Goal: Transaction & Acquisition: Book appointment/travel/reservation

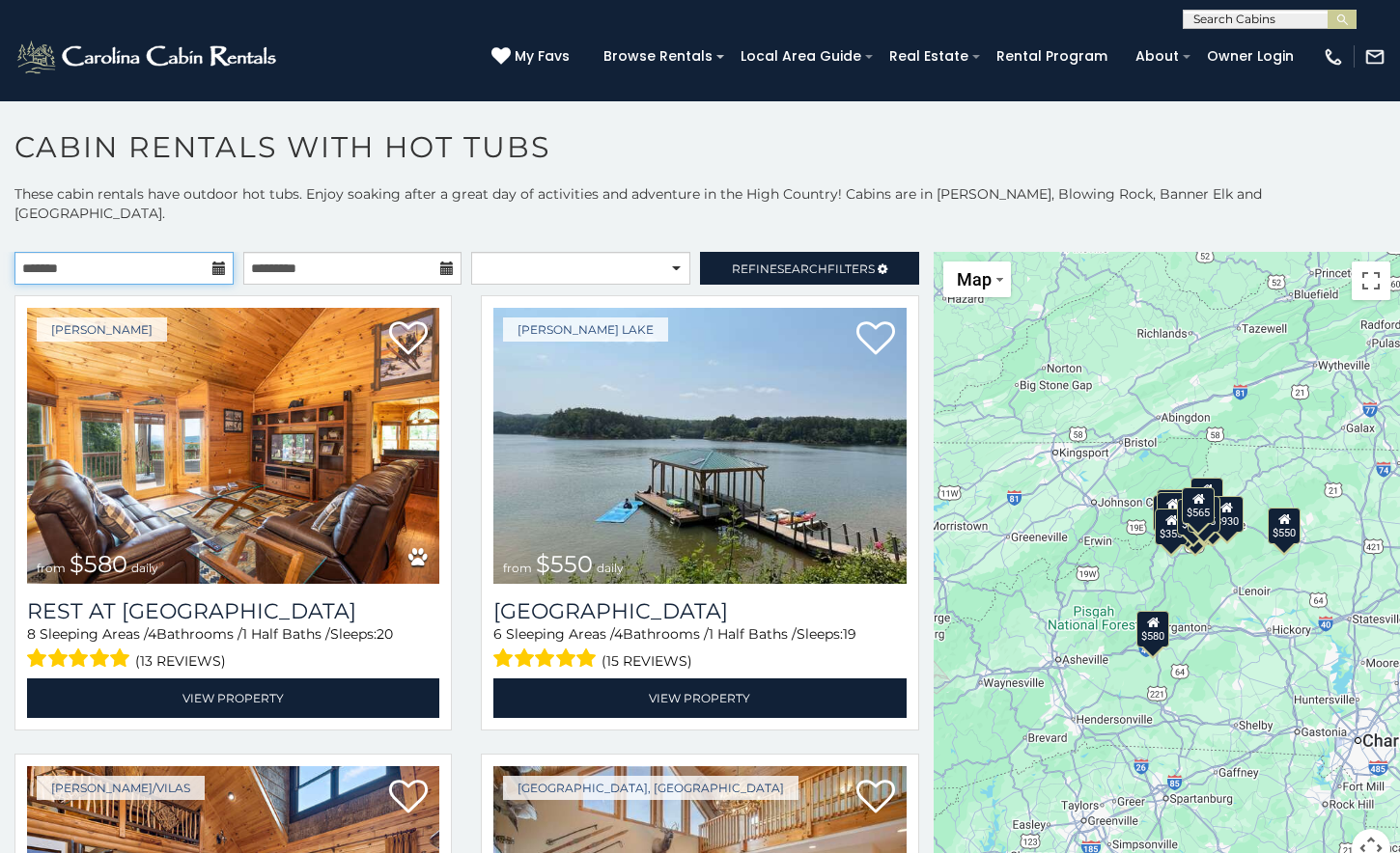
click at [203, 252] on input "text" at bounding box center [124, 268] width 220 height 33
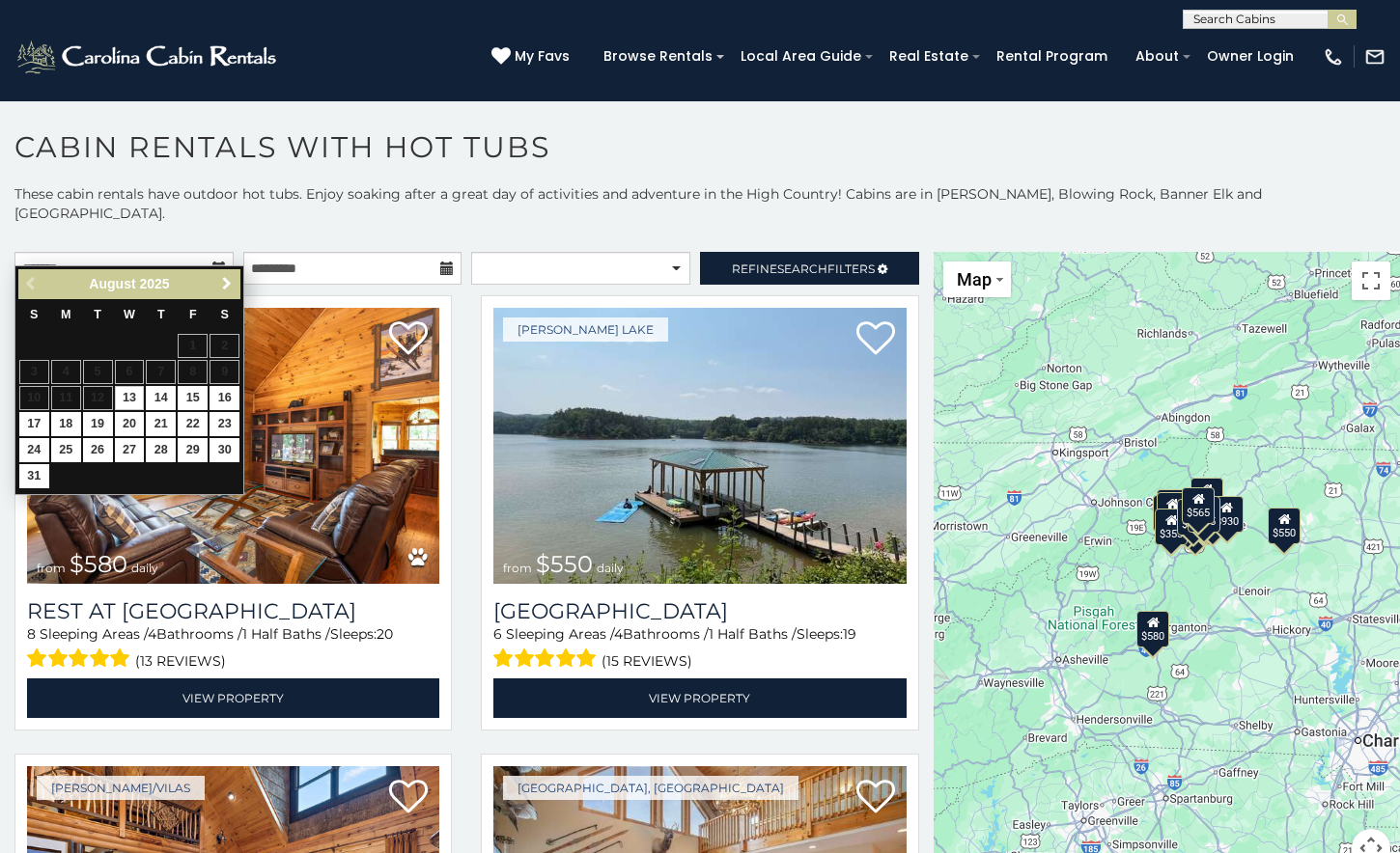
click at [225, 284] on span "Next" at bounding box center [227, 284] width 16 height 16
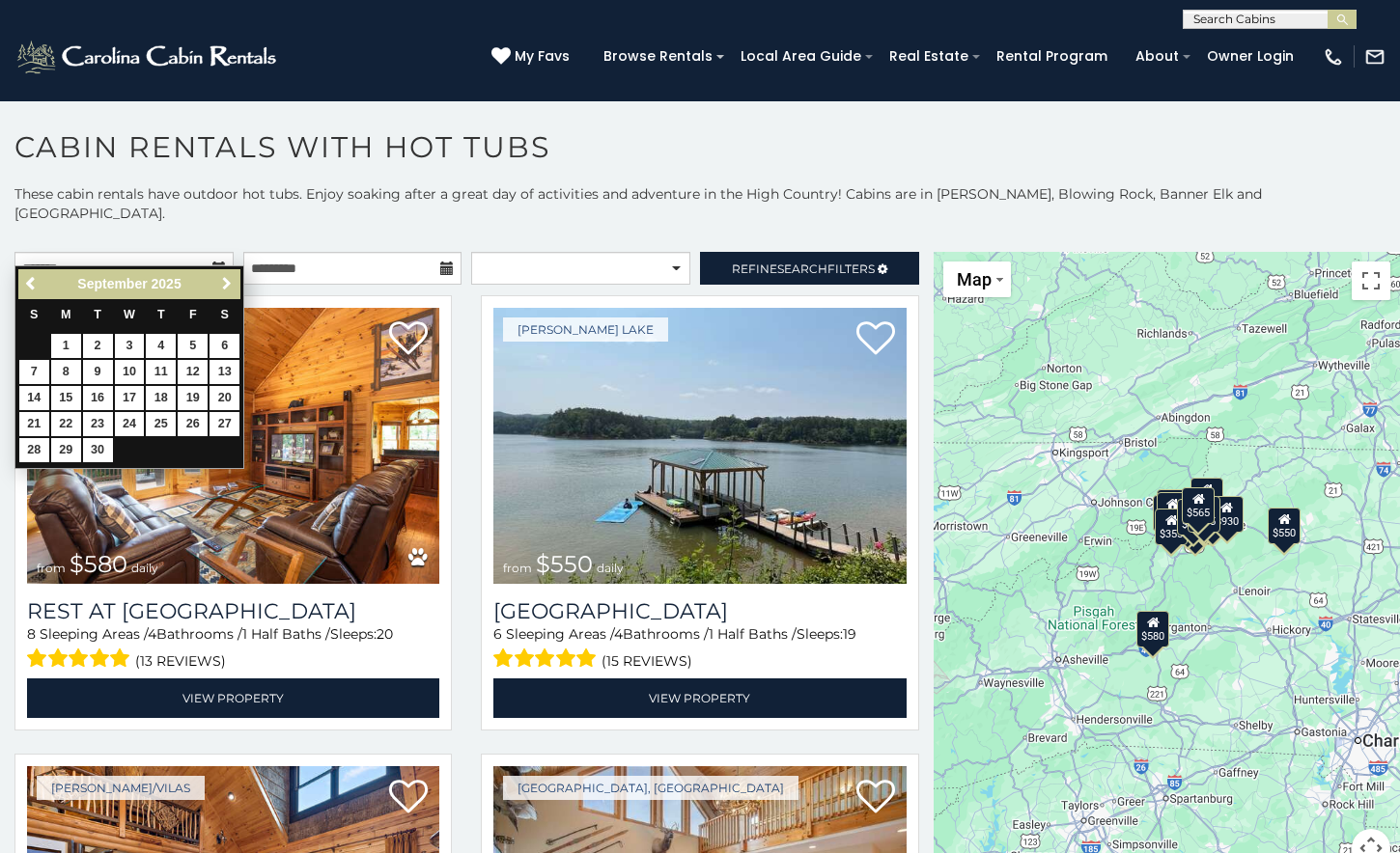
click at [225, 284] on span "Next" at bounding box center [227, 284] width 16 height 16
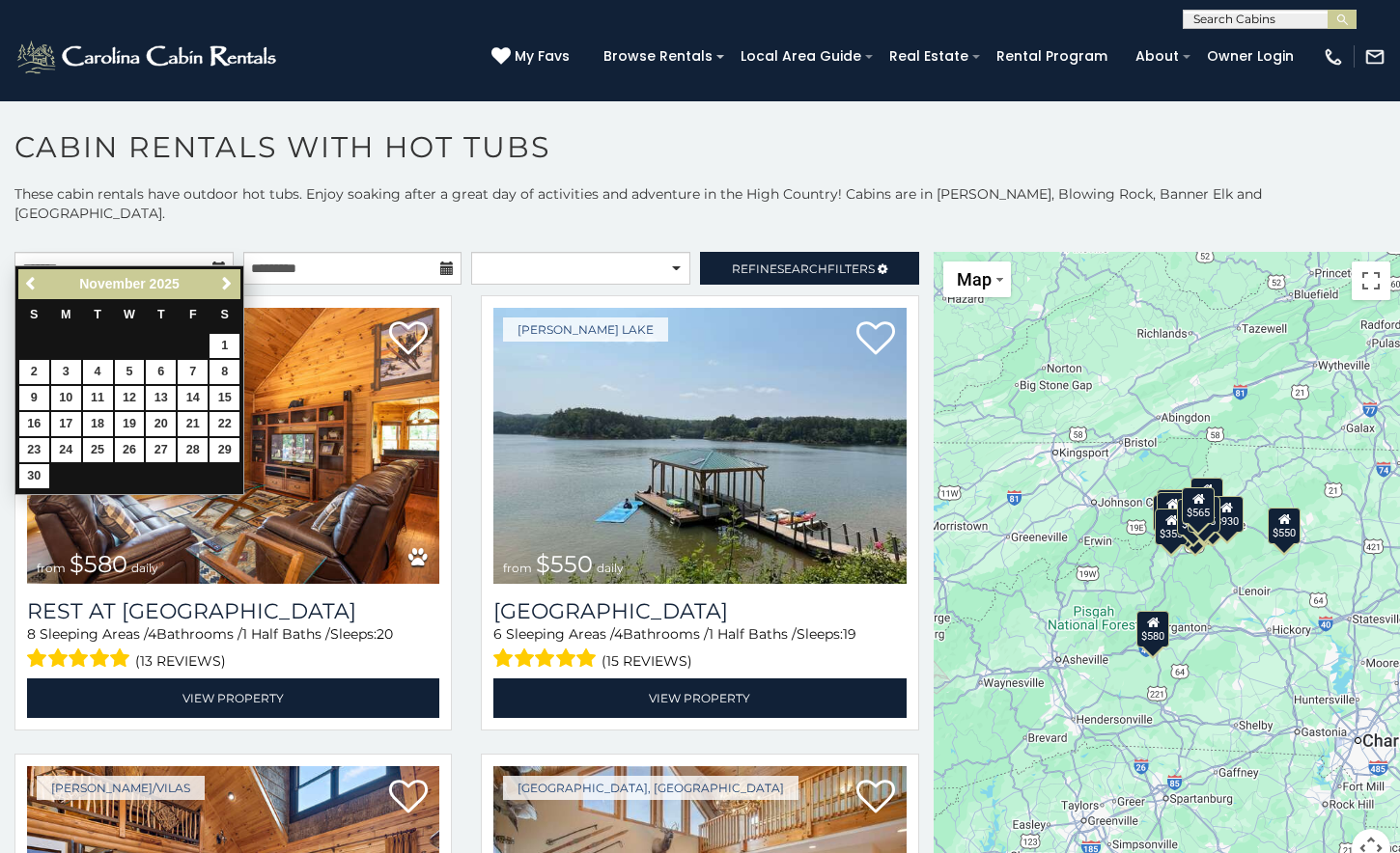
click at [225, 284] on span "Next" at bounding box center [227, 284] width 16 height 16
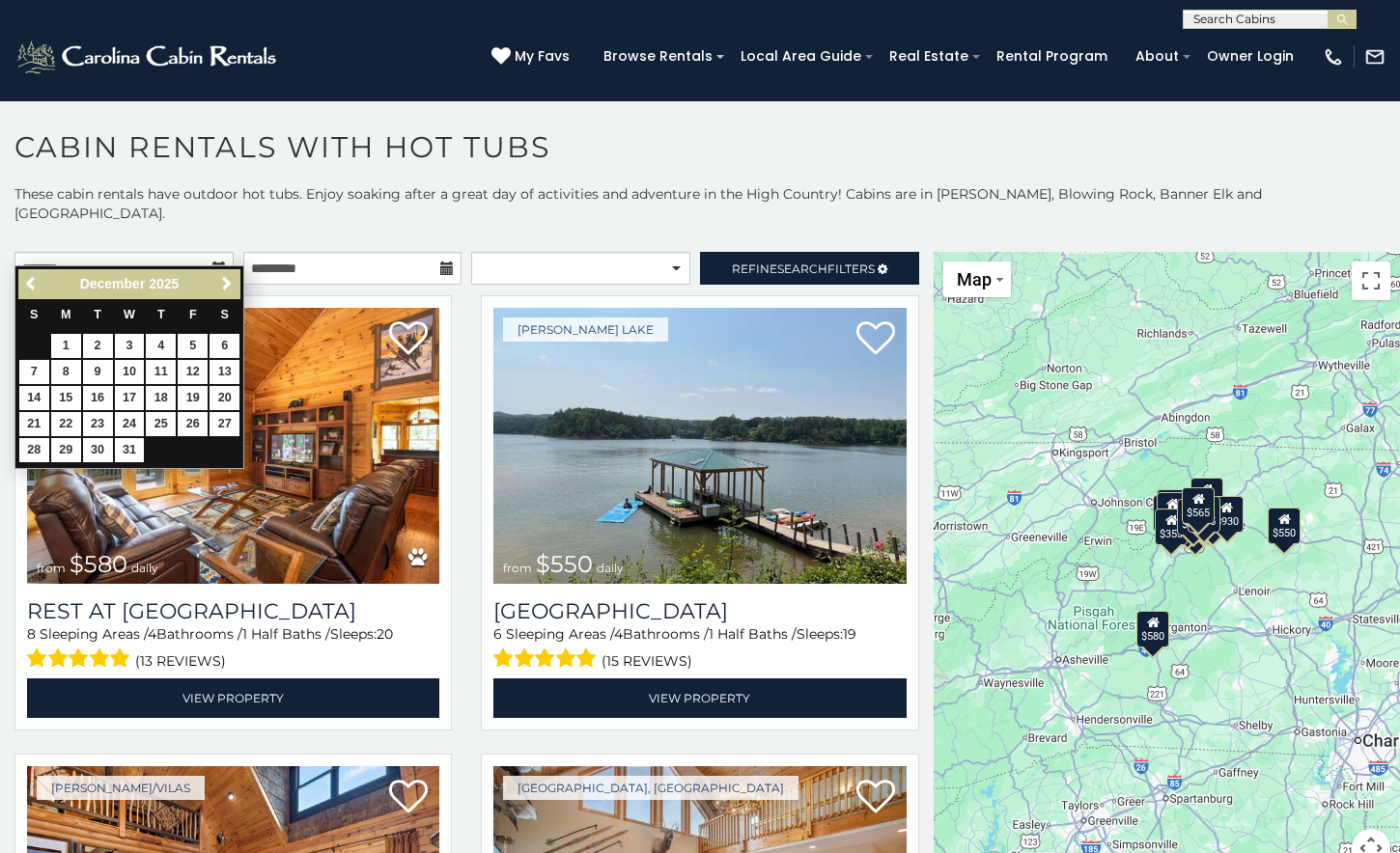
click at [225, 285] on span "Next" at bounding box center [227, 284] width 16 height 16
click at [28, 281] on span "Previous" at bounding box center [32, 284] width 16 height 16
click at [226, 394] on link "20" at bounding box center [225, 398] width 30 height 24
type input "**********"
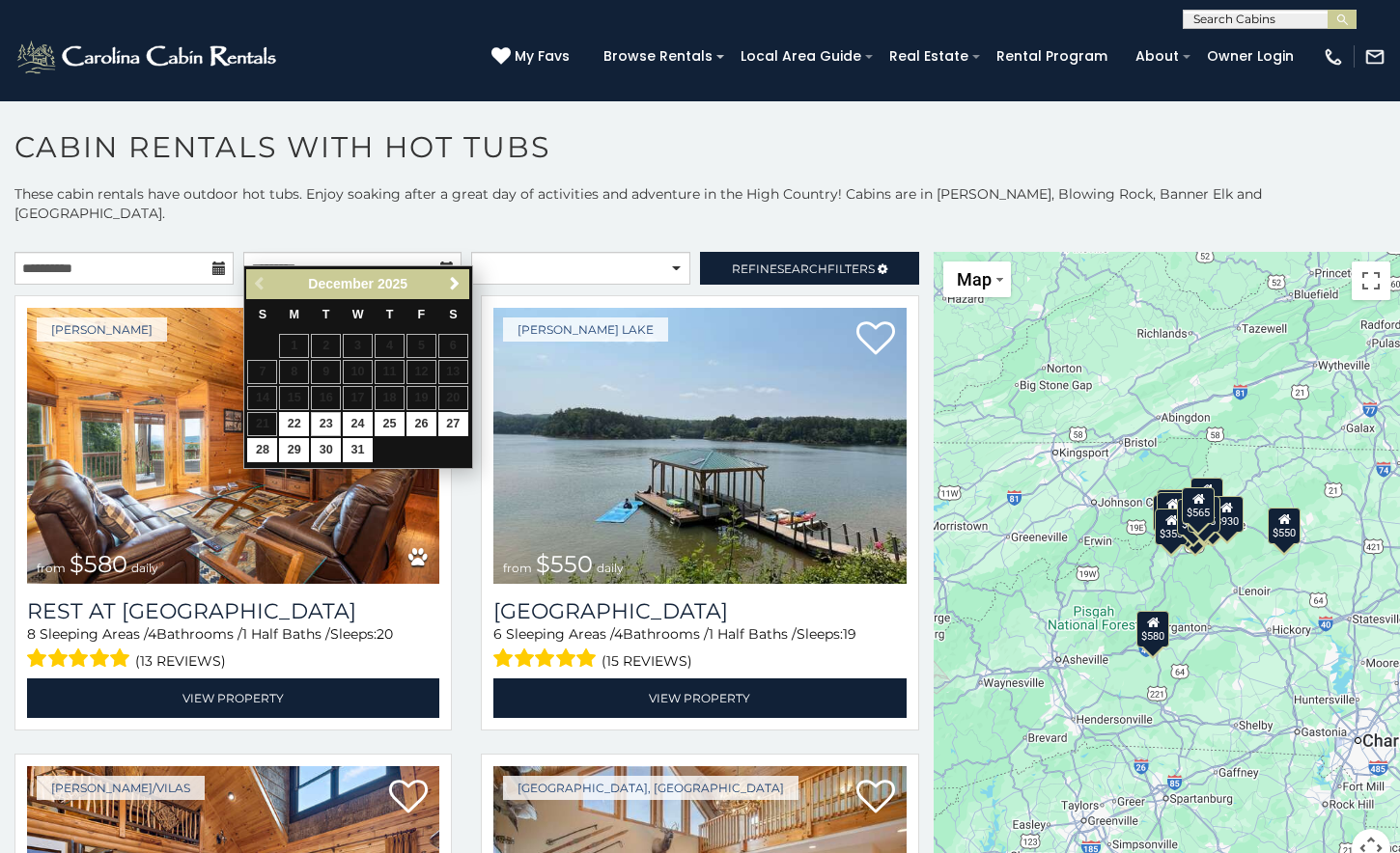
click at [327, 415] on link "23" at bounding box center [326, 424] width 30 height 24
type input "**********"
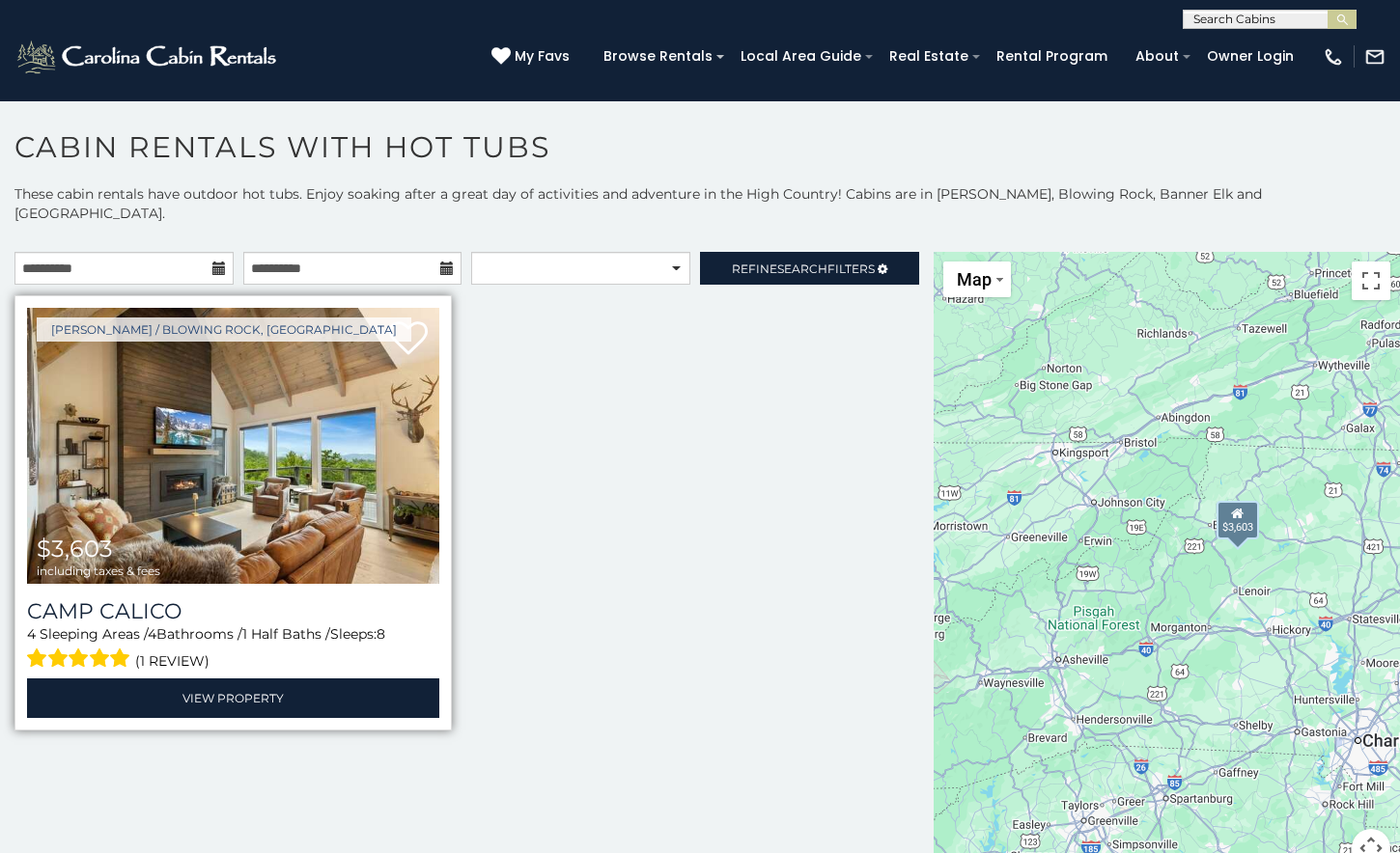
click at [256, 465] on img at bounding box center [233, 446] width 412 height 276
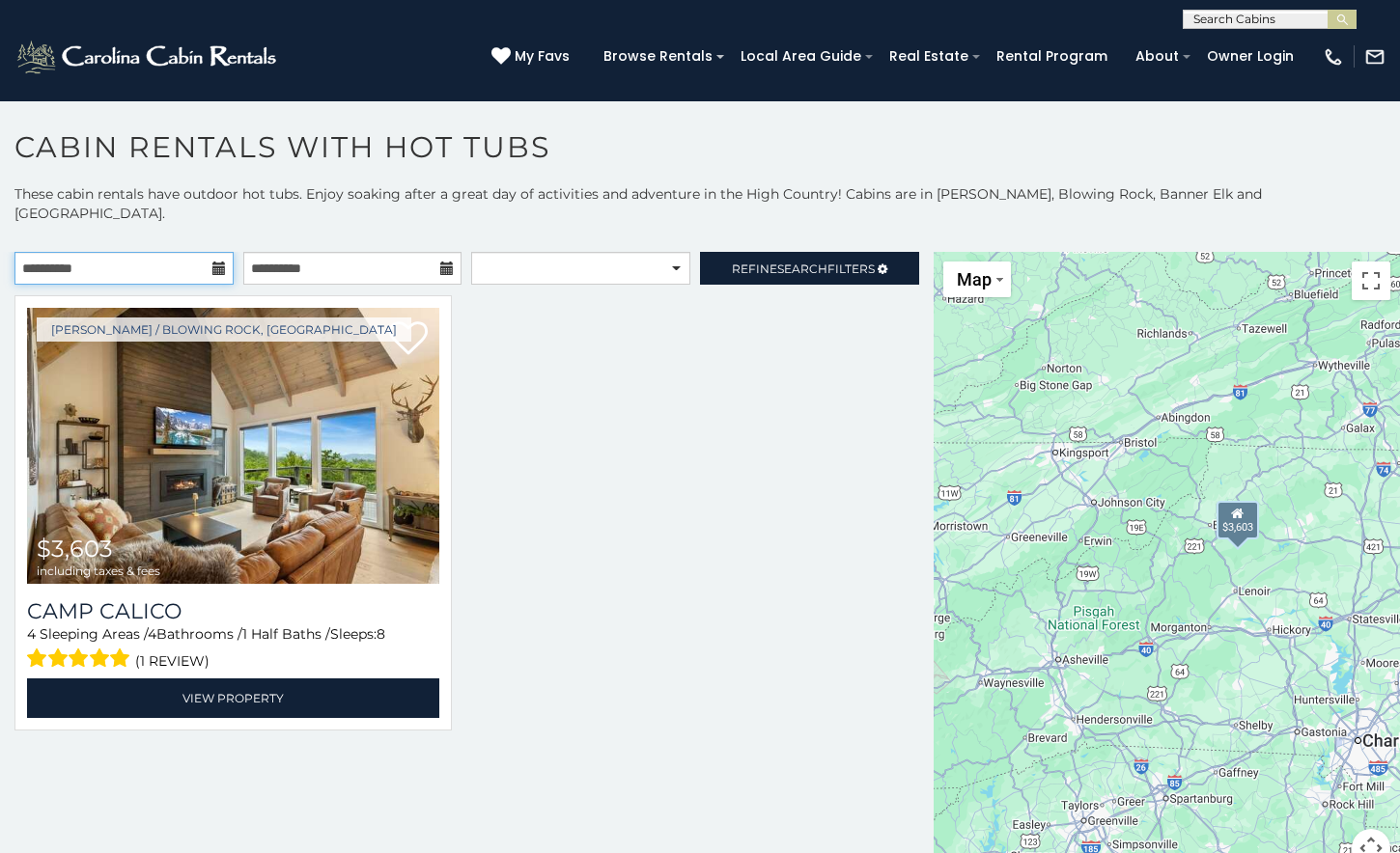
click at [183, 253] on input "**********" at bounding box center [124, 268] width 220 height 33
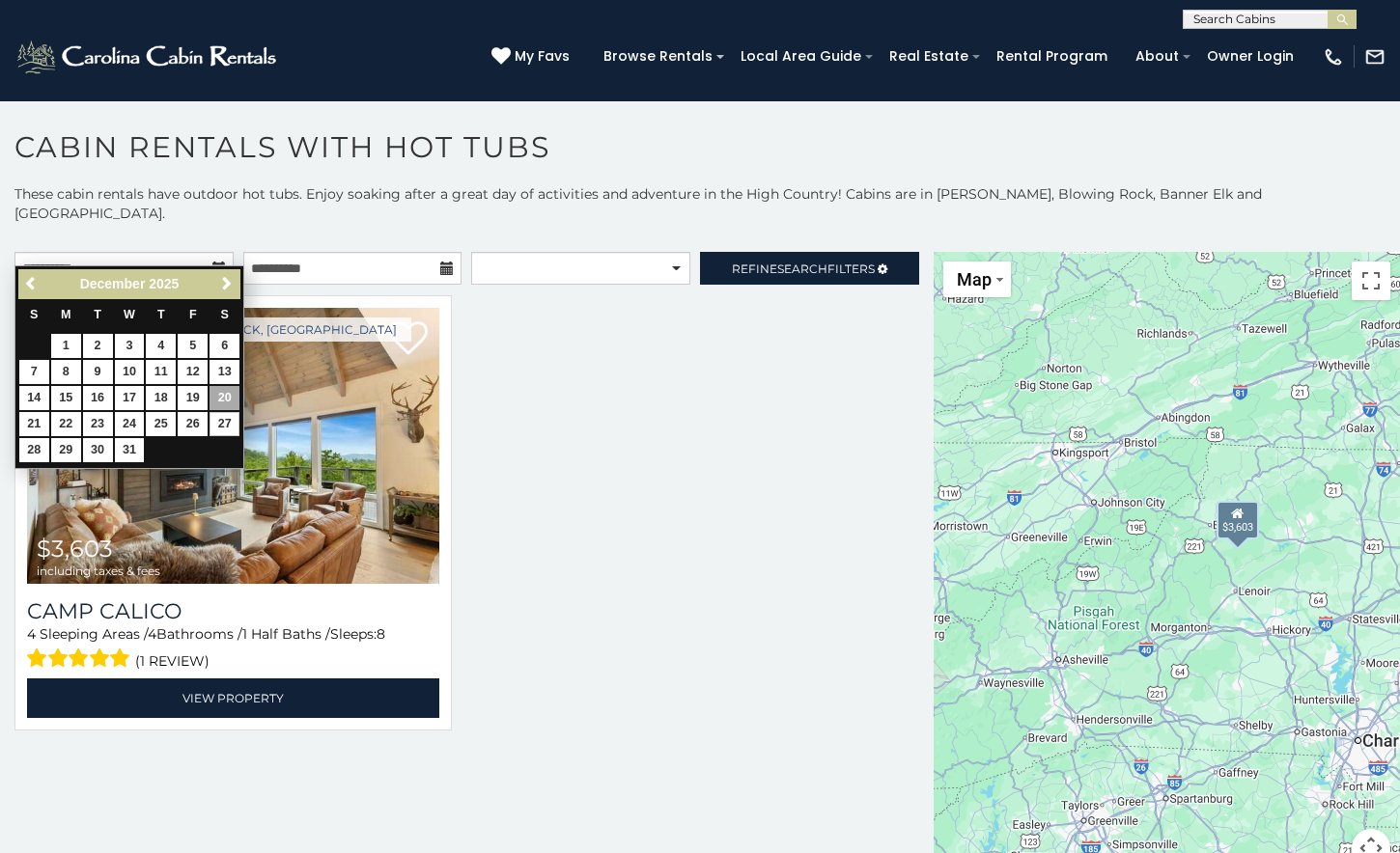
click at [225, 422] on link "27" at bounding box center [225, 424] width 30 height 24
type input "**********"
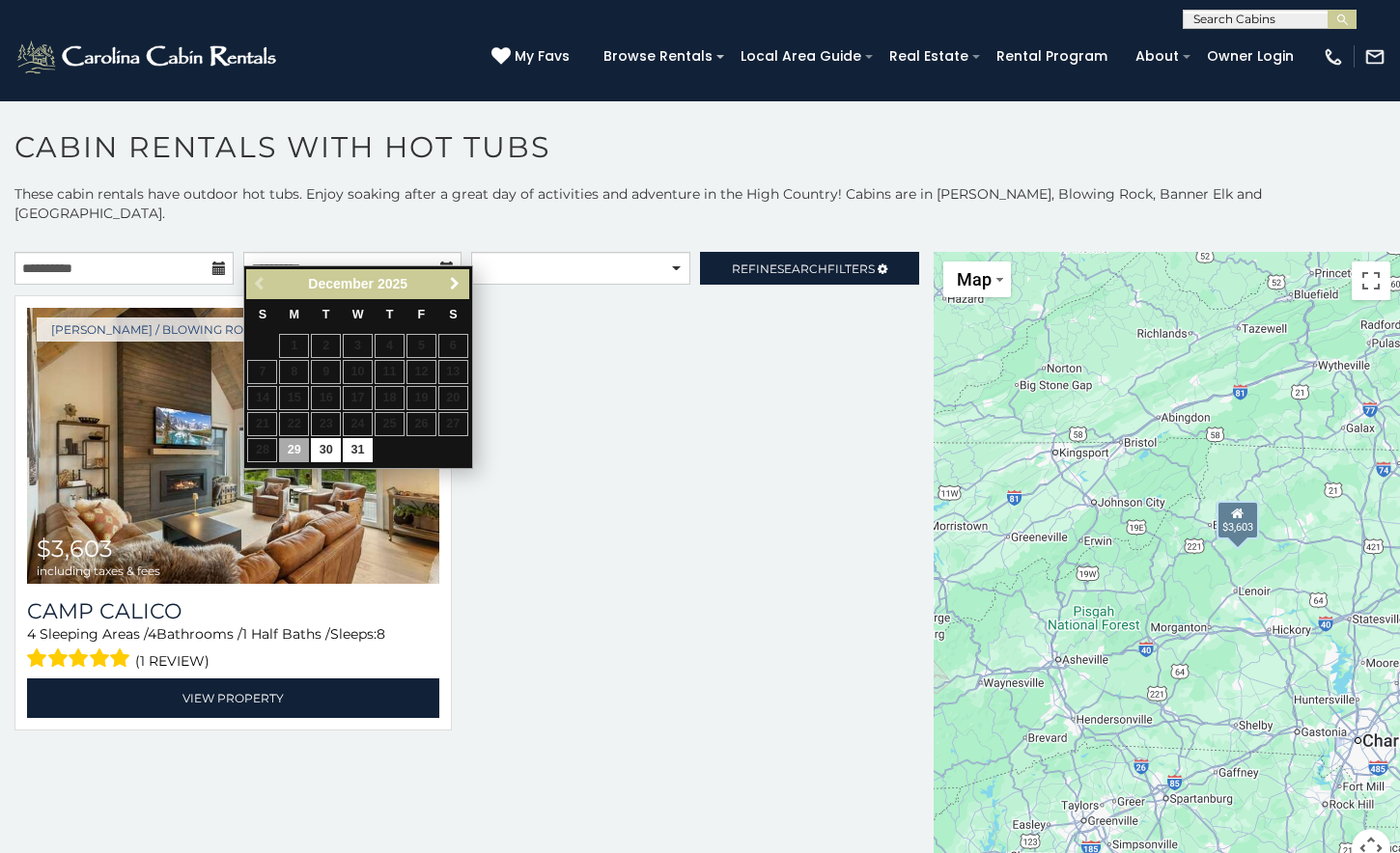
click at [454, 282] on span "Next" at bounding box center [455, 284] width 16 height 16
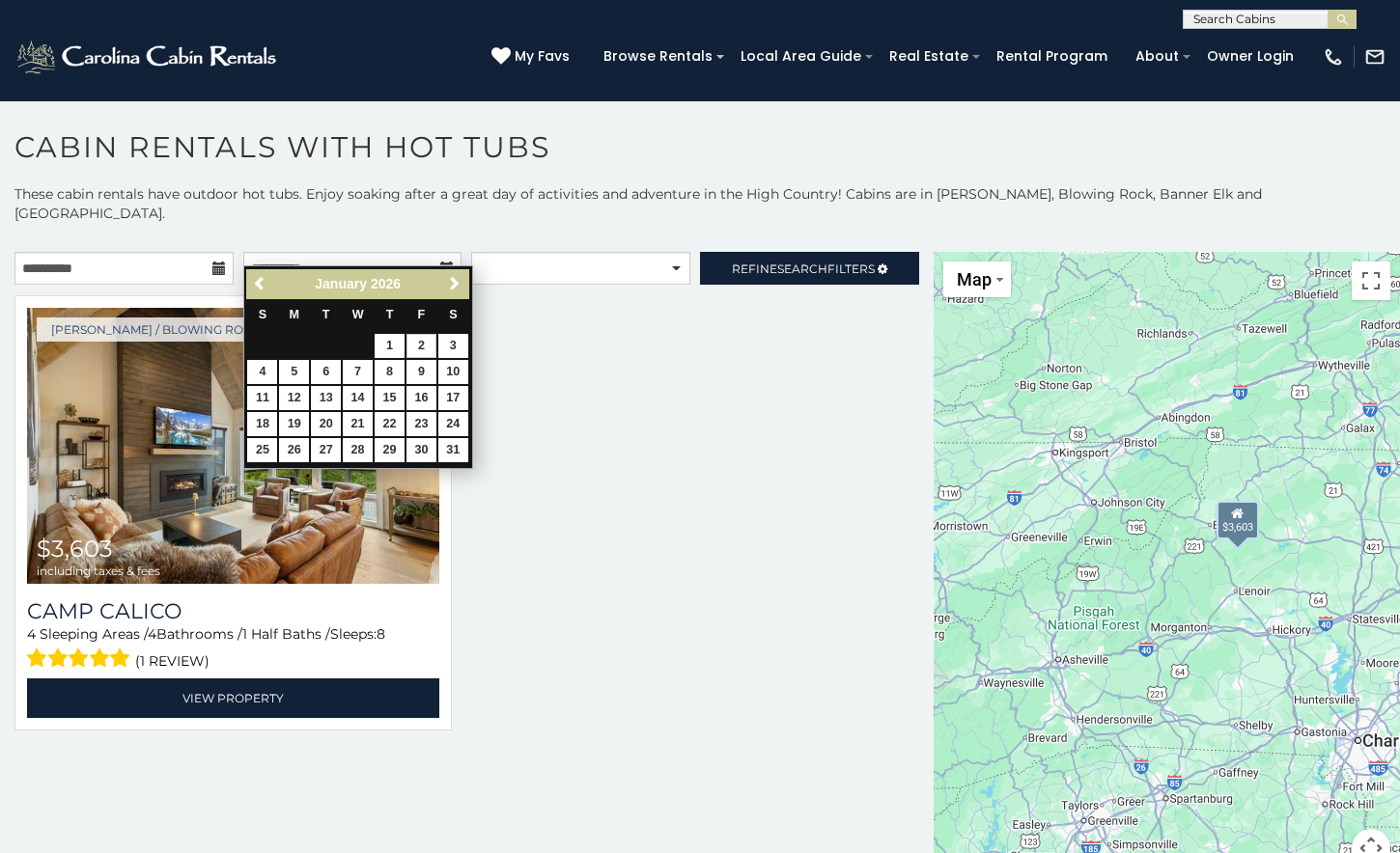
click at [420, 345] on link "2" at bounding box center [421, 345] width 30 height 24
type input "**********"
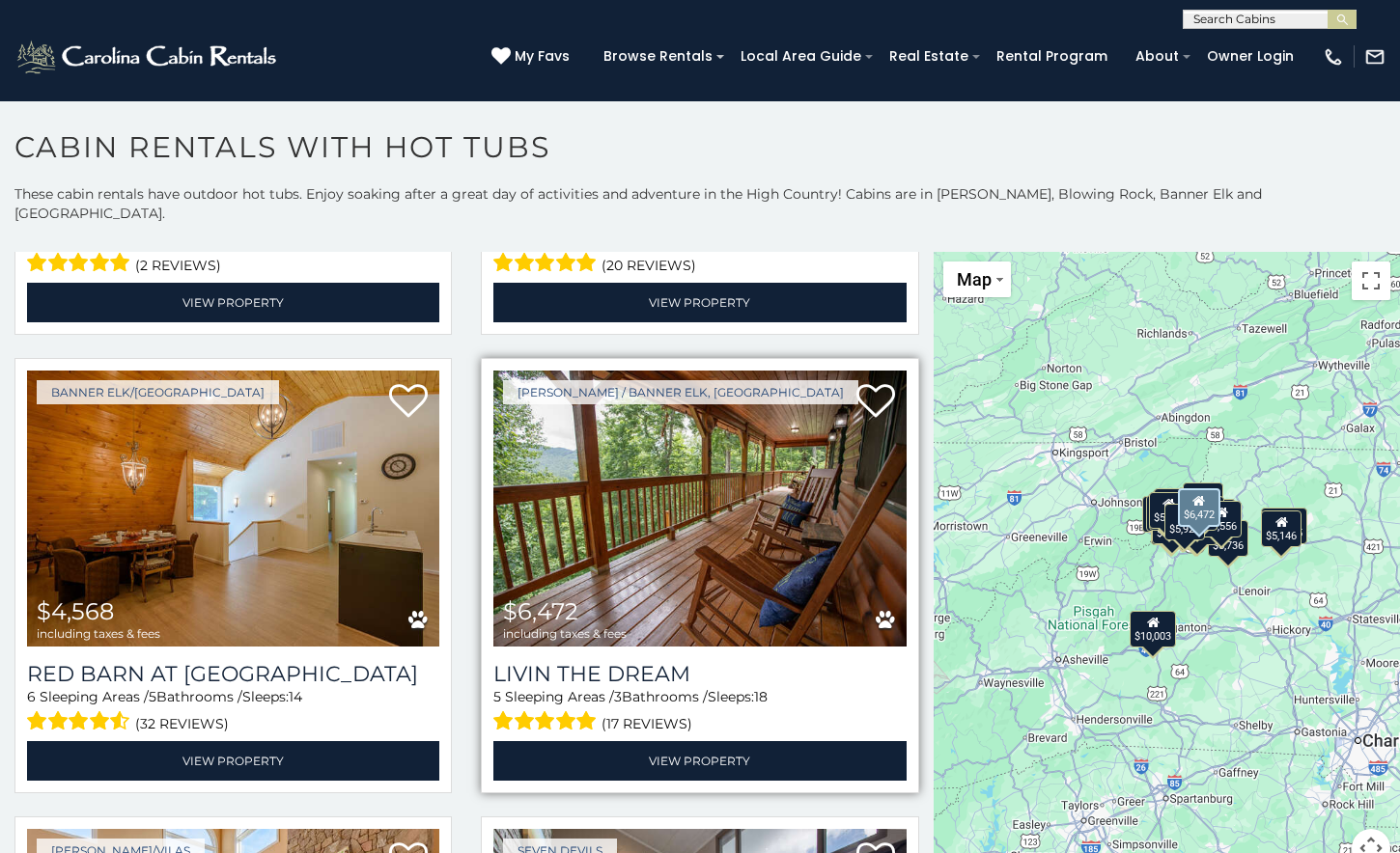
scroll to position [4991, 0]
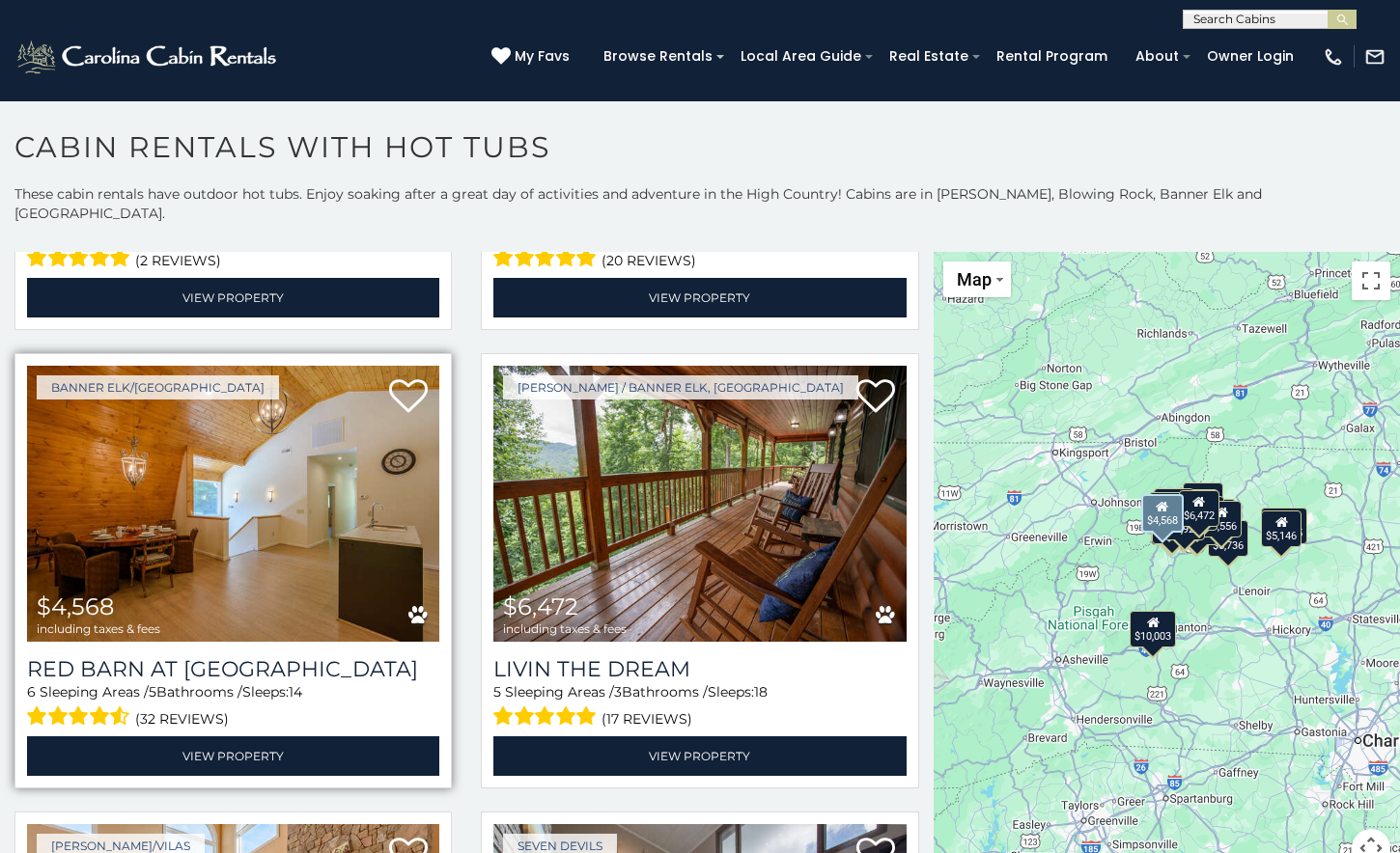
click at [303, 528] on img at bounding box center [233, 504] width 412 height 276
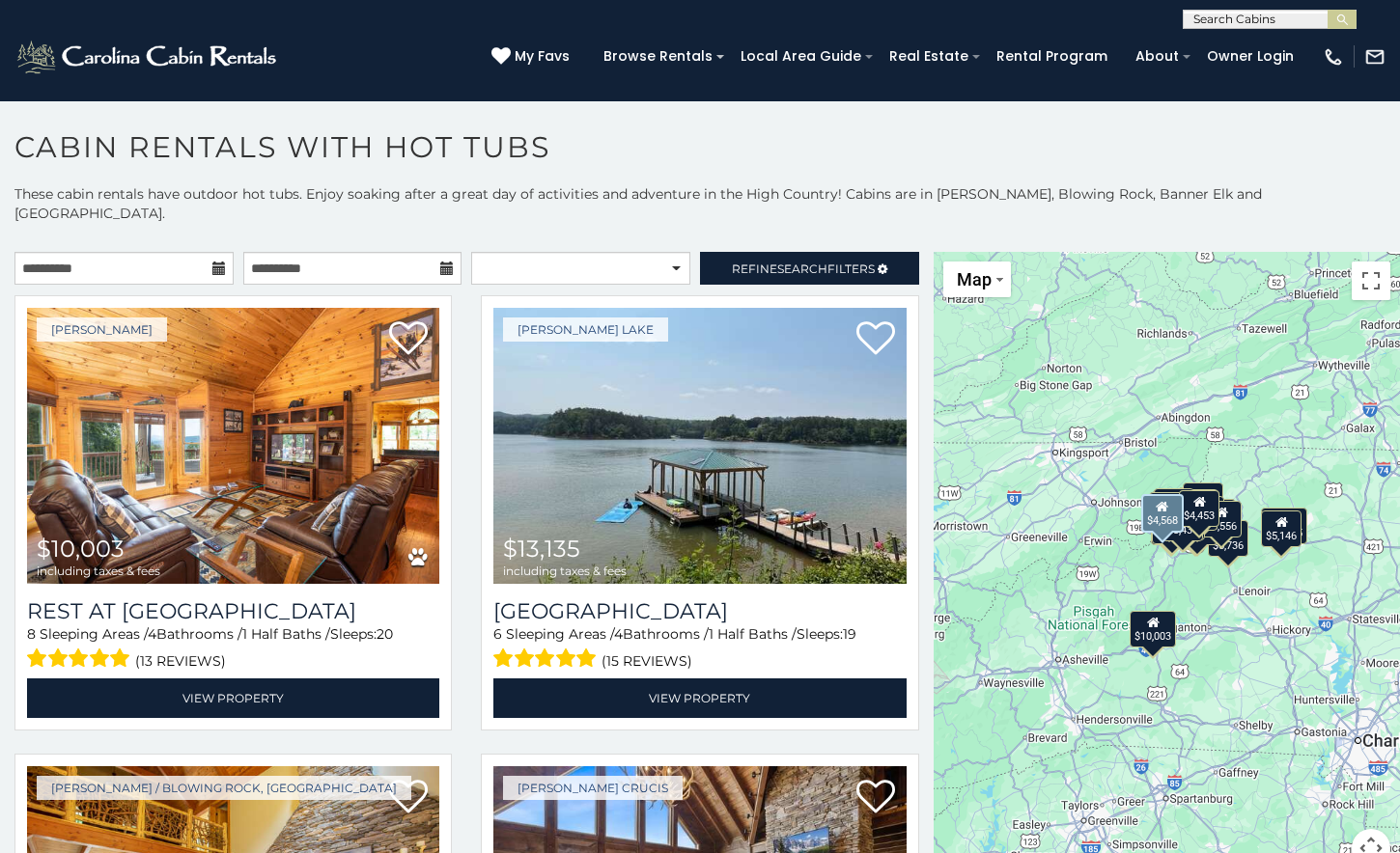
scroll to position [0, 0]
click at [158, 252] on input "**********" at bounding box center [124, 268] width 220 height 33
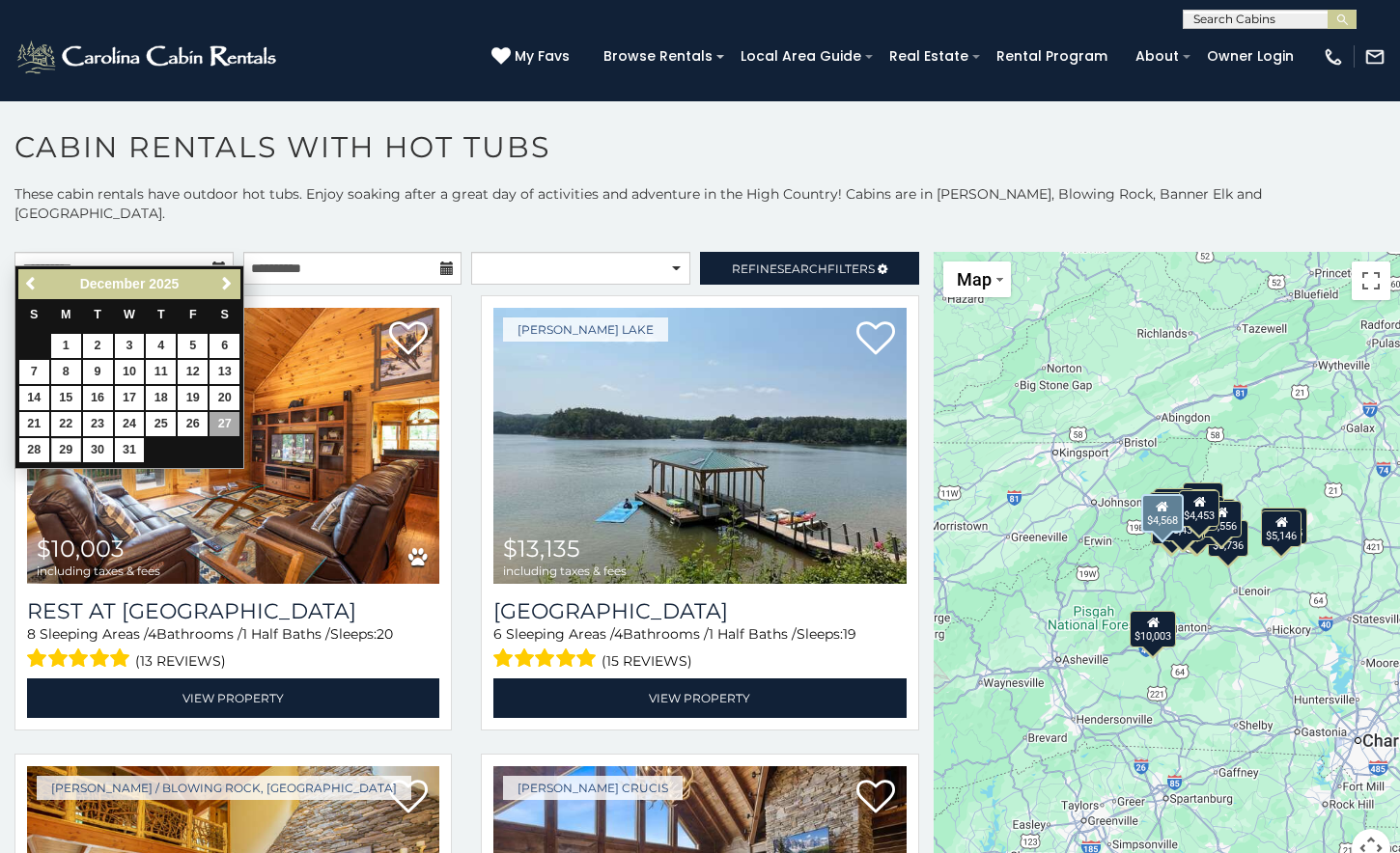
click at [62, 444] on link "29" at bounding box center [65, 450] width 30 height 24
type input "**********"
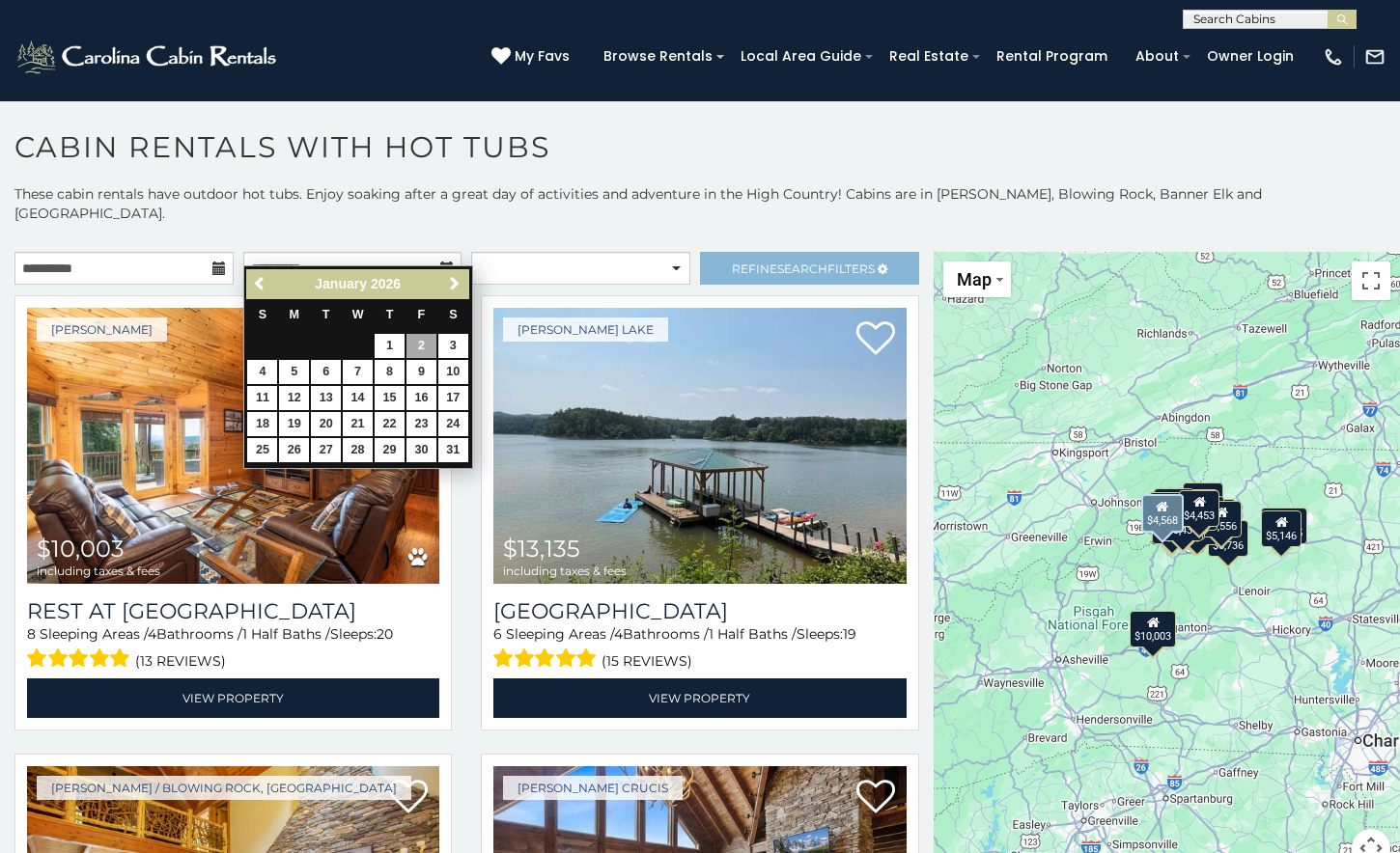
click at [781, 262] on span "Search" at bounding box center [802, 268] width 50 height 15
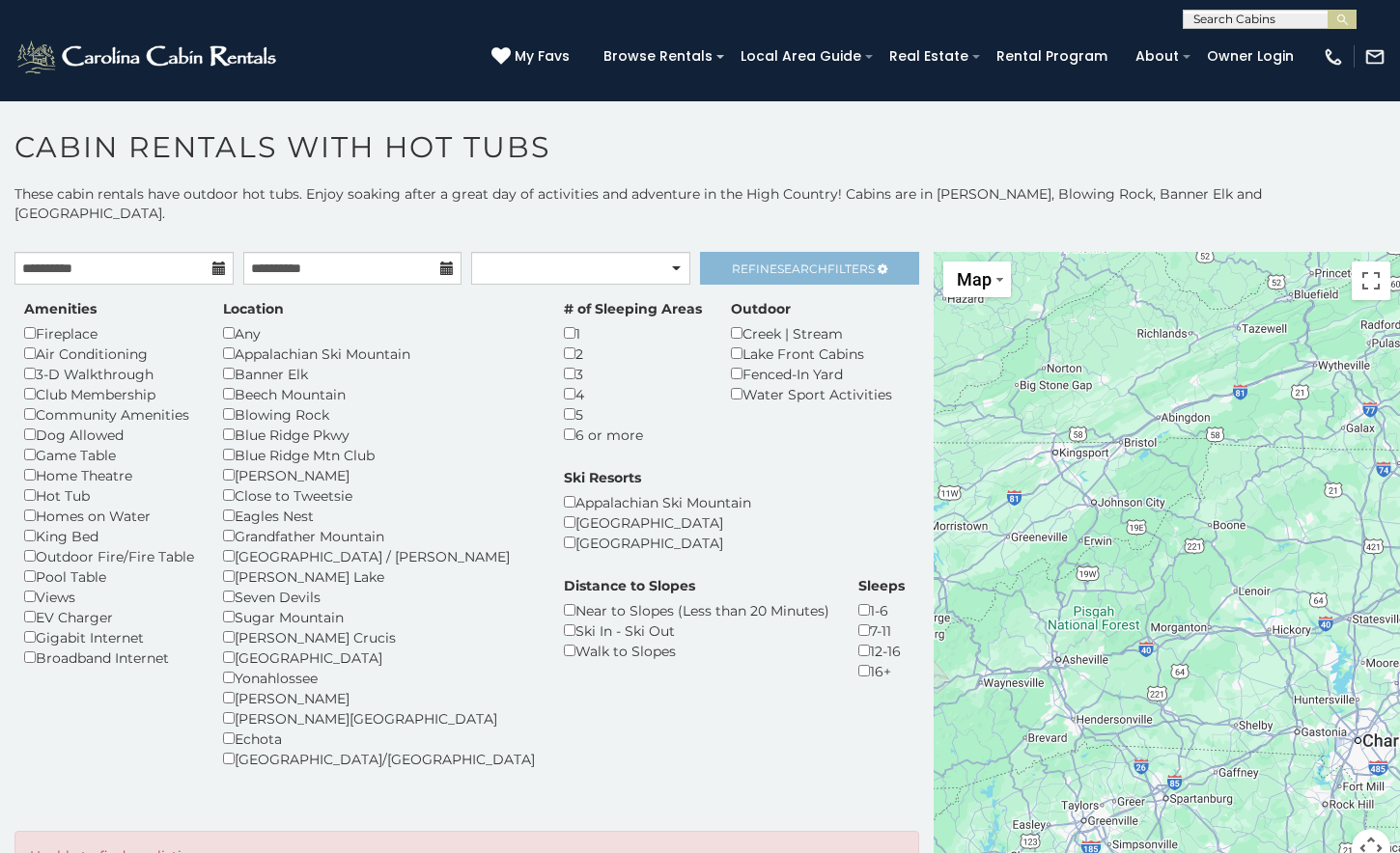
click at [761, 262] on span "Refine Search Filters" at bounding box center [803, 268] width 143 height 15
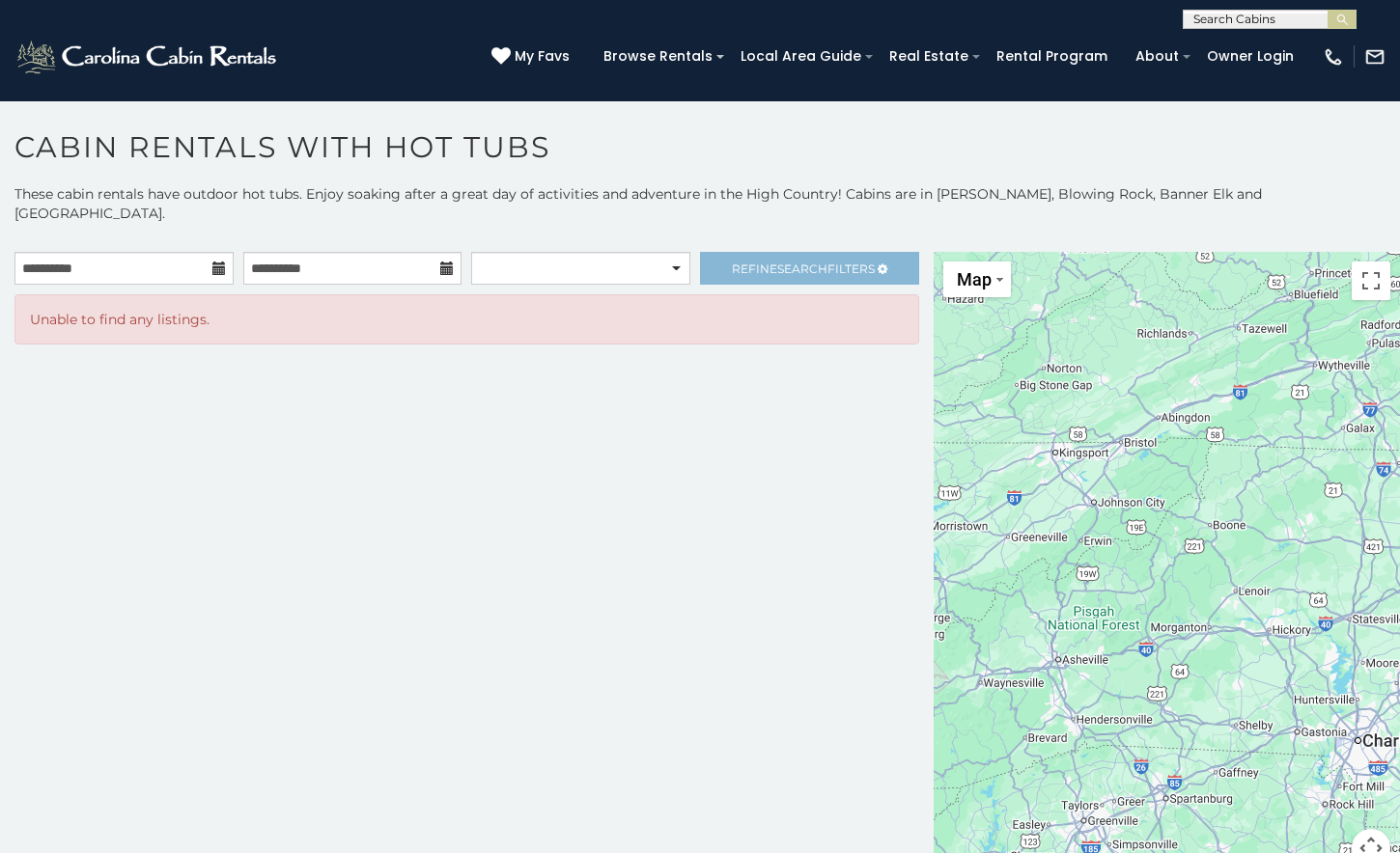
click at [766, 262] on span "Refine Search Filters" at bounding box center [803, 268] width 143 height 15
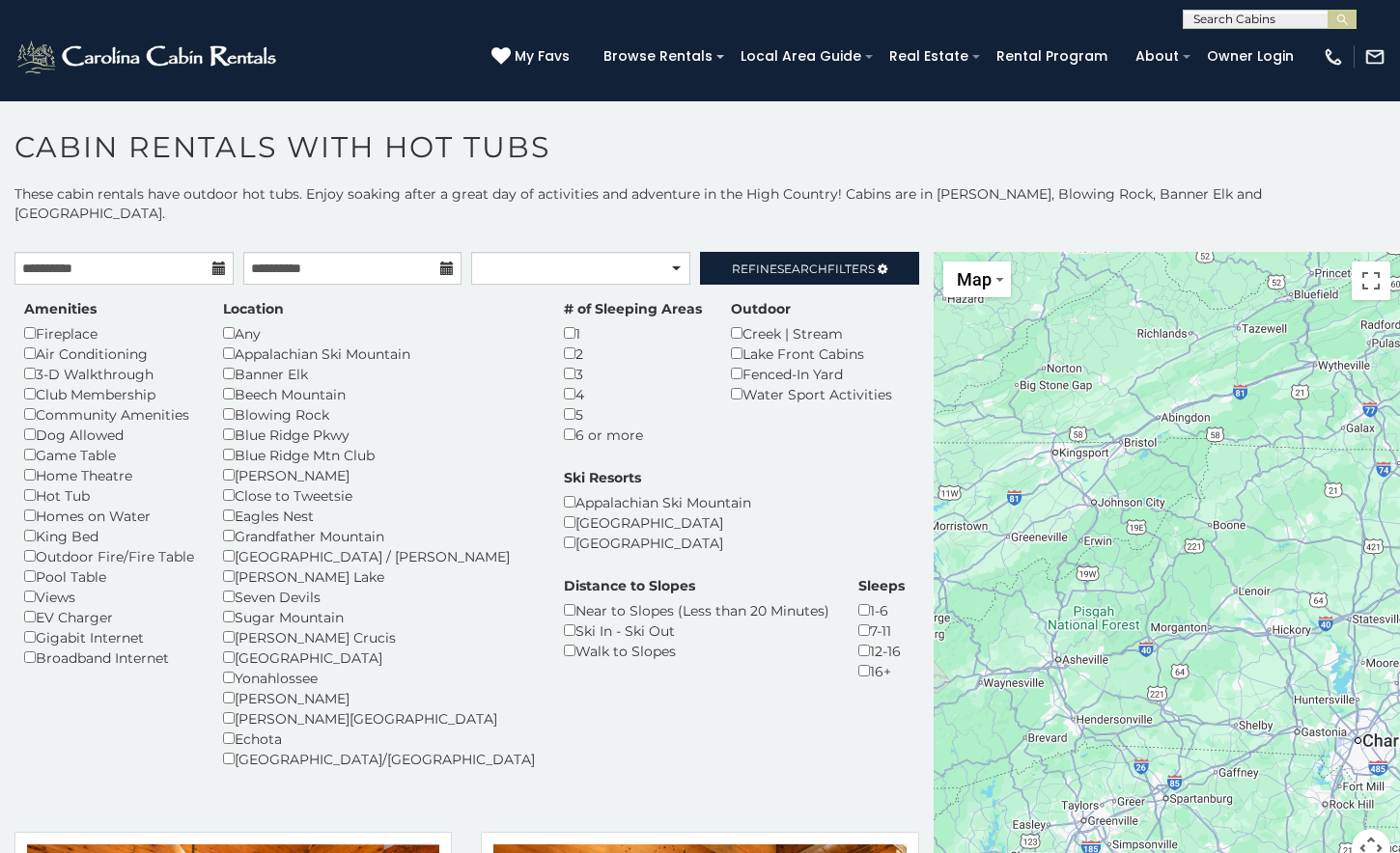
click at [759, 200] on p "These cabin rentals have outdoor hot tubs. Enjoy soaking after a great day of a…" at bounding box center [700, 213] width 1400 height 58
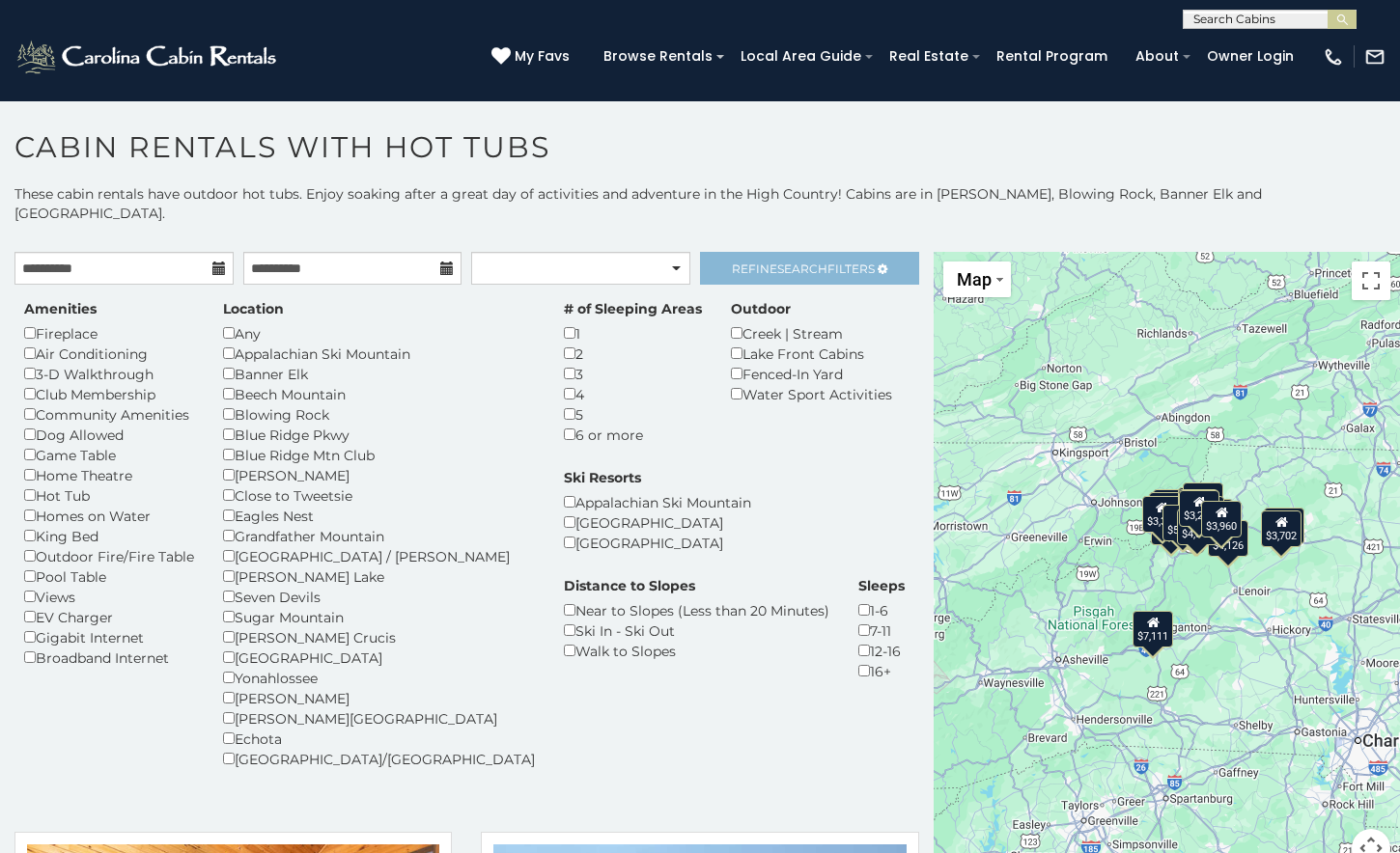
click at [779, 262] on span "Search" at bounding box center [802, 268] width 50 height 15
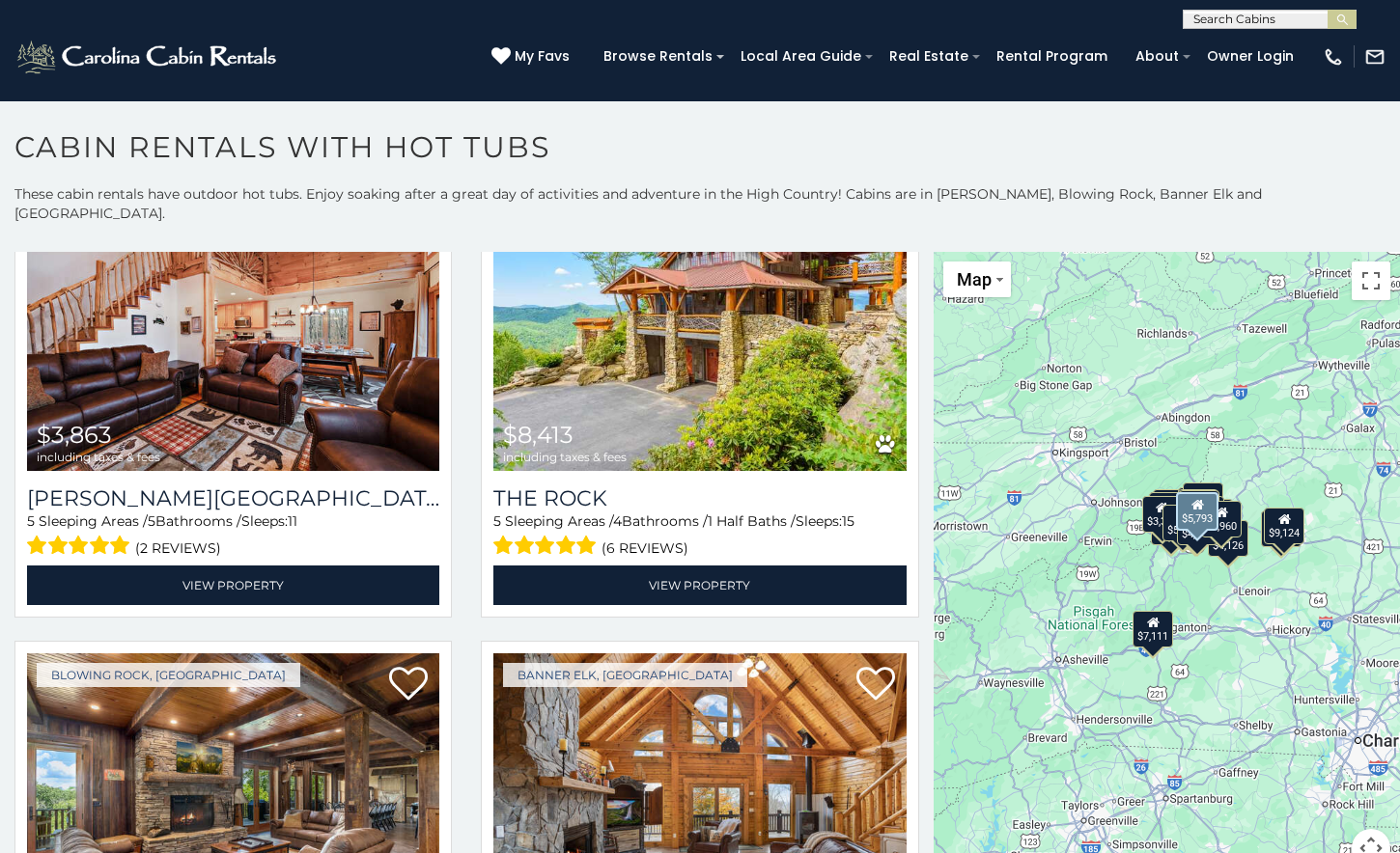
scroll to position [1493, 0]
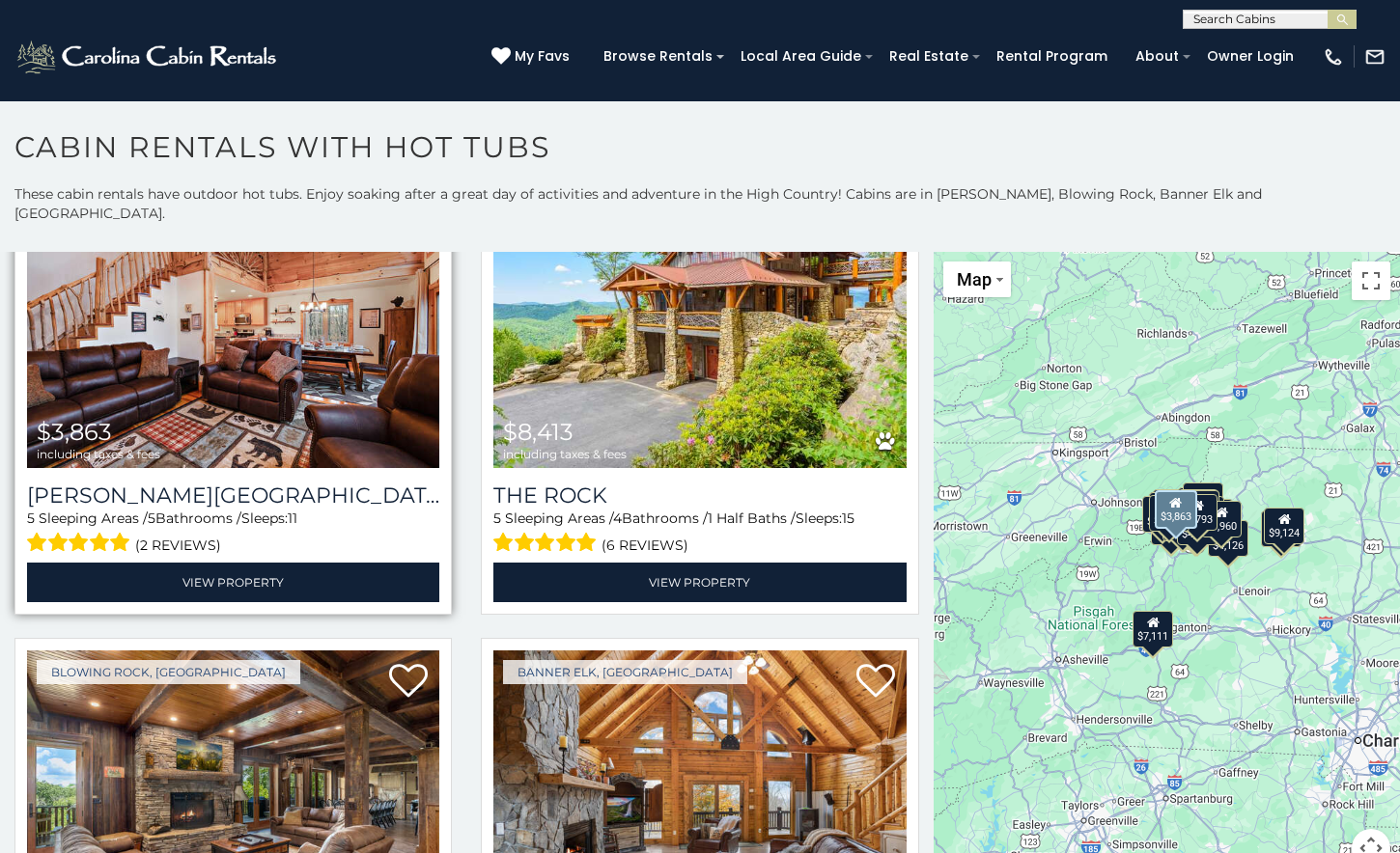
click at [268, 369] on img at bounding box center [233, 329] width 412 height 276
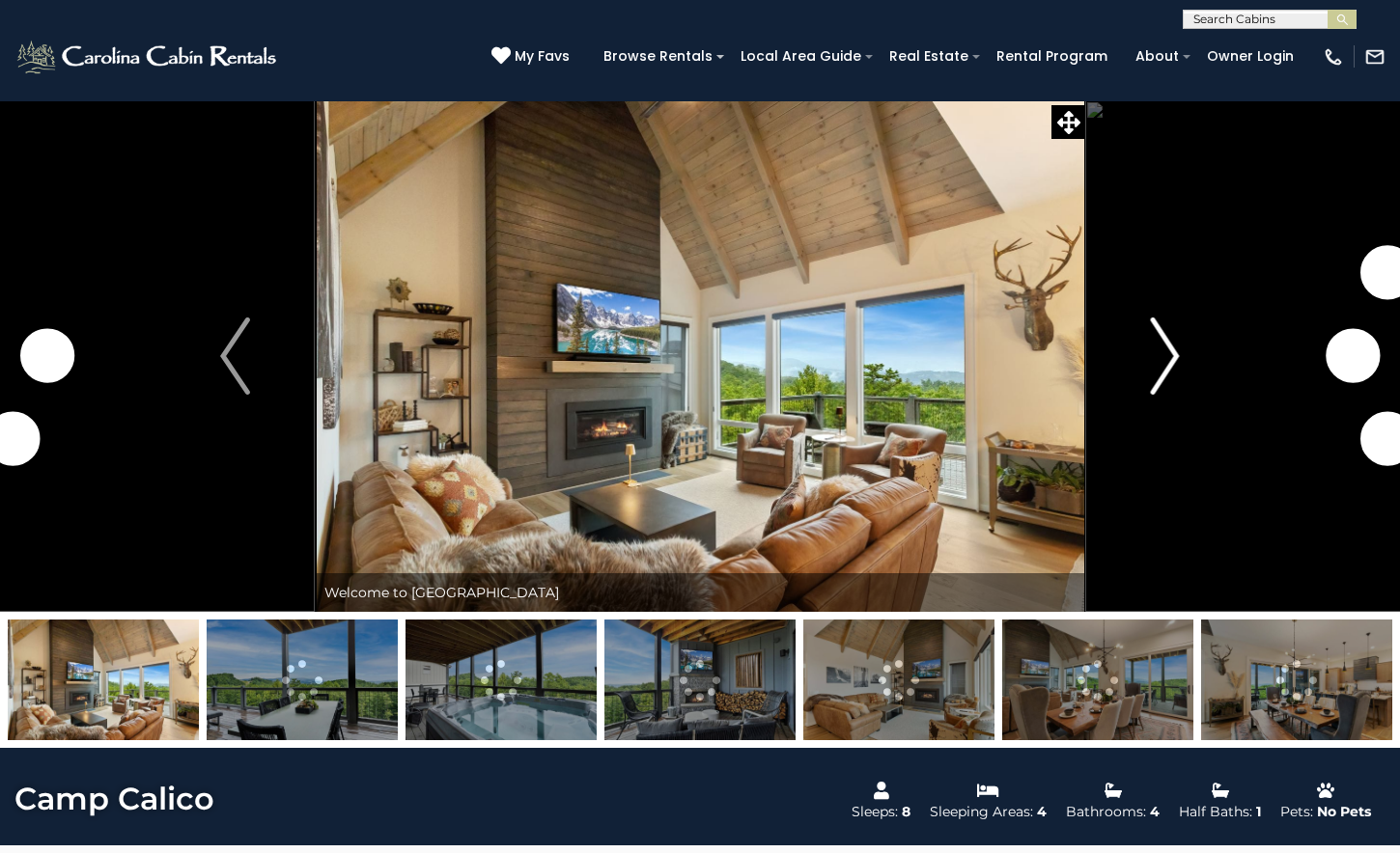
click at [1175, 357] on img "Next" at bounding box center [1165, 355] width 29 height 77
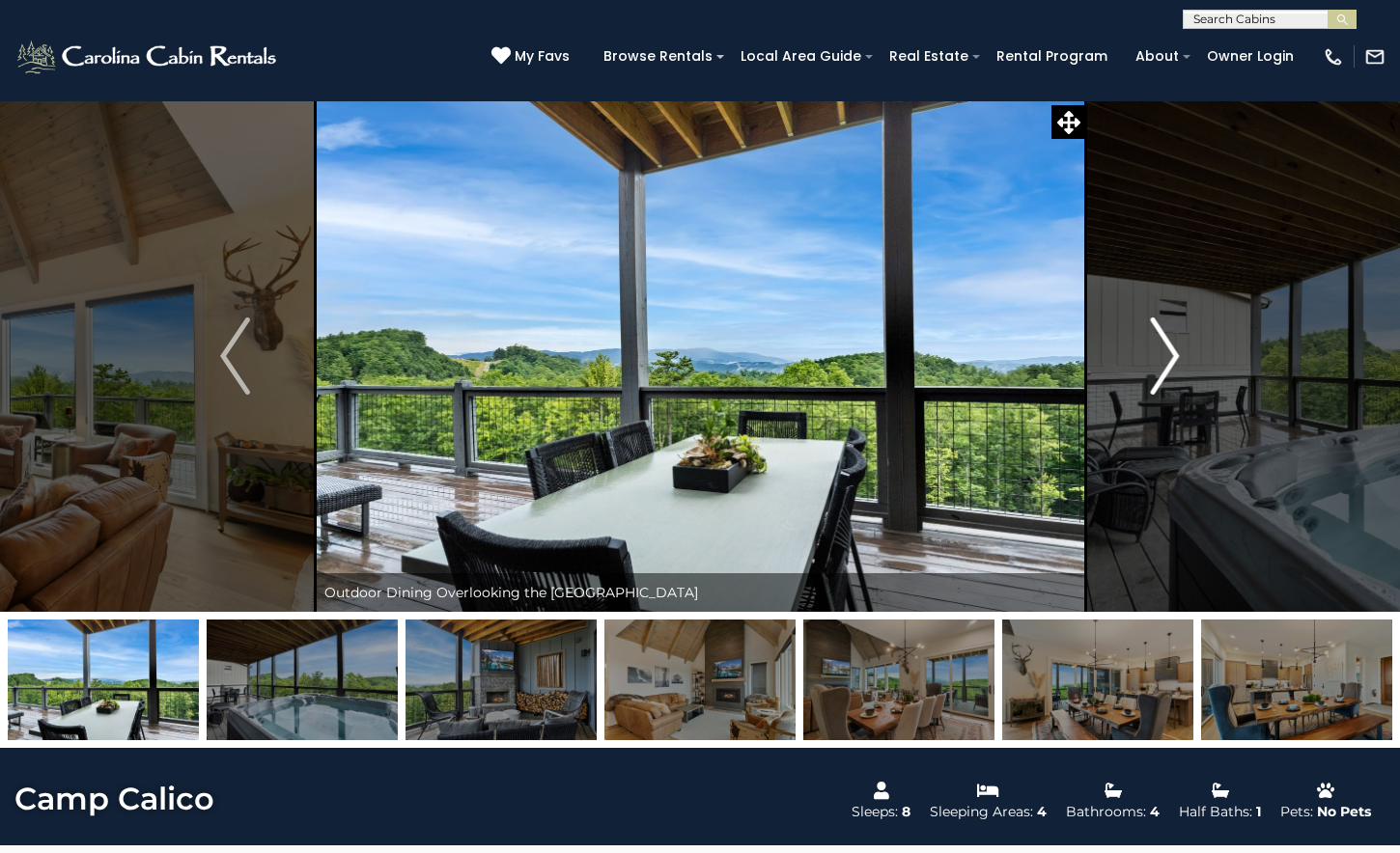
click at [1175, 357] on img "Next" at bounding box center [1165, 355] width 29 height 77
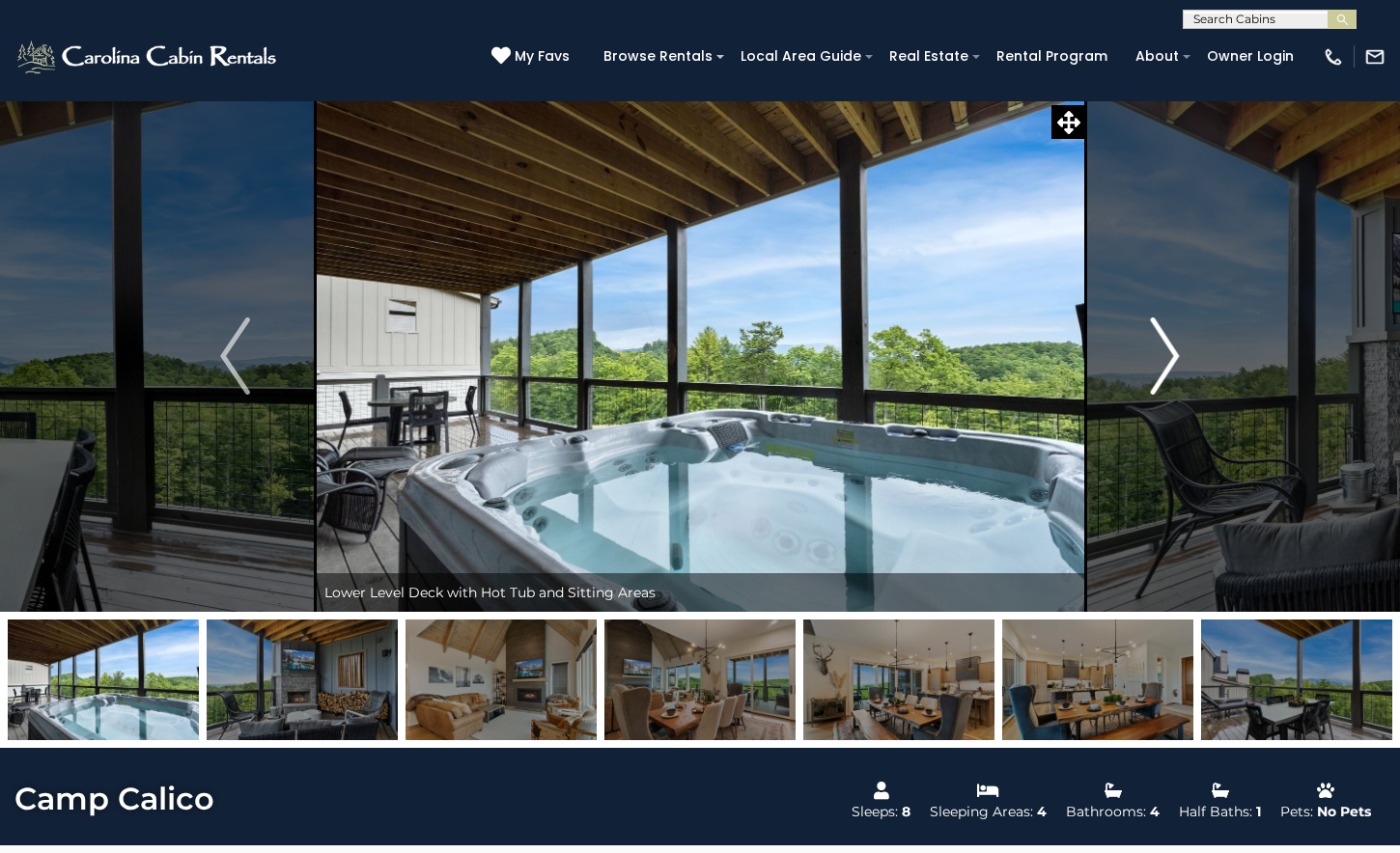
click at [1175, 357] on img "Next" at bounding box center [1165, 355] width 29 height 77
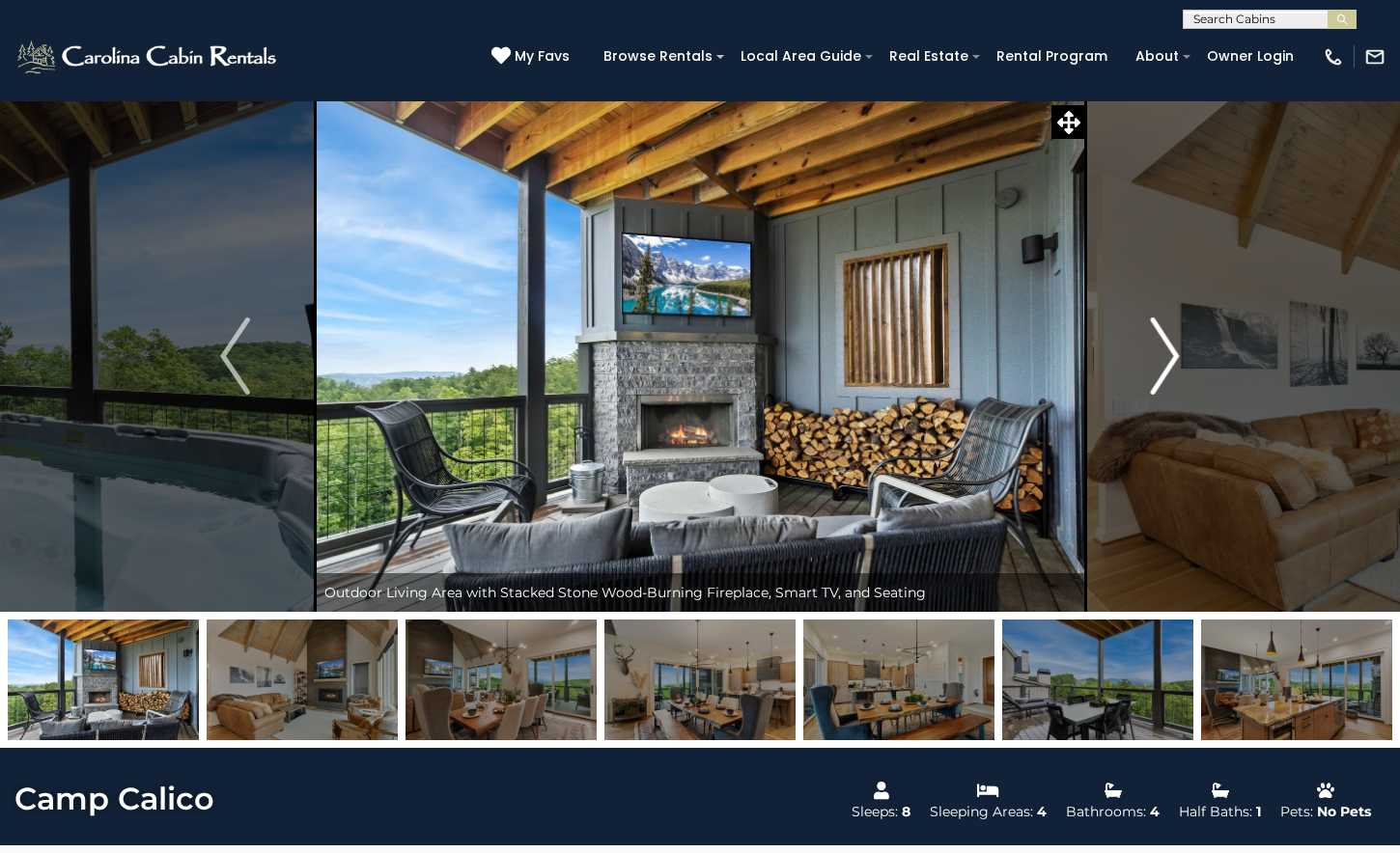
click at [1175, 357] on img "Next" at bounding box center [1165, 355] width 29 height 77
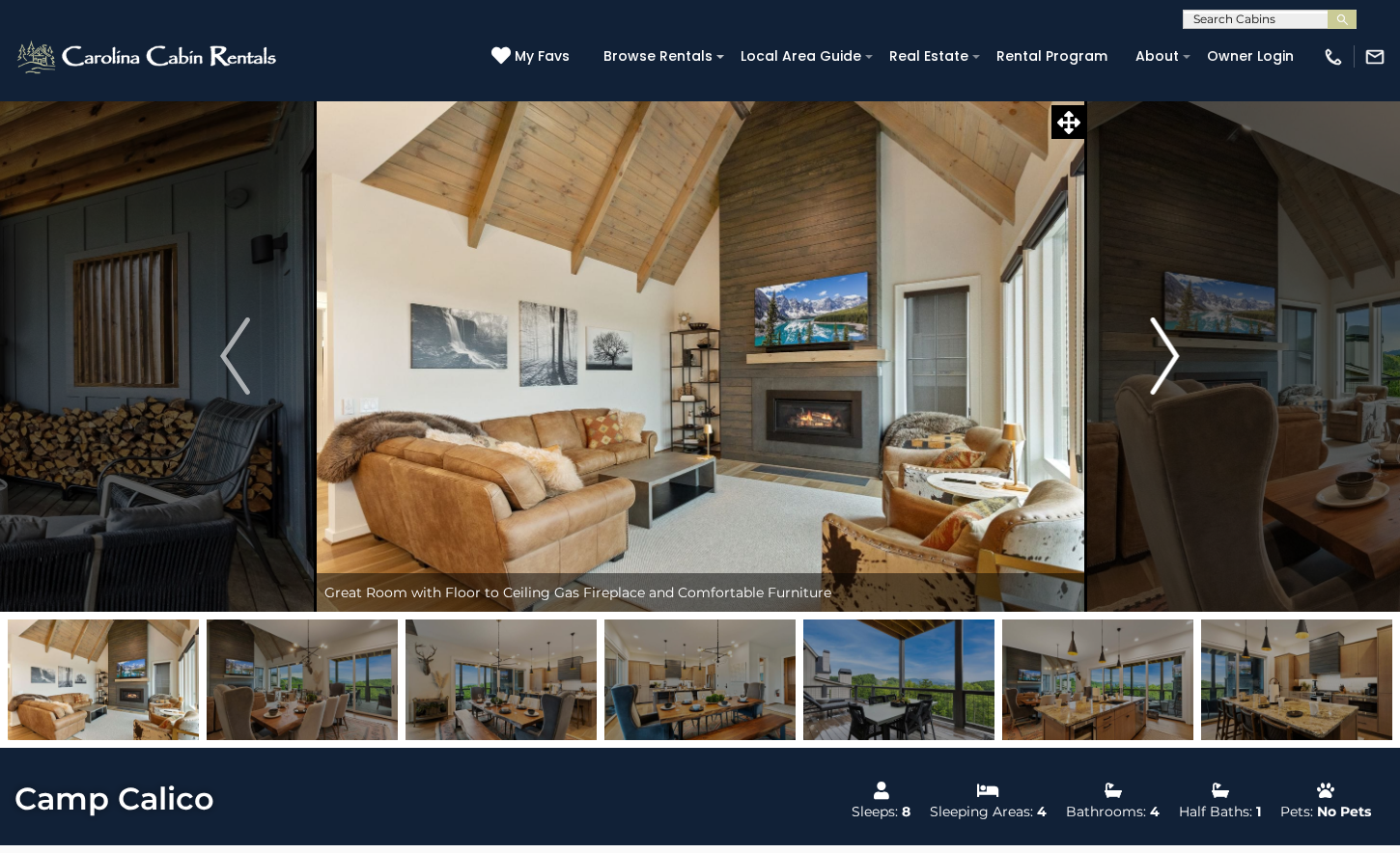
click at [1175, 357] on img "Next" at bounding box center [1165, 355] width 29 height 77
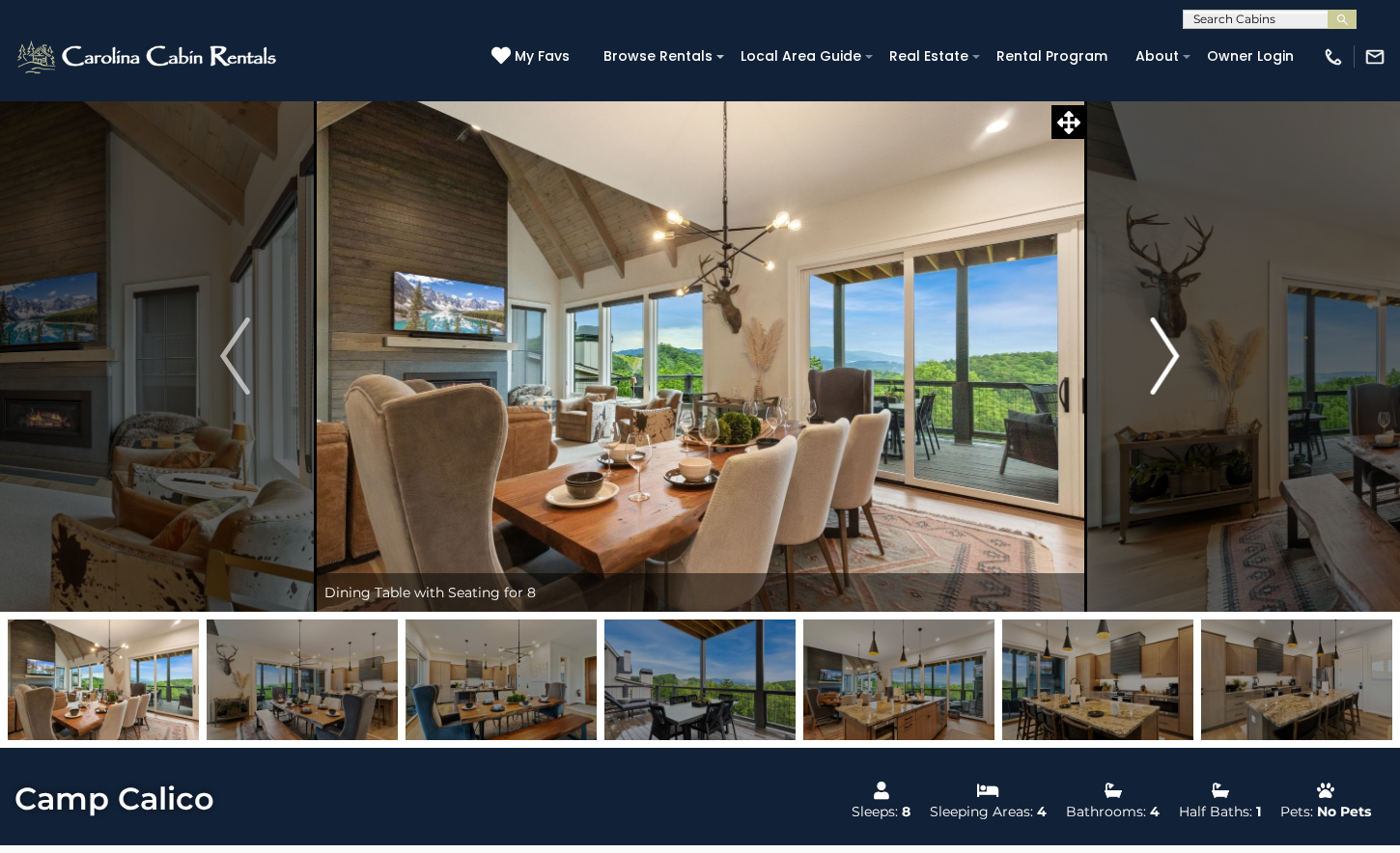
click at [1175, 357] on img "Next" at bounding box center [1165, 355] width 29 height 77
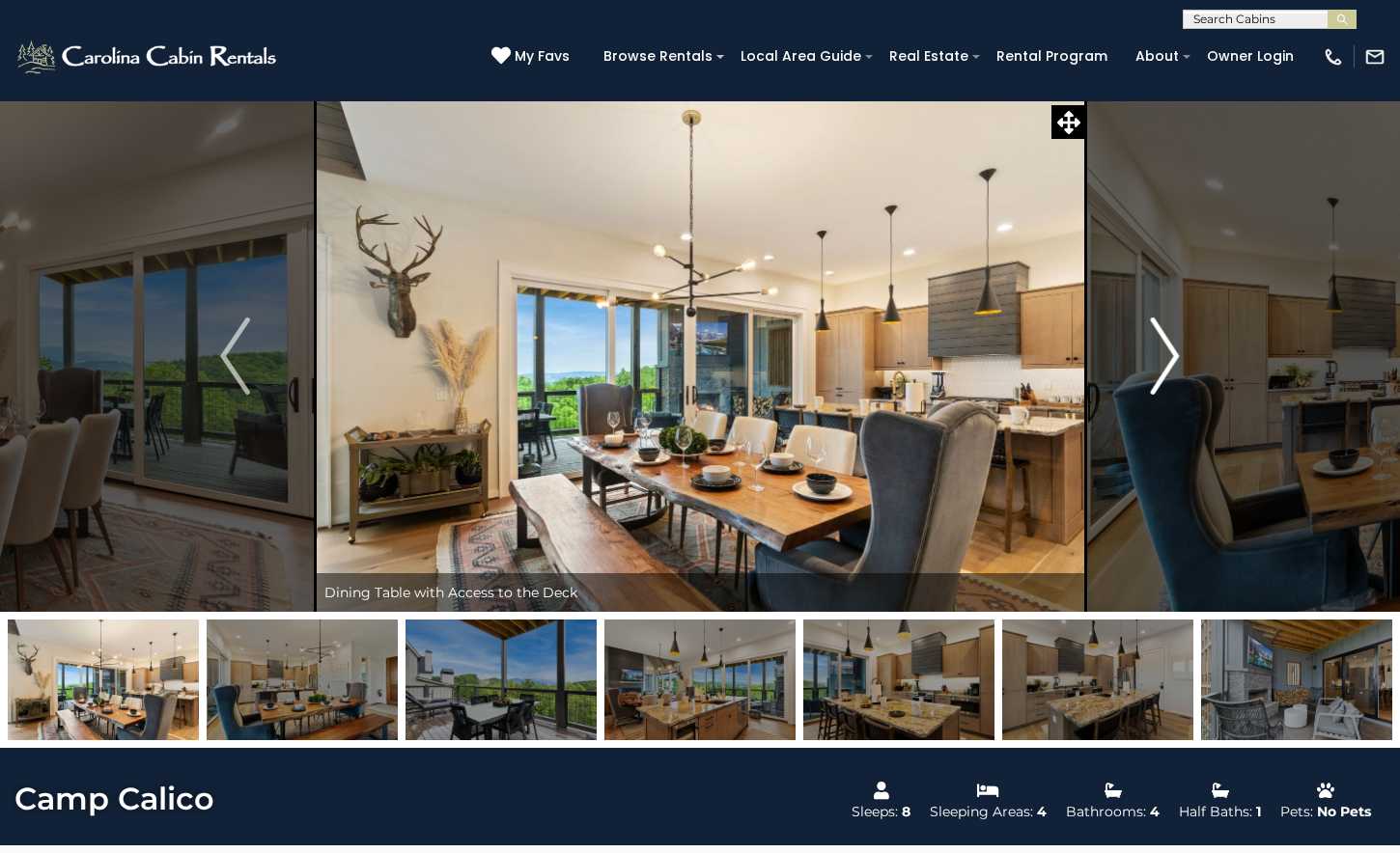
click at [1175, 357] on img "Next" at bounding box center [1165, 355] width 29 height 77
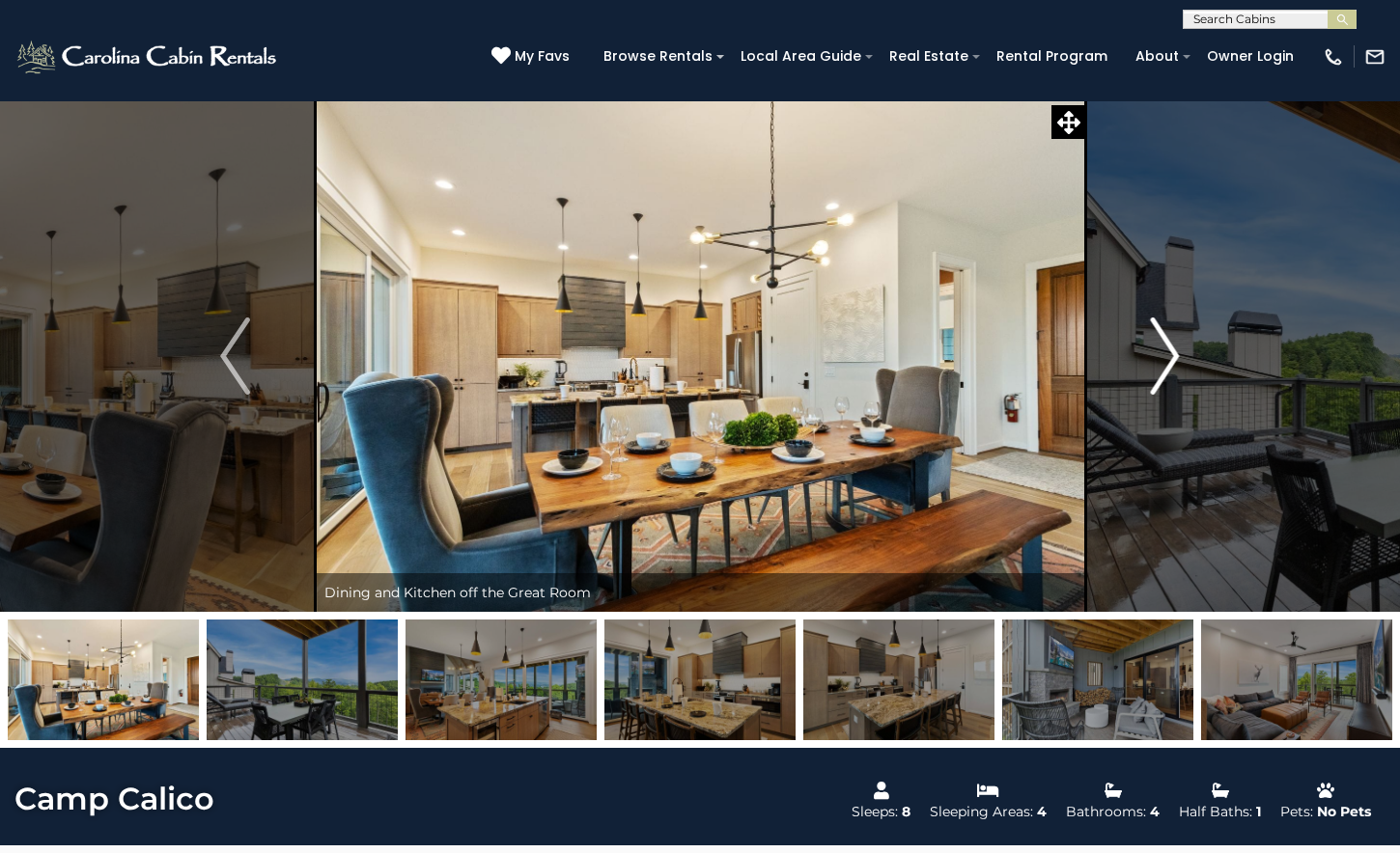
click at [1175, 357] on img "Next" at bounding box center [1165, 355] width 29 height 77
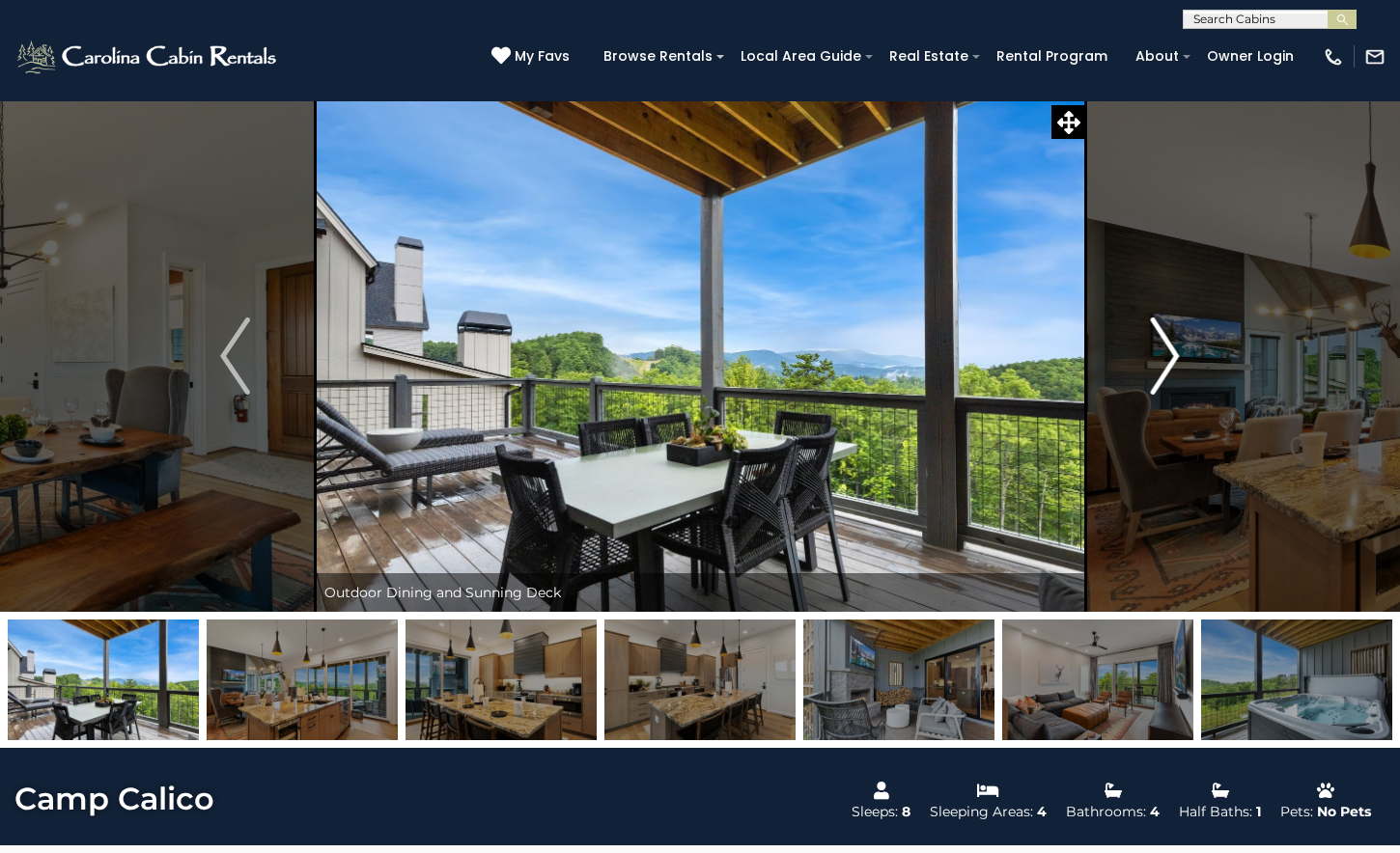
click at [1175, 357] on img "Next" at bounding box center [1165, 355] width 29 height 77
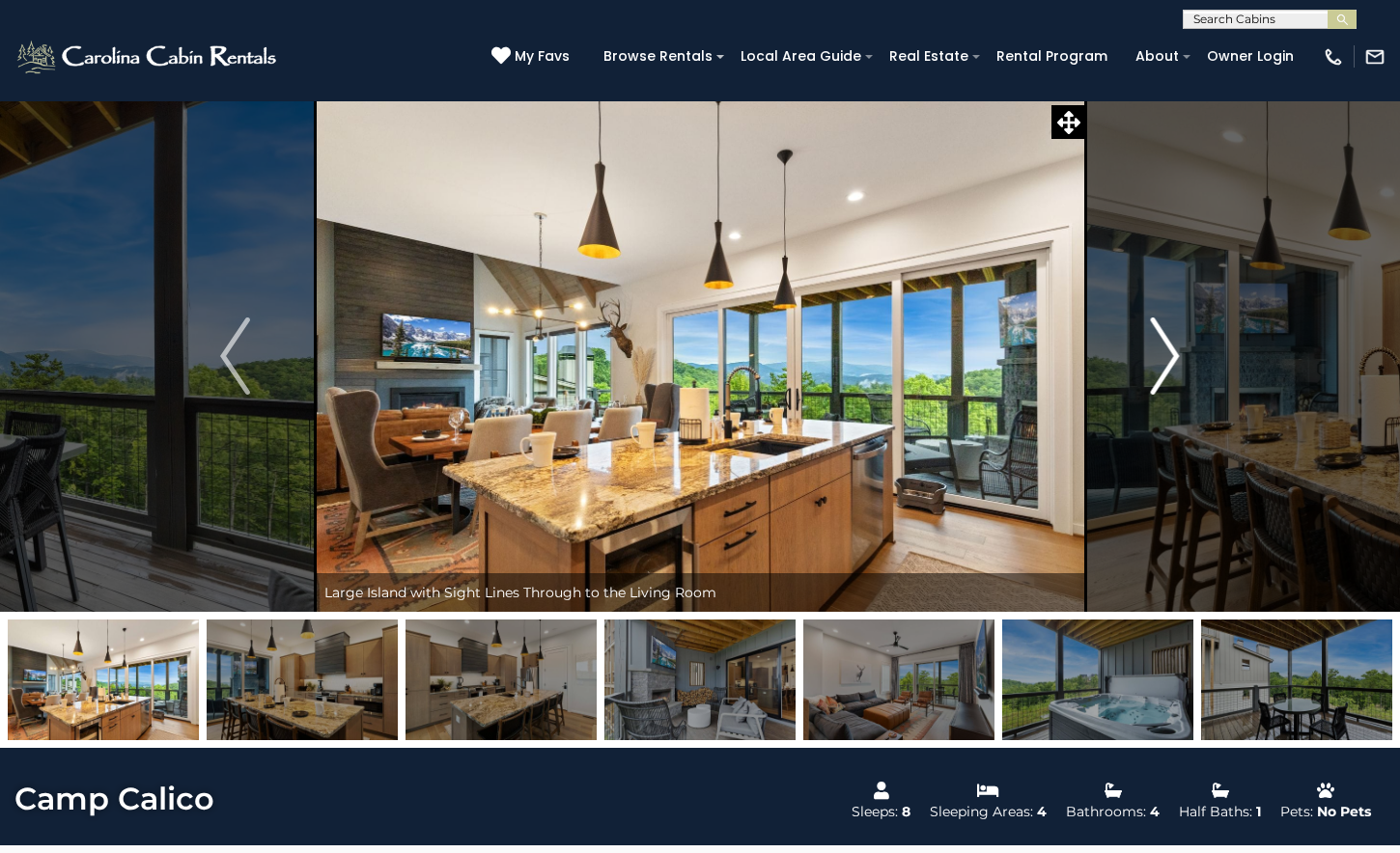
click at [1175, 357] on img "Next" at bounding box center [1165, 355] width 29 height 77
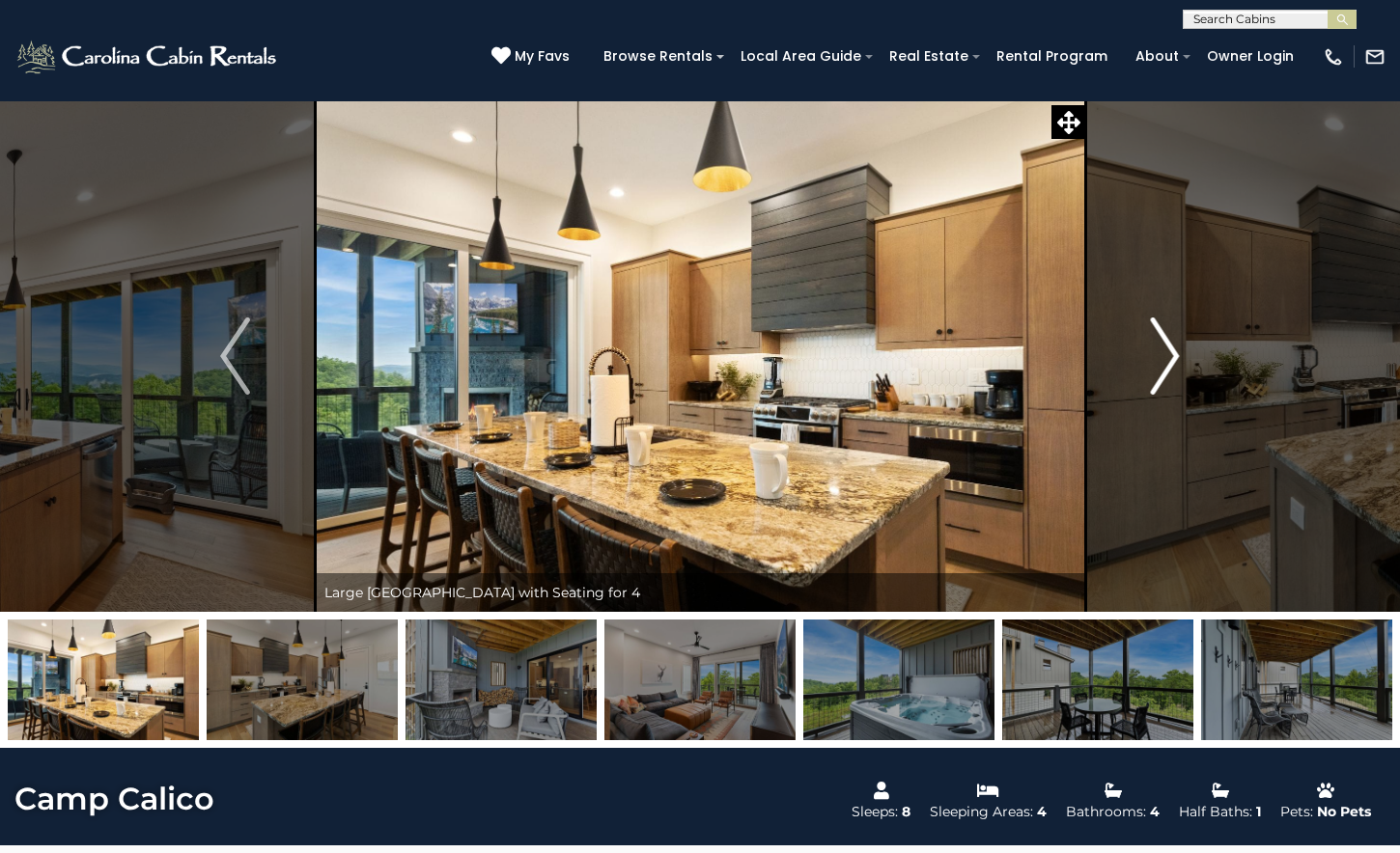
click at [1175, 358] on img "Next" at bounding box center [1165, 355] width 29 height 77
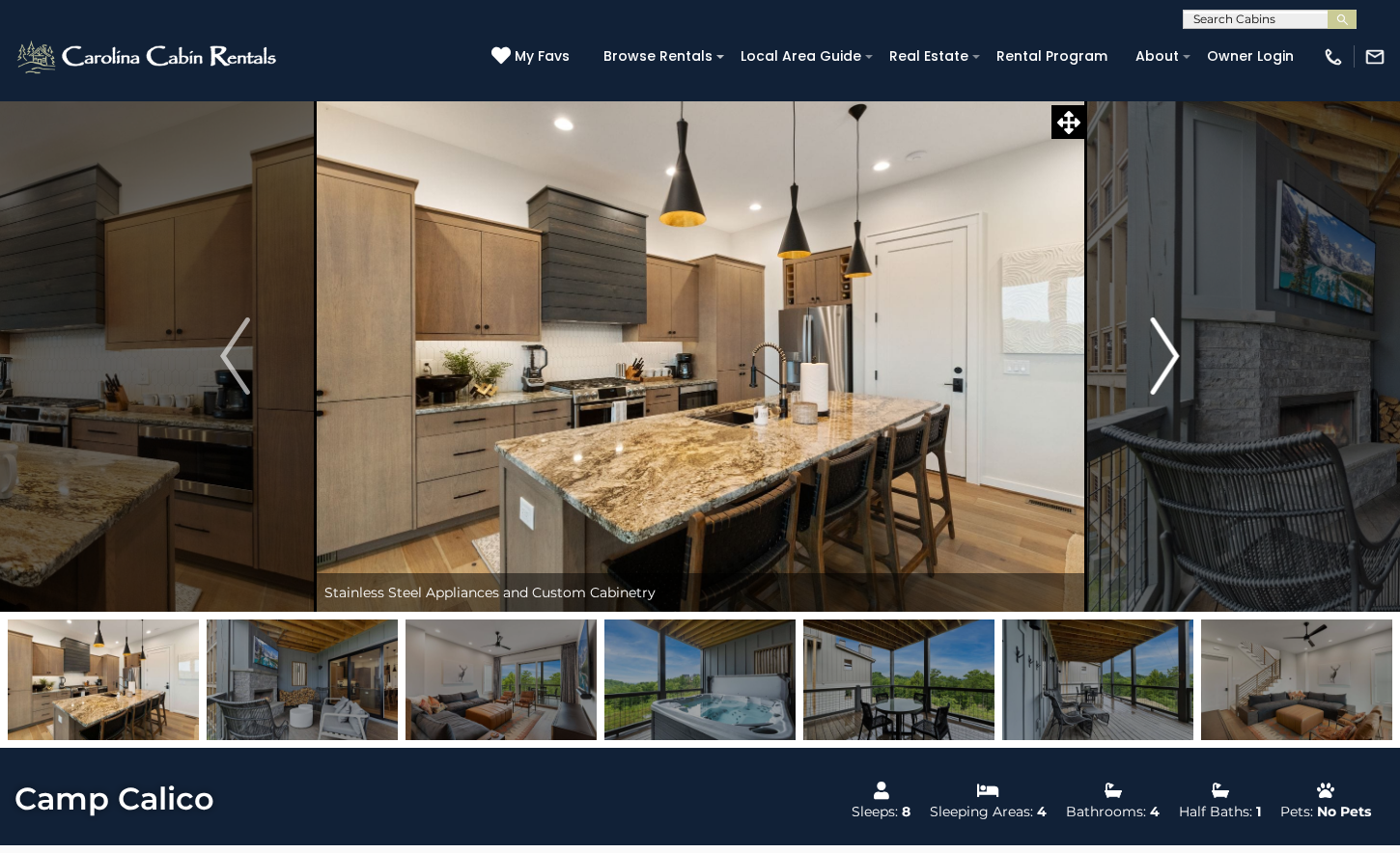
click at [1175, 358] on img "Next" at bounding box center [1165, 355] width 29 height 77
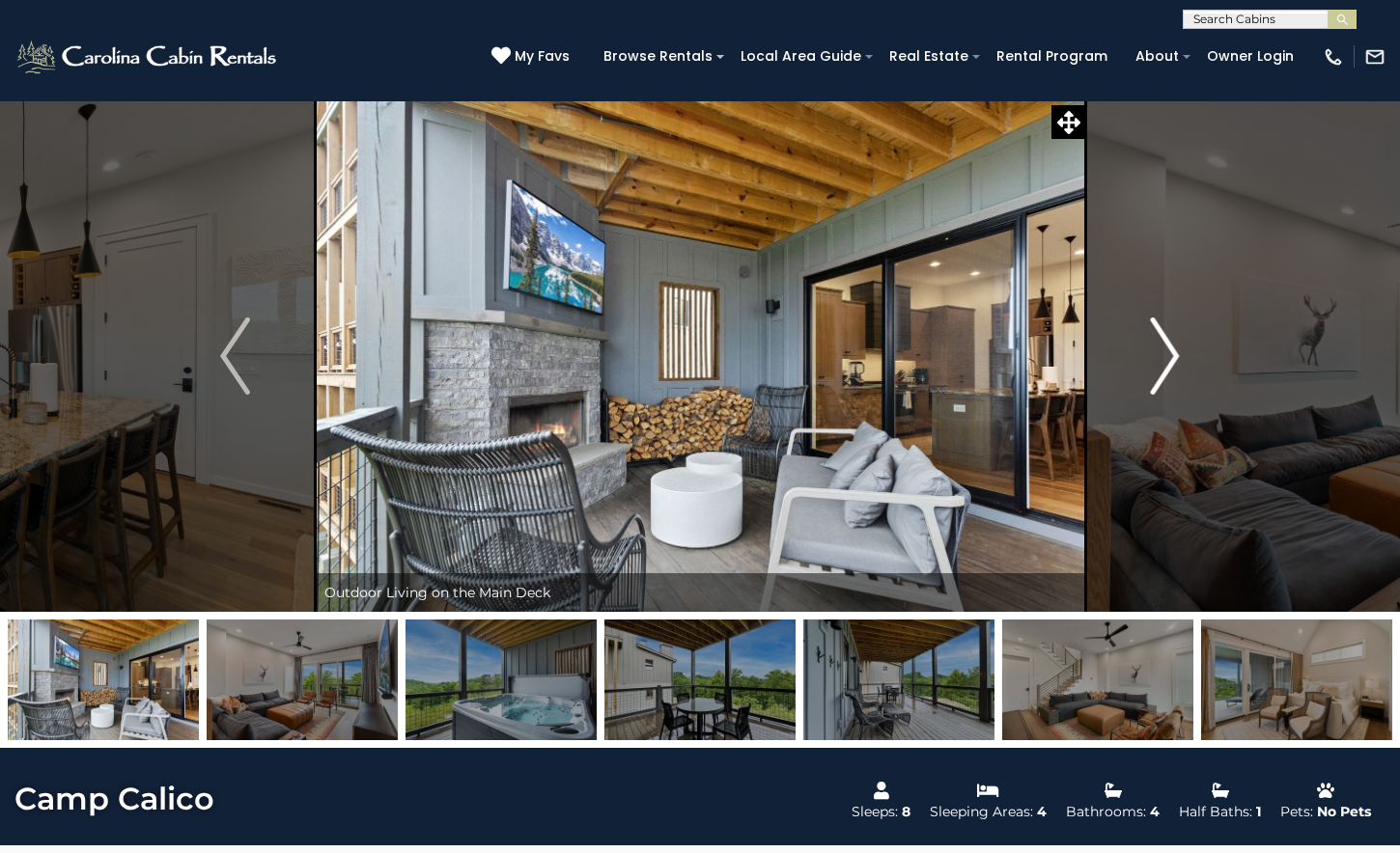
click at [1175, 358] on img "Next" at bounding box center [1165, 355] width 29 height 77
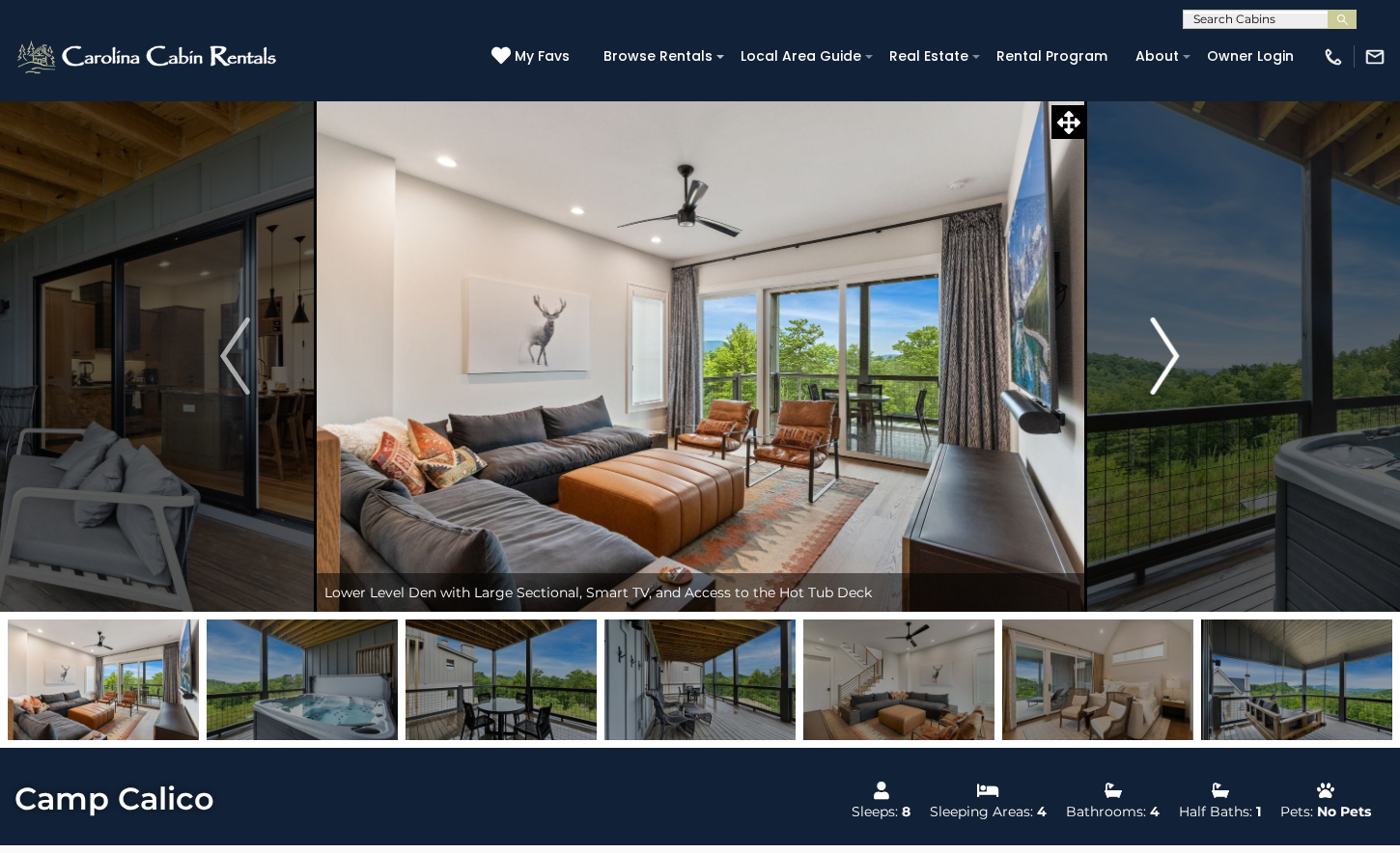
click at [1171, 353] on img "Next" at bounding box center [1165, 355] width 29 height 77
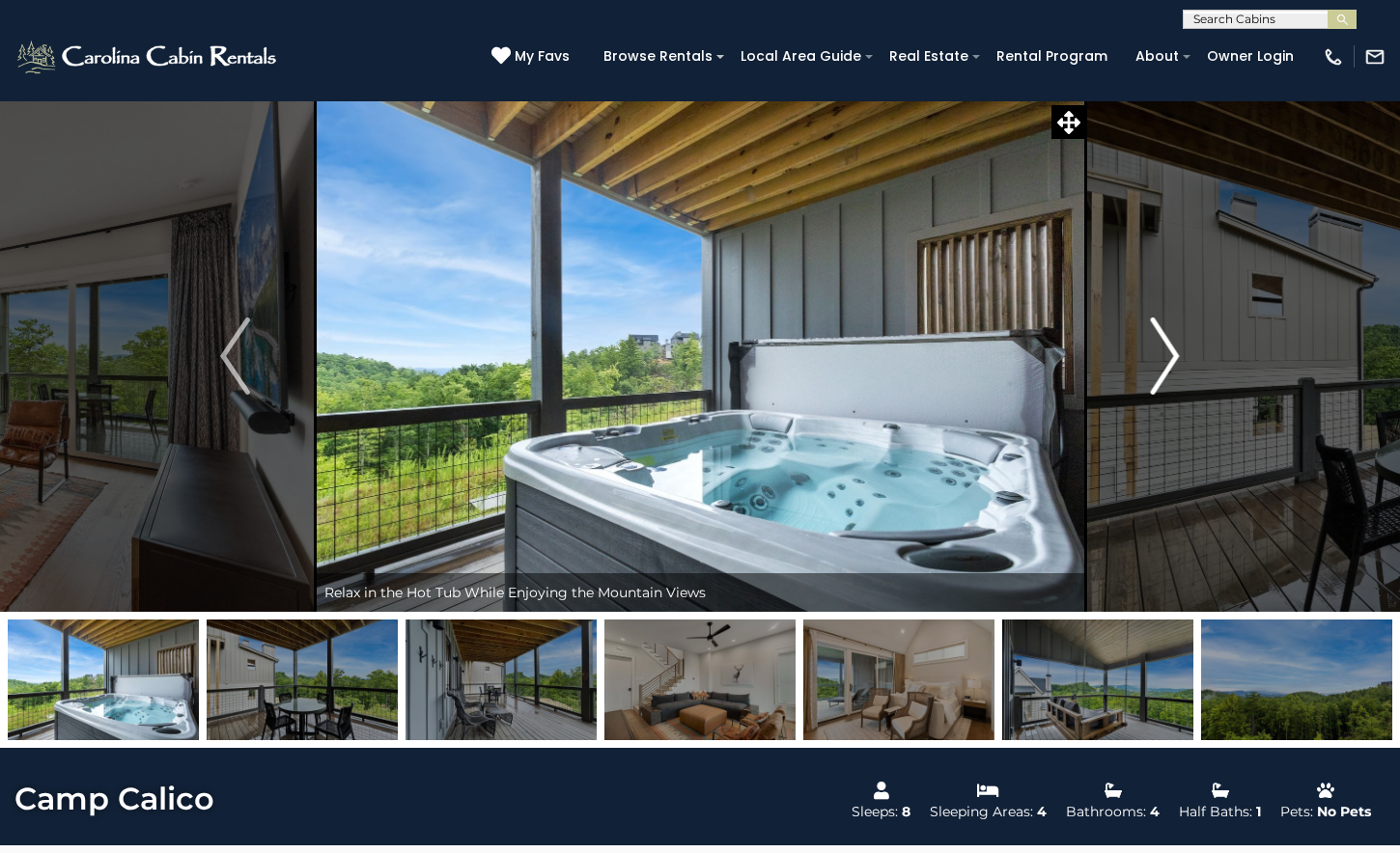
click at [1171, 353] on img "Next" at bounding box center [1165, 355] width 29 height 77
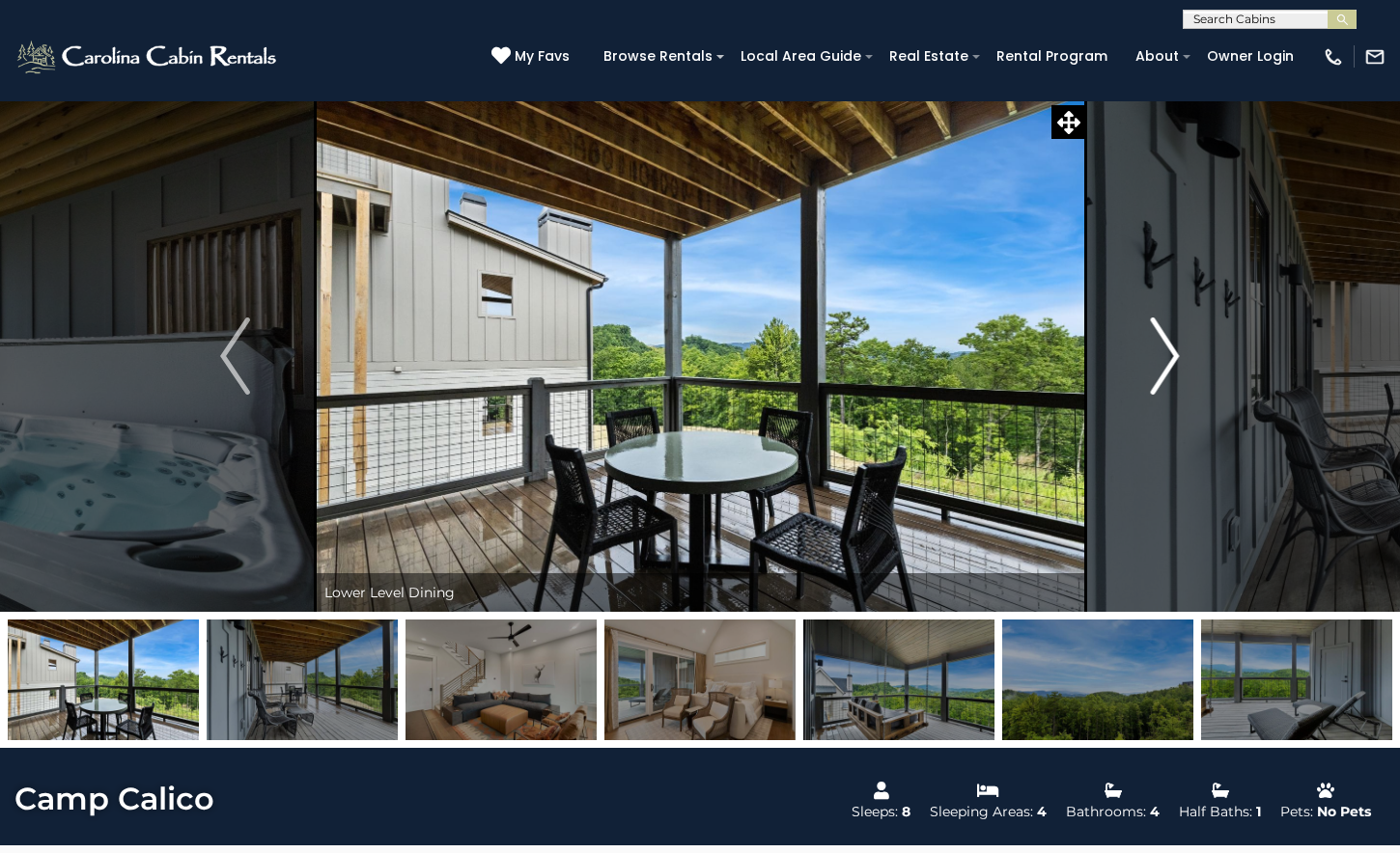
click at [1171, 353] on img "Next" at bounding box center [1165, 355] width 29 height 77
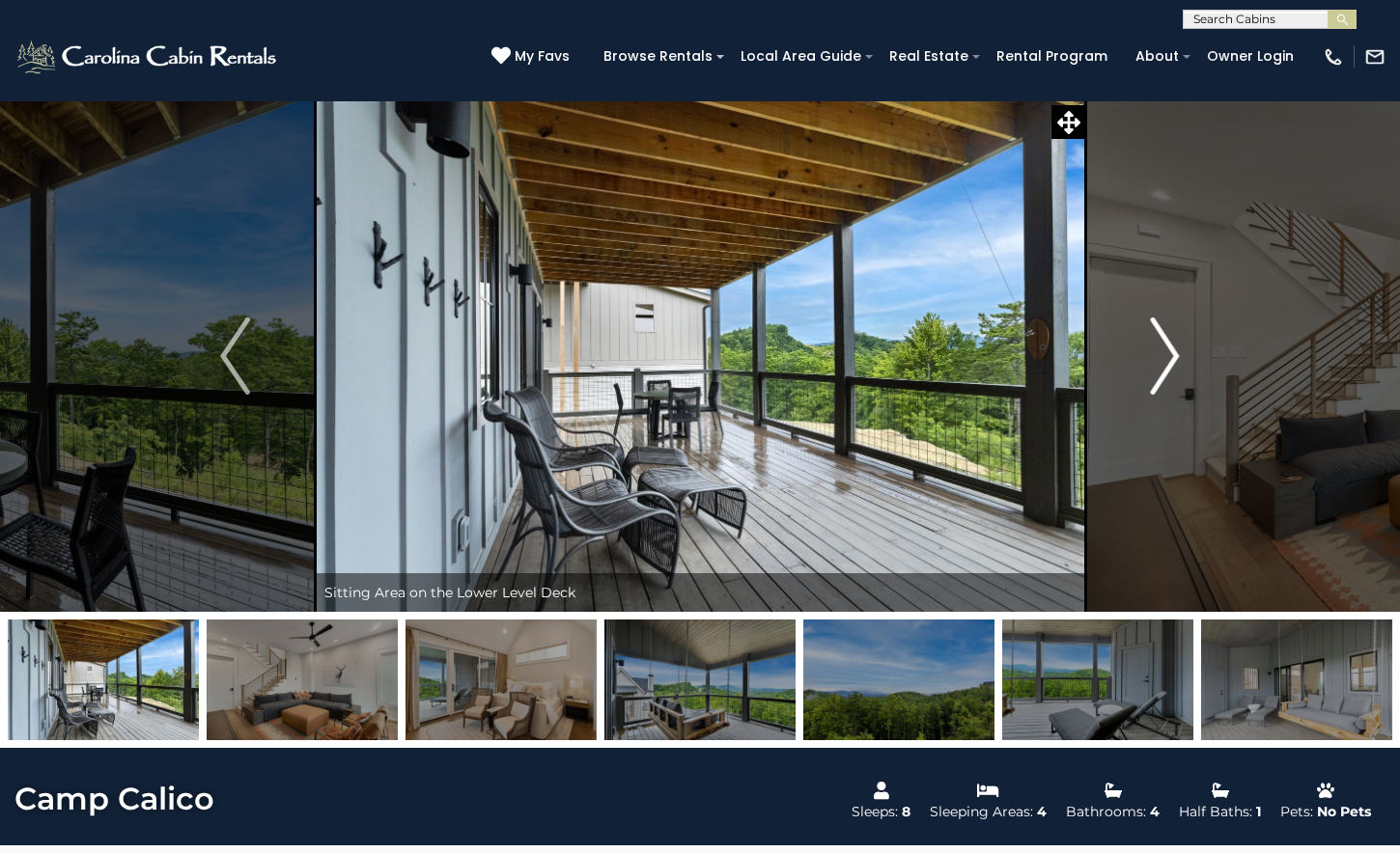
click at [1171, 353] on img "Next" at bounding box center [1165, 355] width 29 height 77
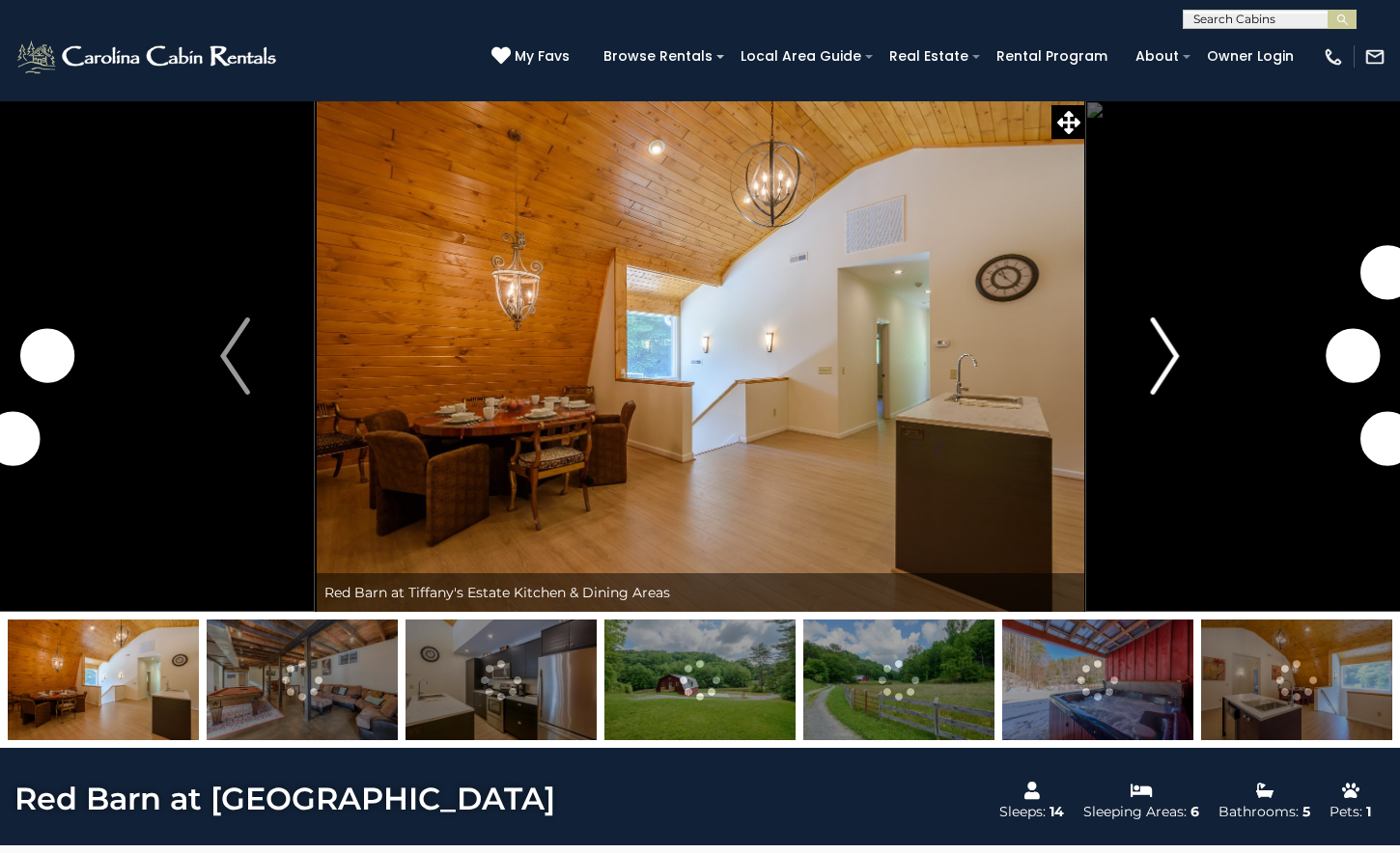
click at [1171, 355] on img "Next" at bounding box center [1165, 355] width 29 height 77
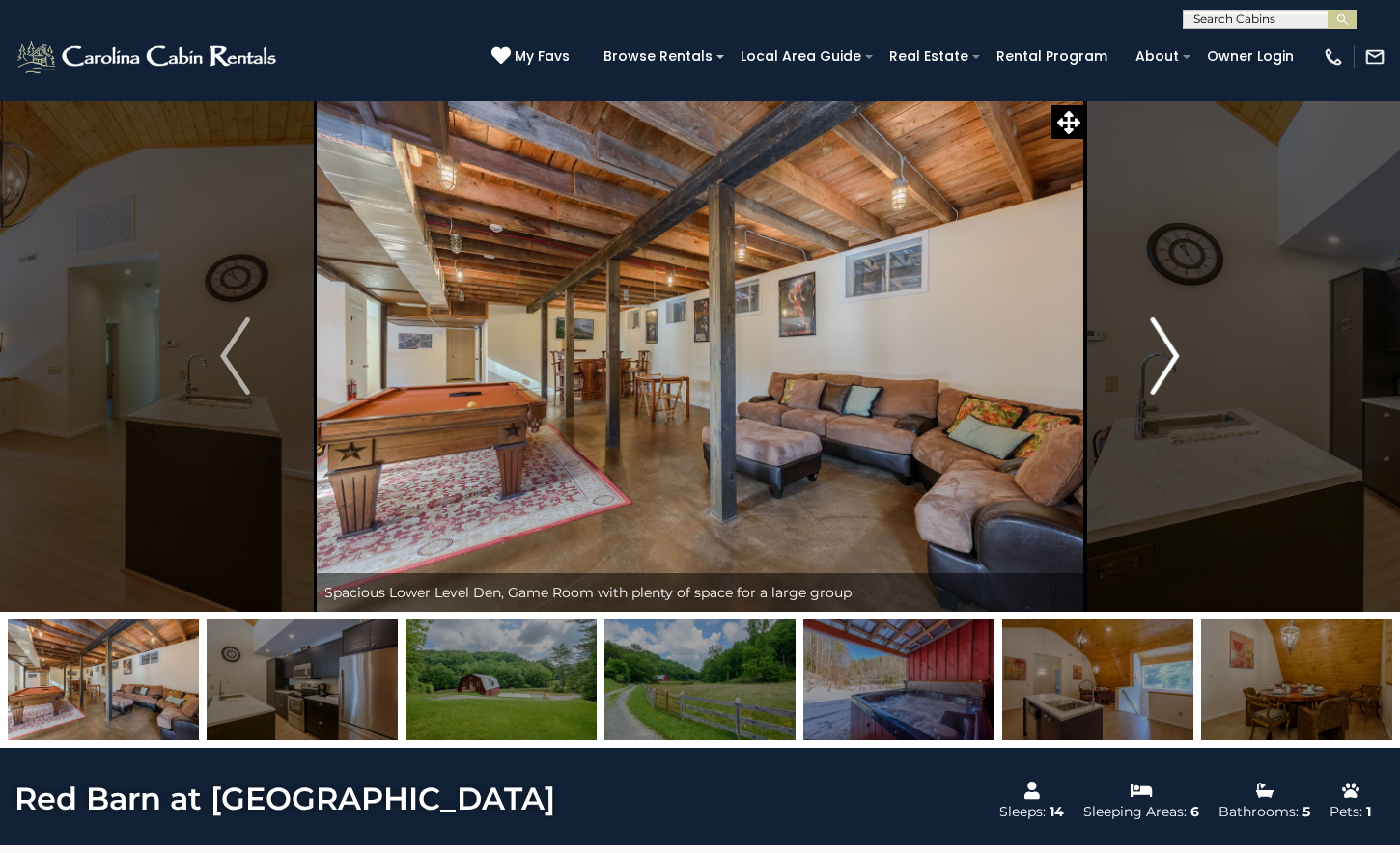
click at [1171, 355] on img "Next" at bounding box center [1165, 355] width 29 height 77
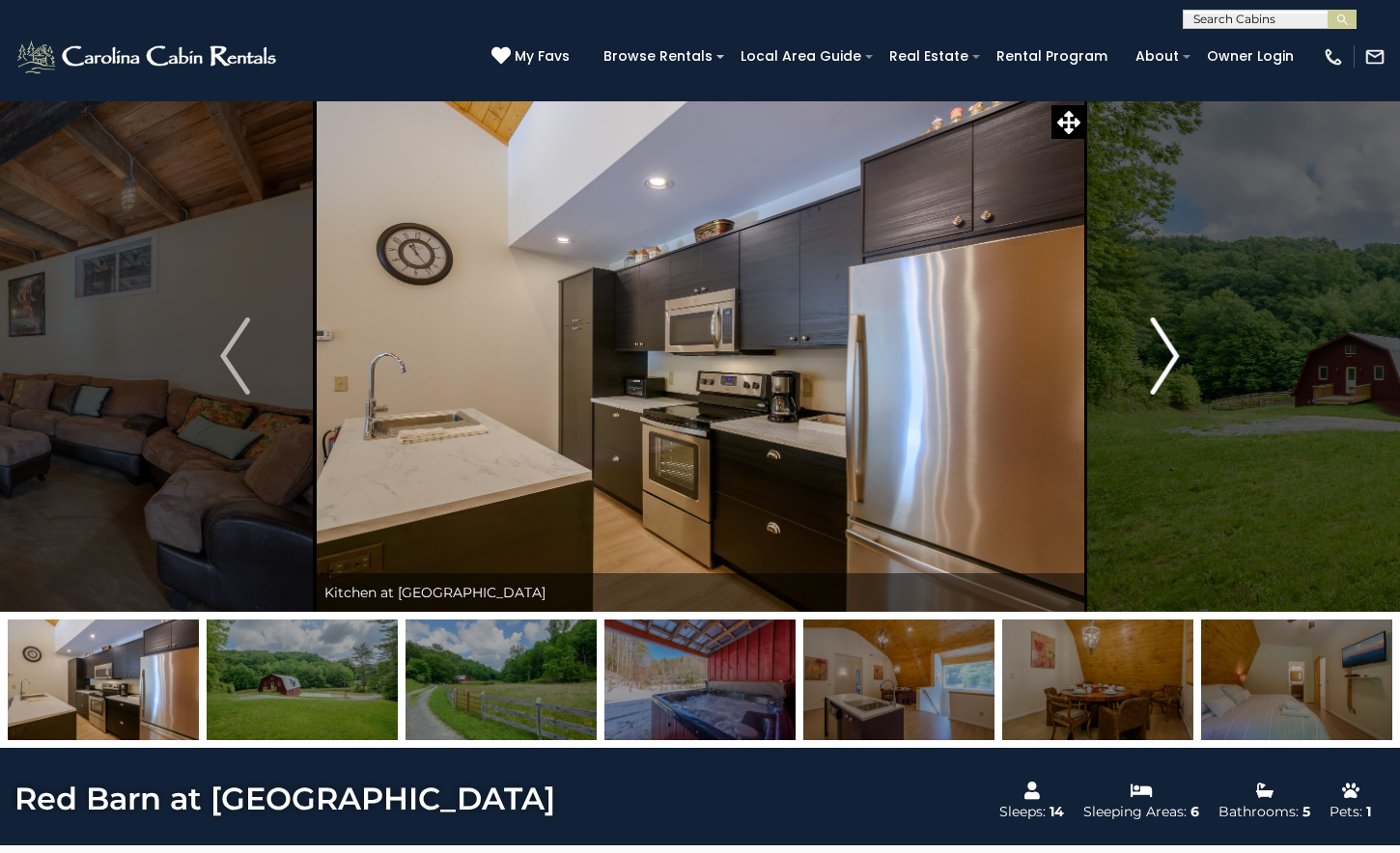
click at [1171, 355] on img "Next" at bounding box center [1165, 355] width 29 height 77
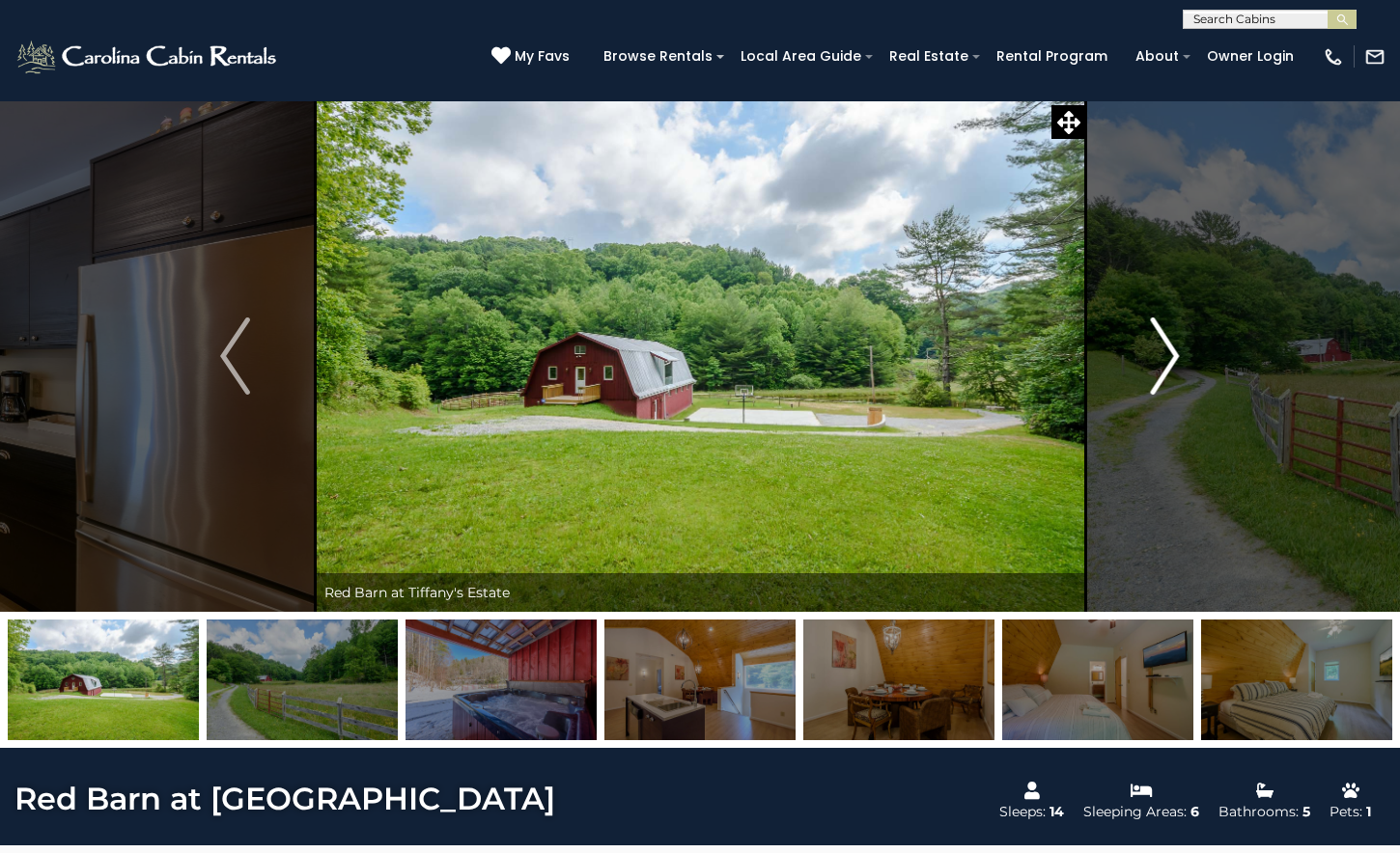
click at [1171, 355] on img "Next" at bounding box center [1165, 355] width 29 height 77
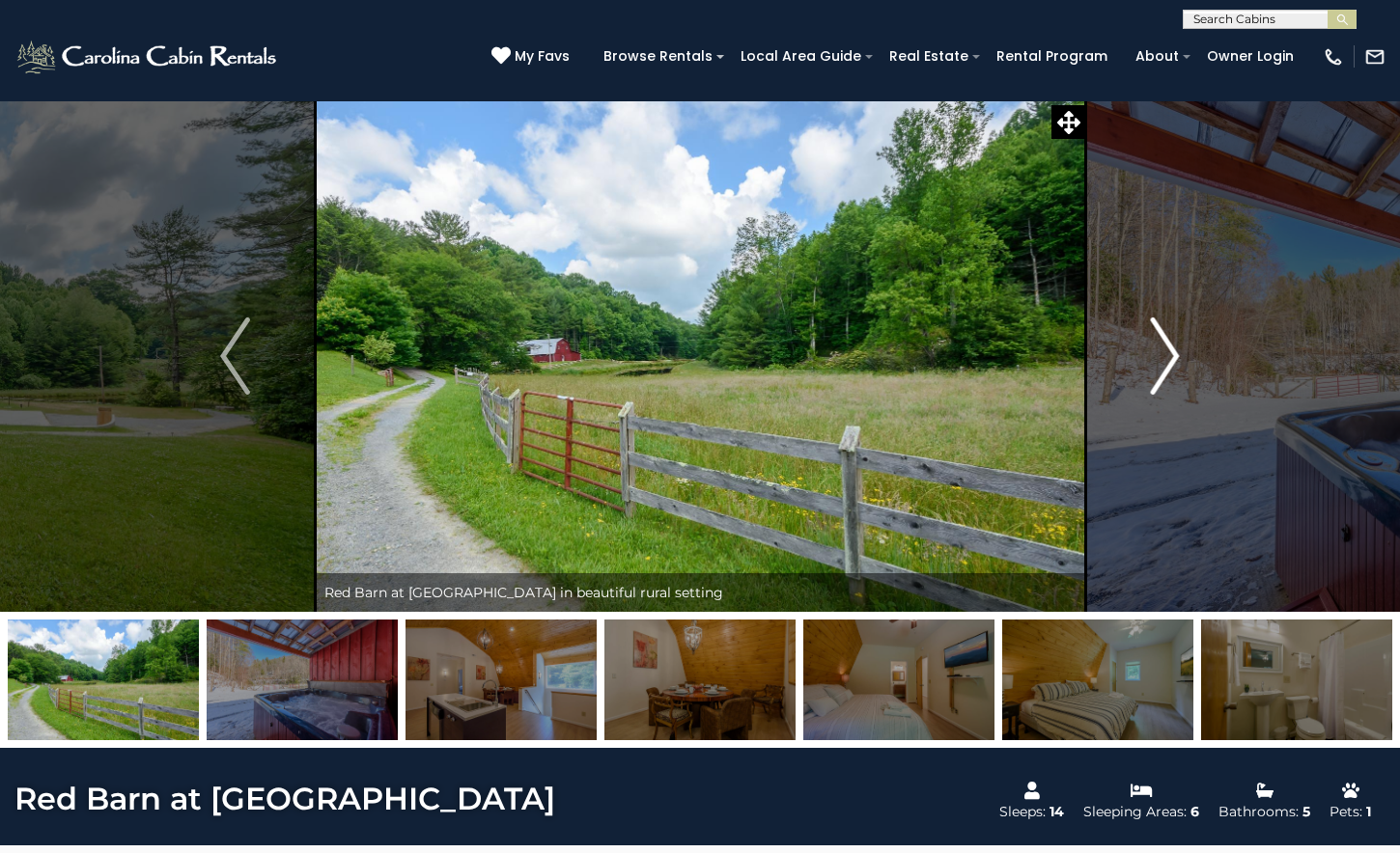
click at [1171, 355] on img "Next" at bounding box center [1165, 355] width 29 height 77
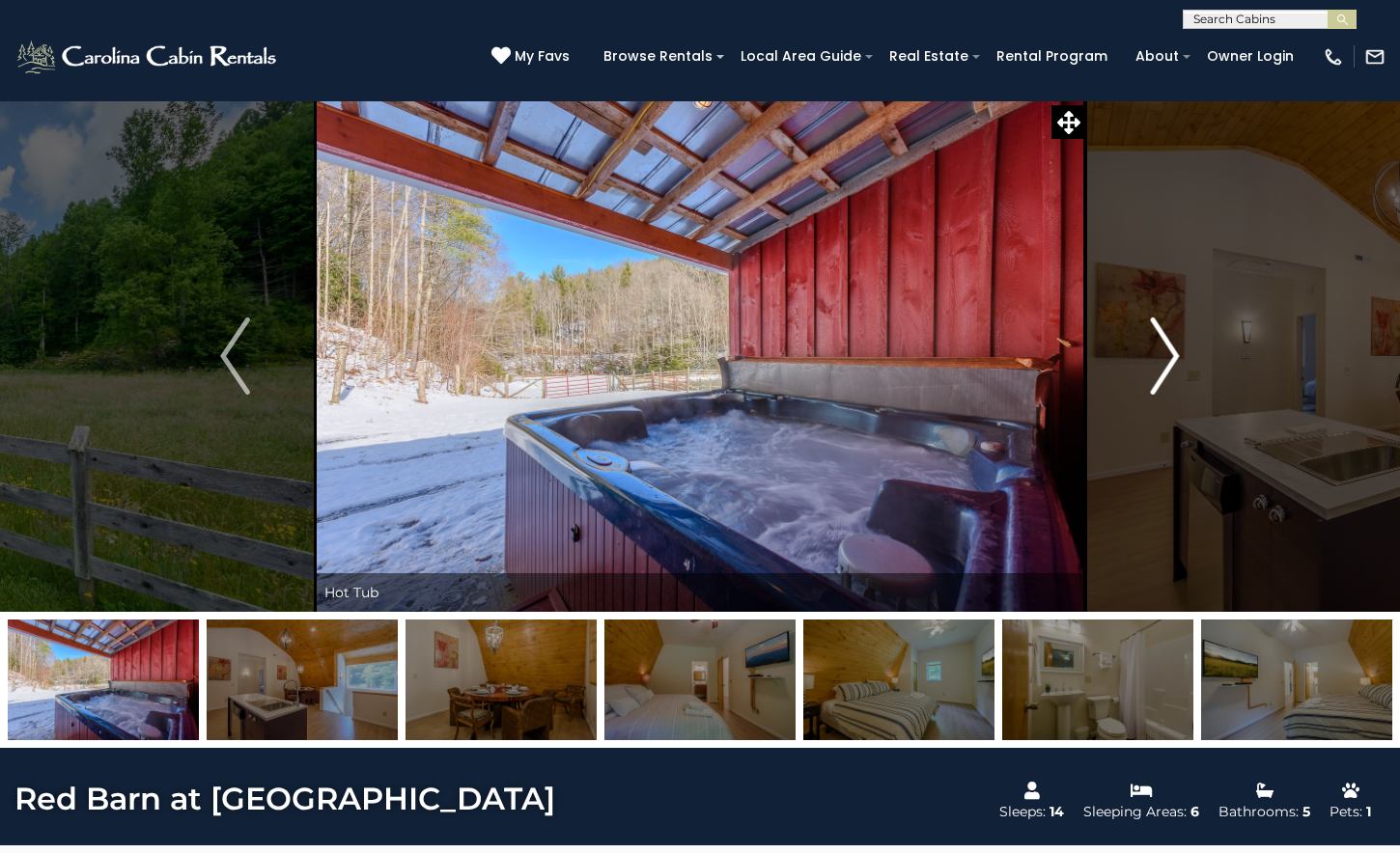
click at [1171, 355] on img "Next" at bounding box center [1165, 355] width 29 height 77
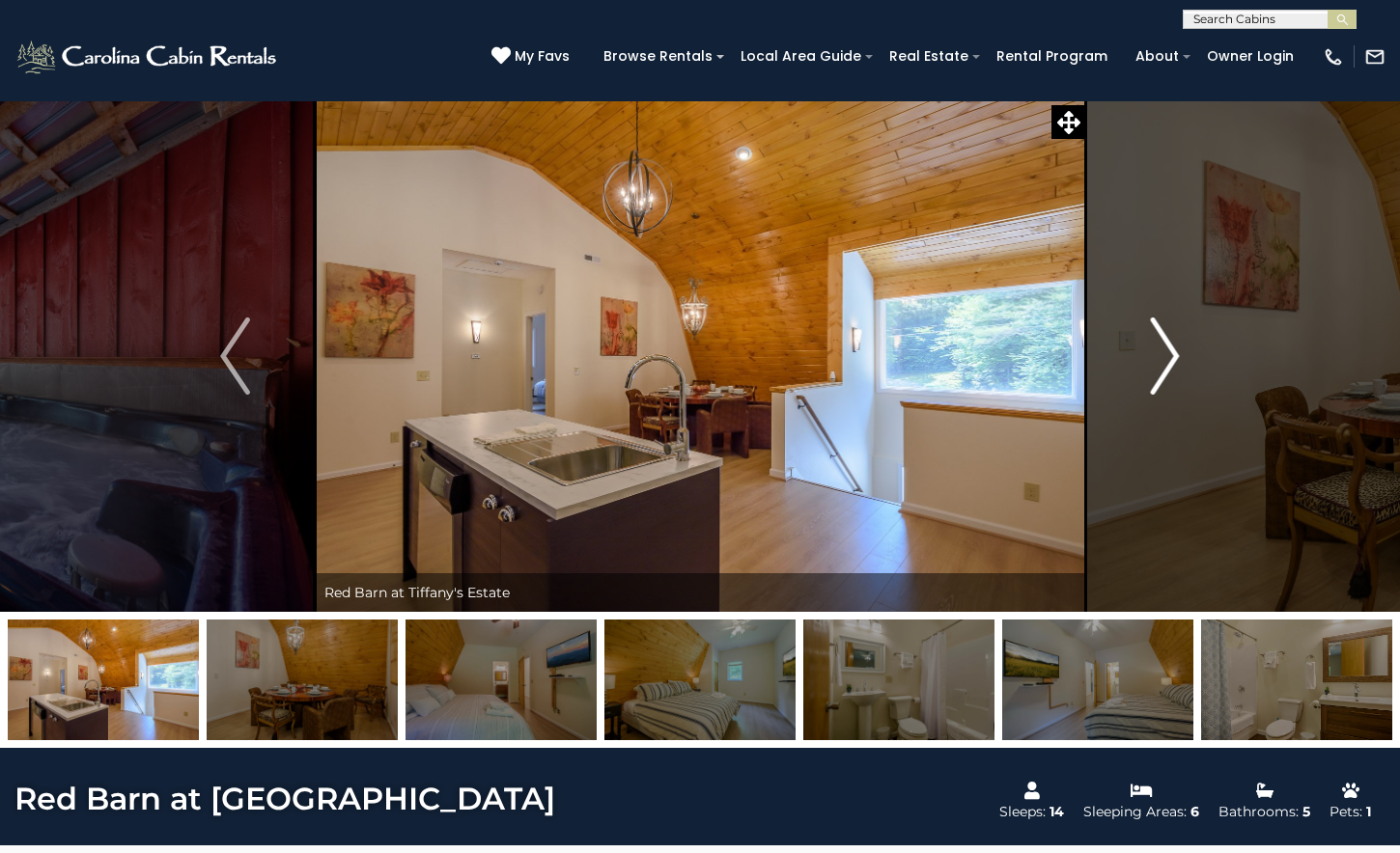
click at [1171, 355] on img "Next" at bounding box center [1165, 355] width 29 height 77
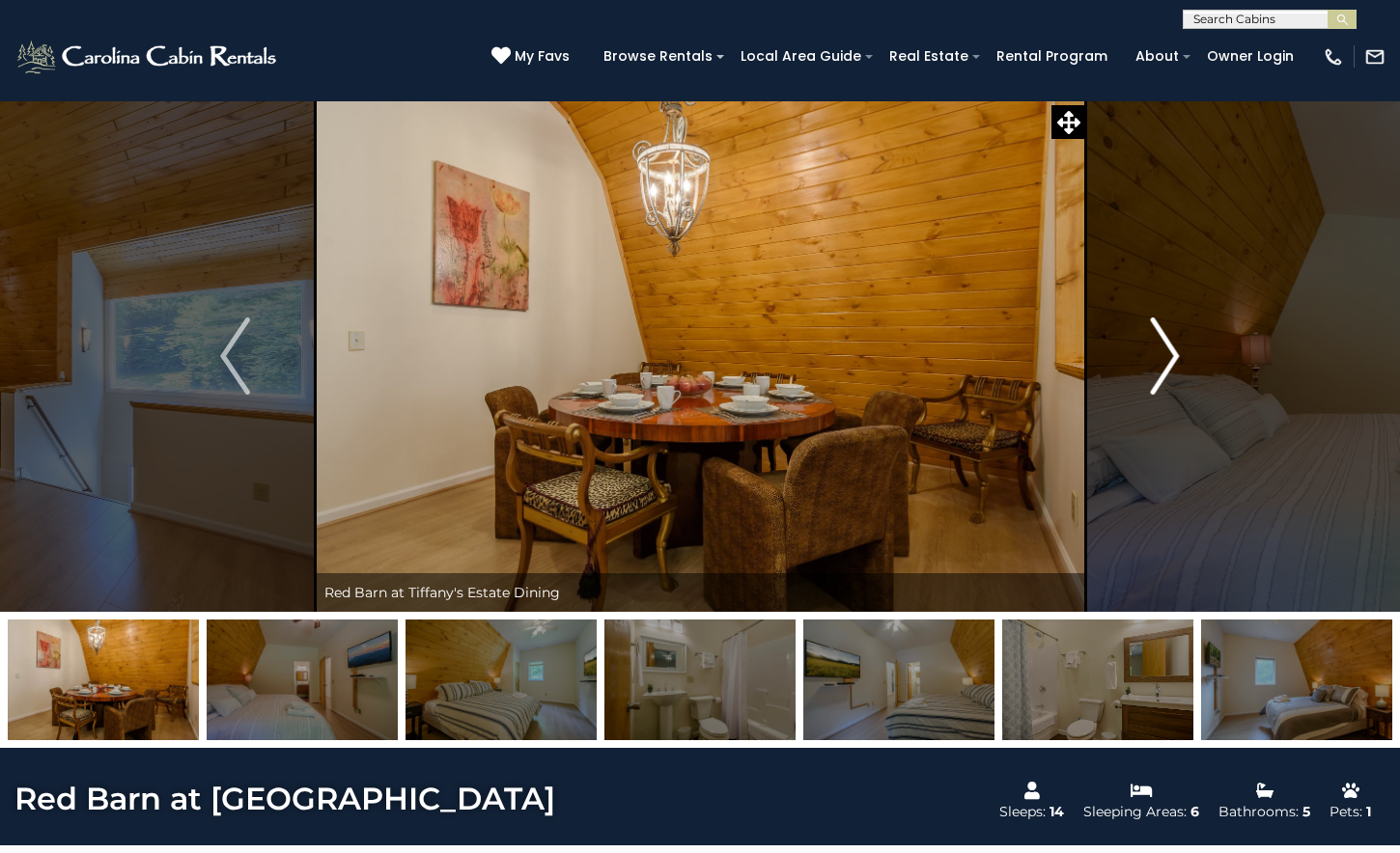
click at [1171, 355] on img "Next" at bounding box center [1165, 355] width 29 height 77
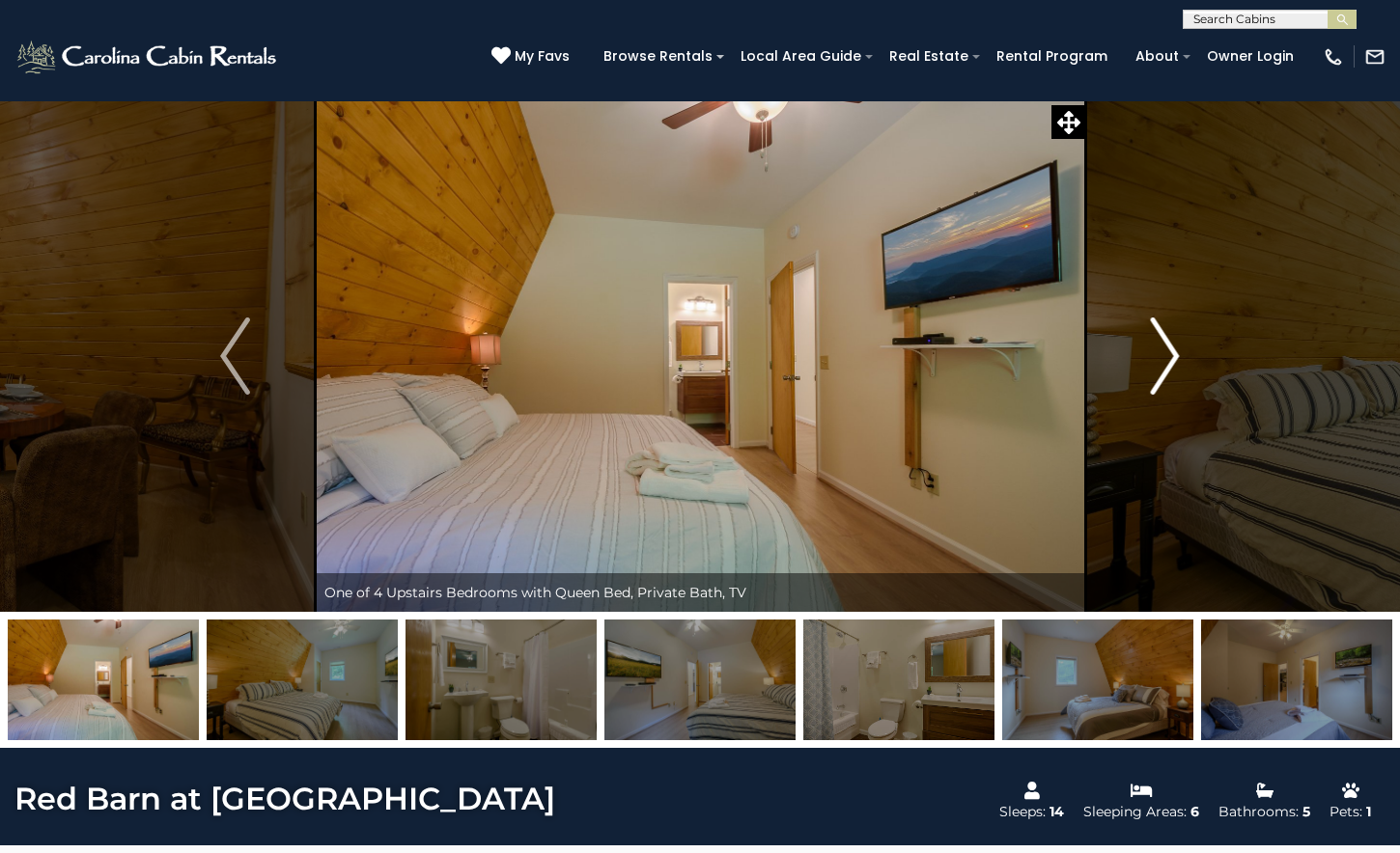
click at [1171, 355] on img "Next" at bounding box center [1165, 355] width 29 height 77
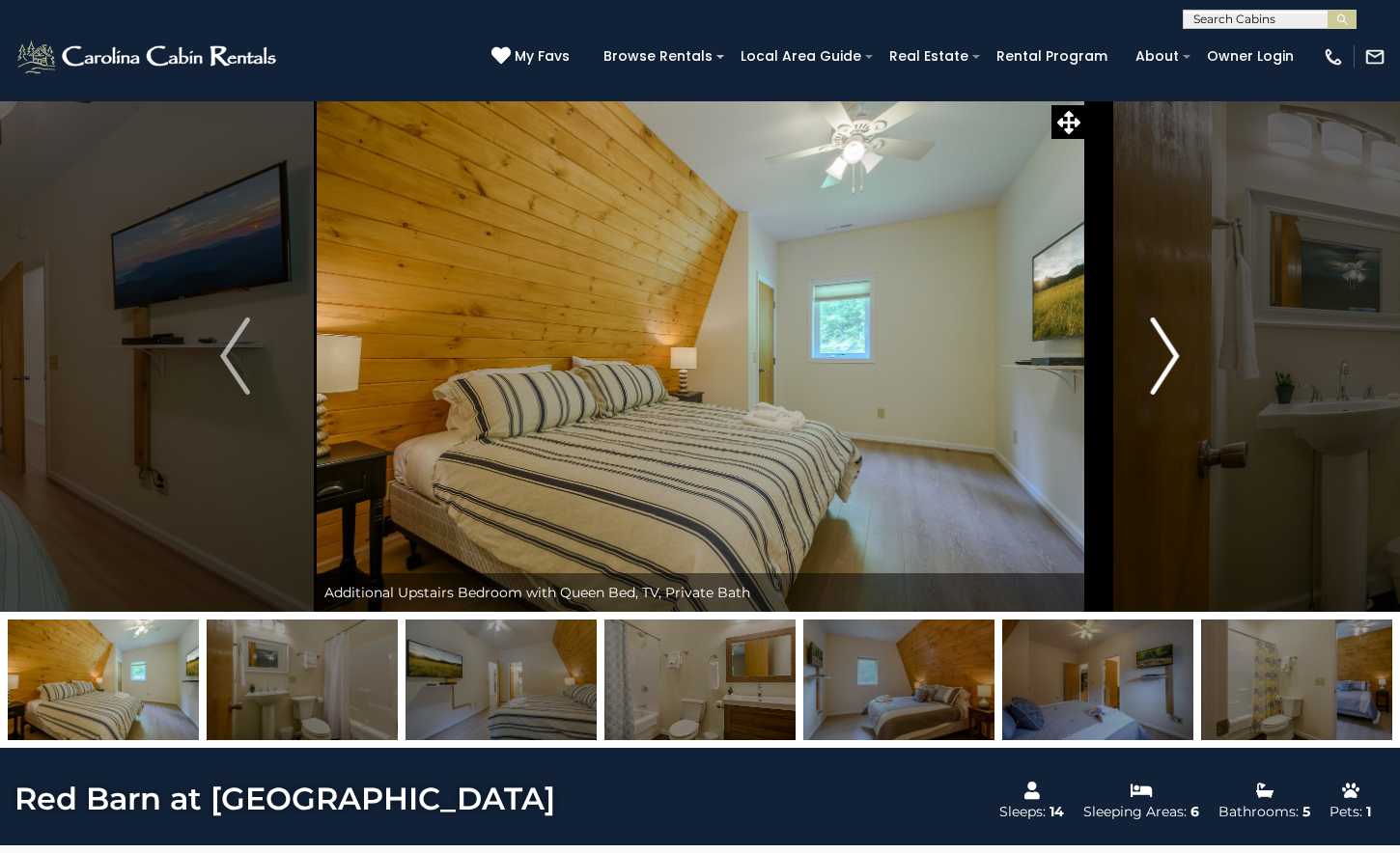
click at [1171, 355] on img "Next" at bounding box center [1165, 355] width 29 height 77
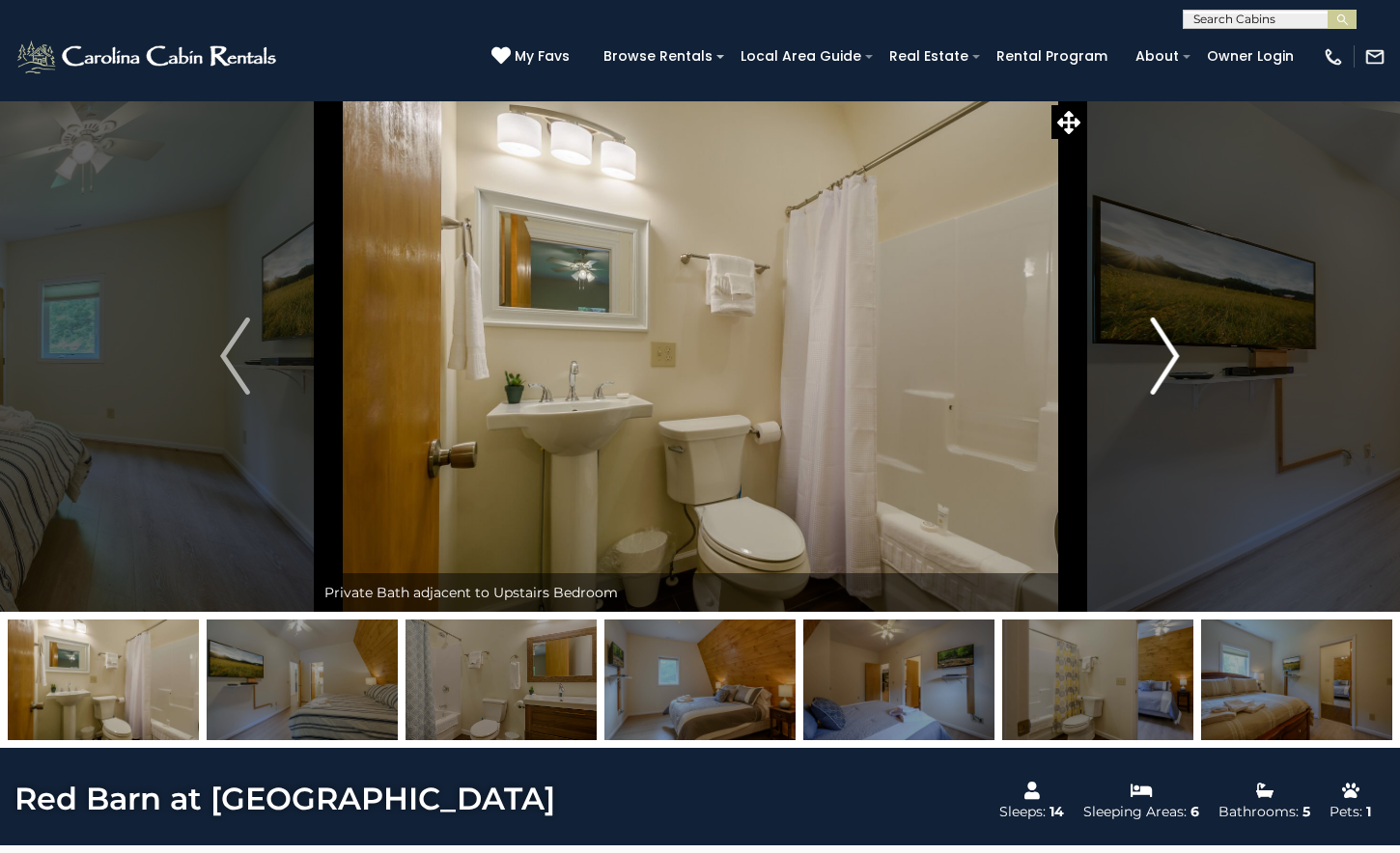
click at [1171, 355] on img "Next" at bounding box center [1165, 355] width 29 height 77
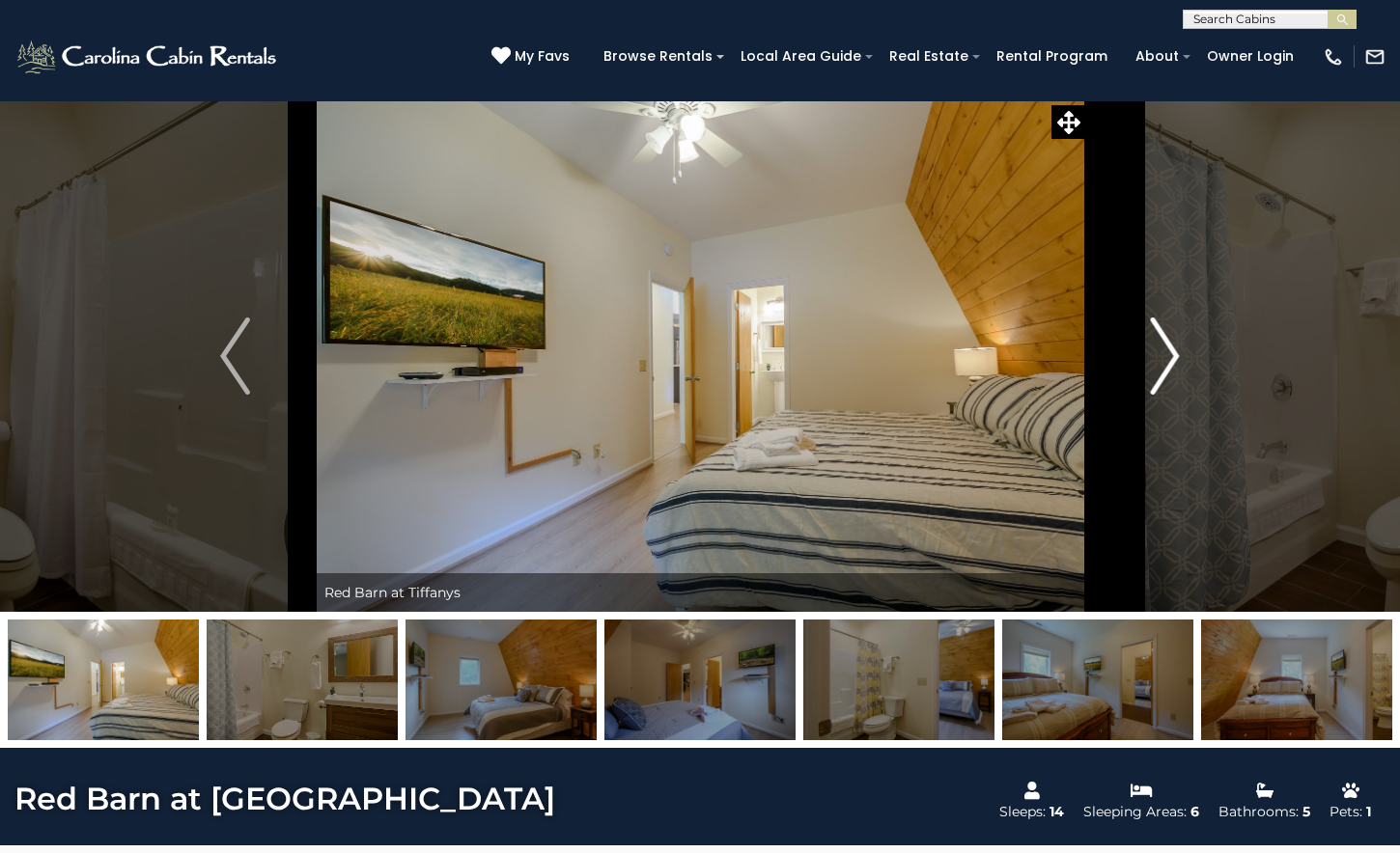
click at [1171, 355] on img "Next" at bounding box center [1165, 355] width 29 height 77
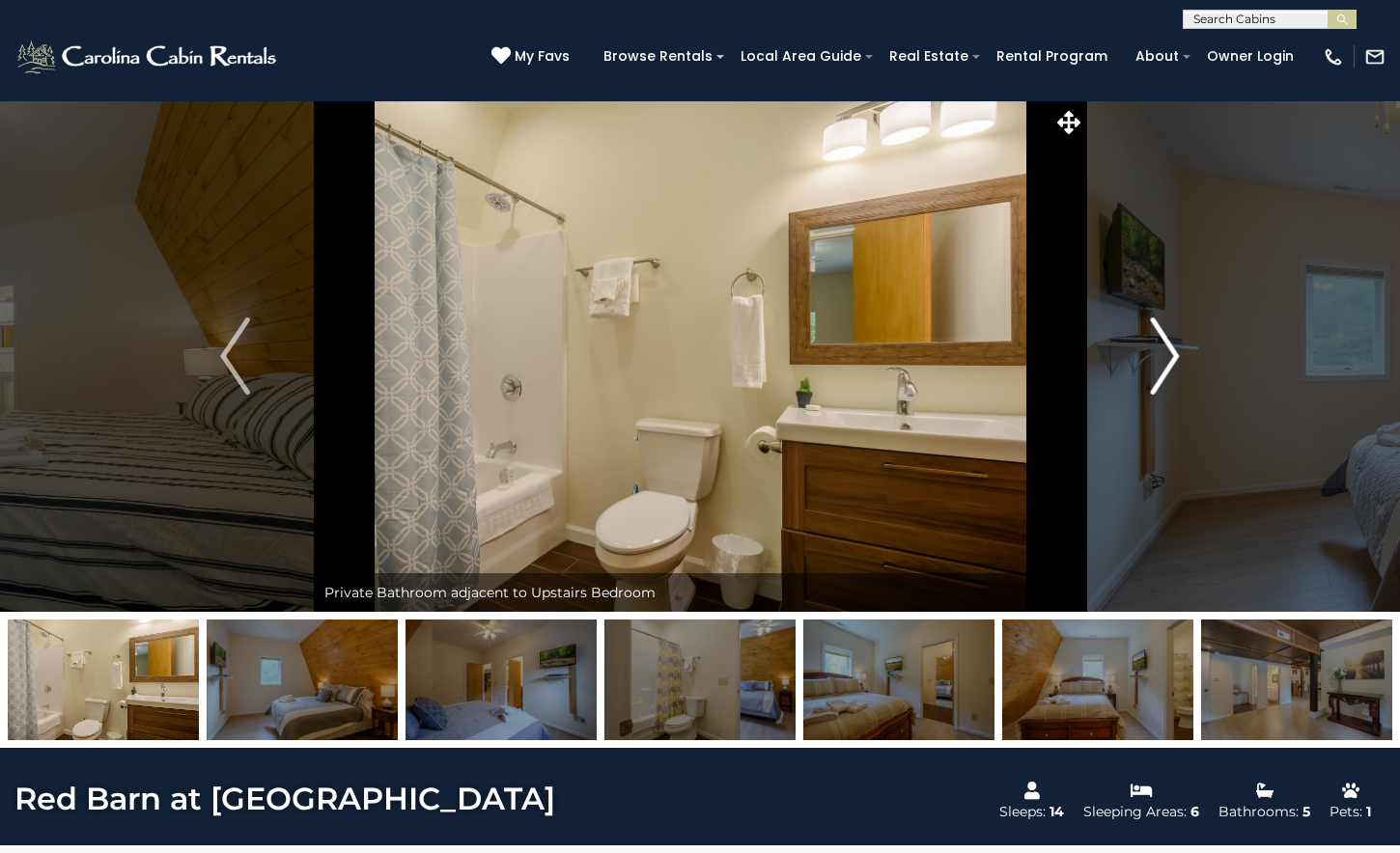
click at [1171, 355] on img "Next" at bounding box center [1165, 355] width 29 height 77
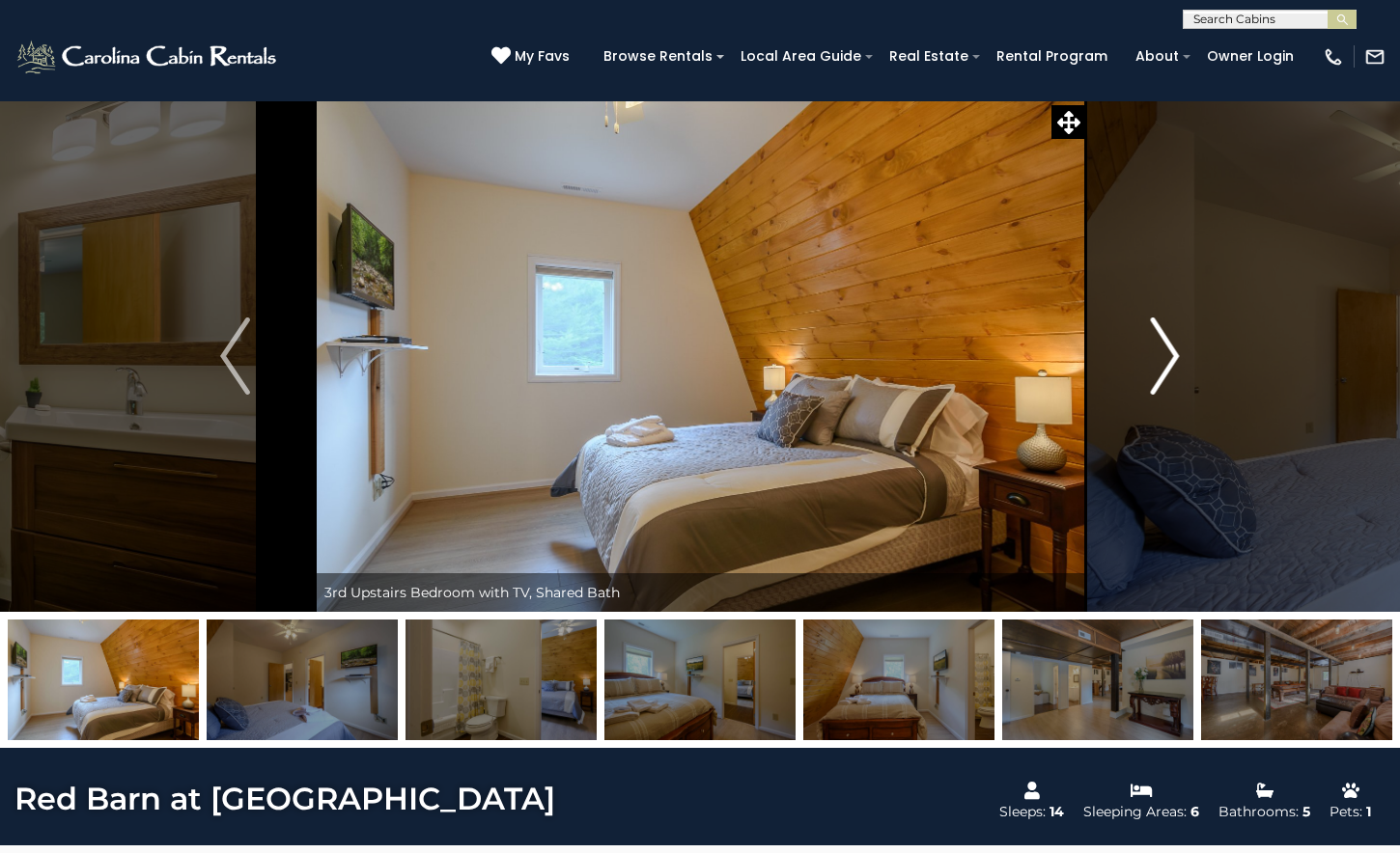
click at [1171, 355] on img "Next" at bounding box center [1165, 355] width 29 height 77
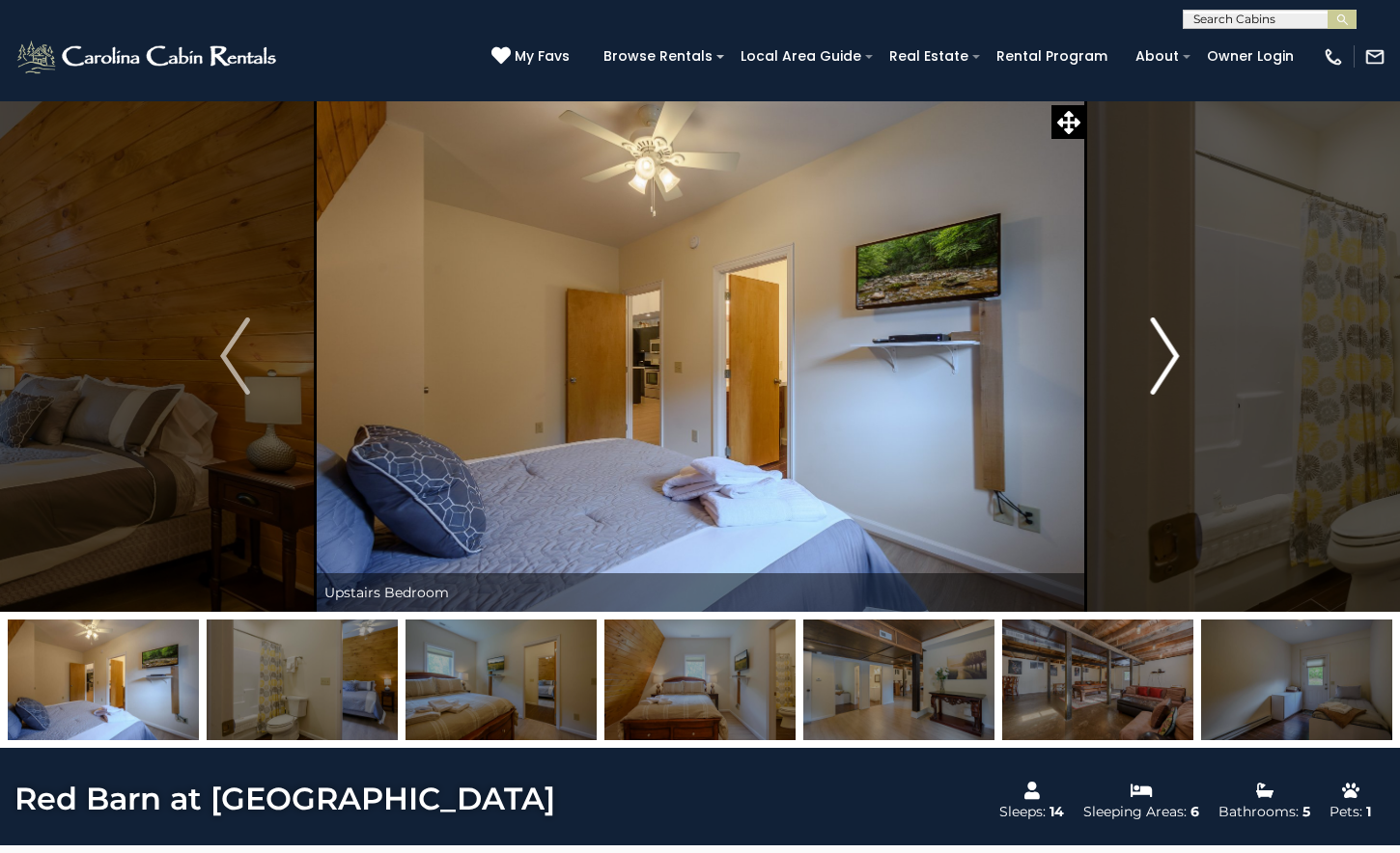
click at [1171, 355] on img "Next" at bounding box center [1165, 355] width 29 height 77
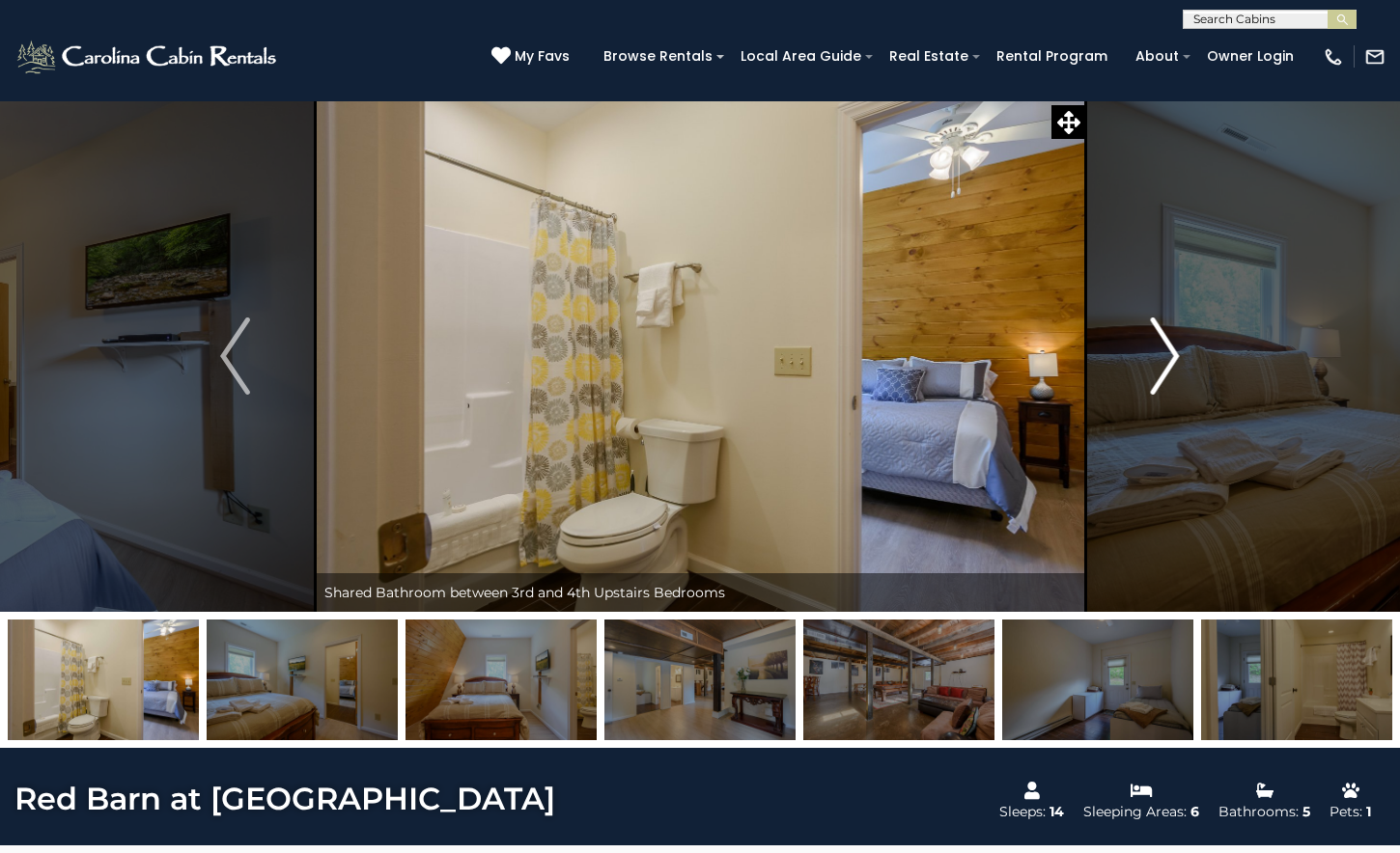
click at [1171, 355] on img "Next" at bounding box center [1165, 355] width 29 height 77
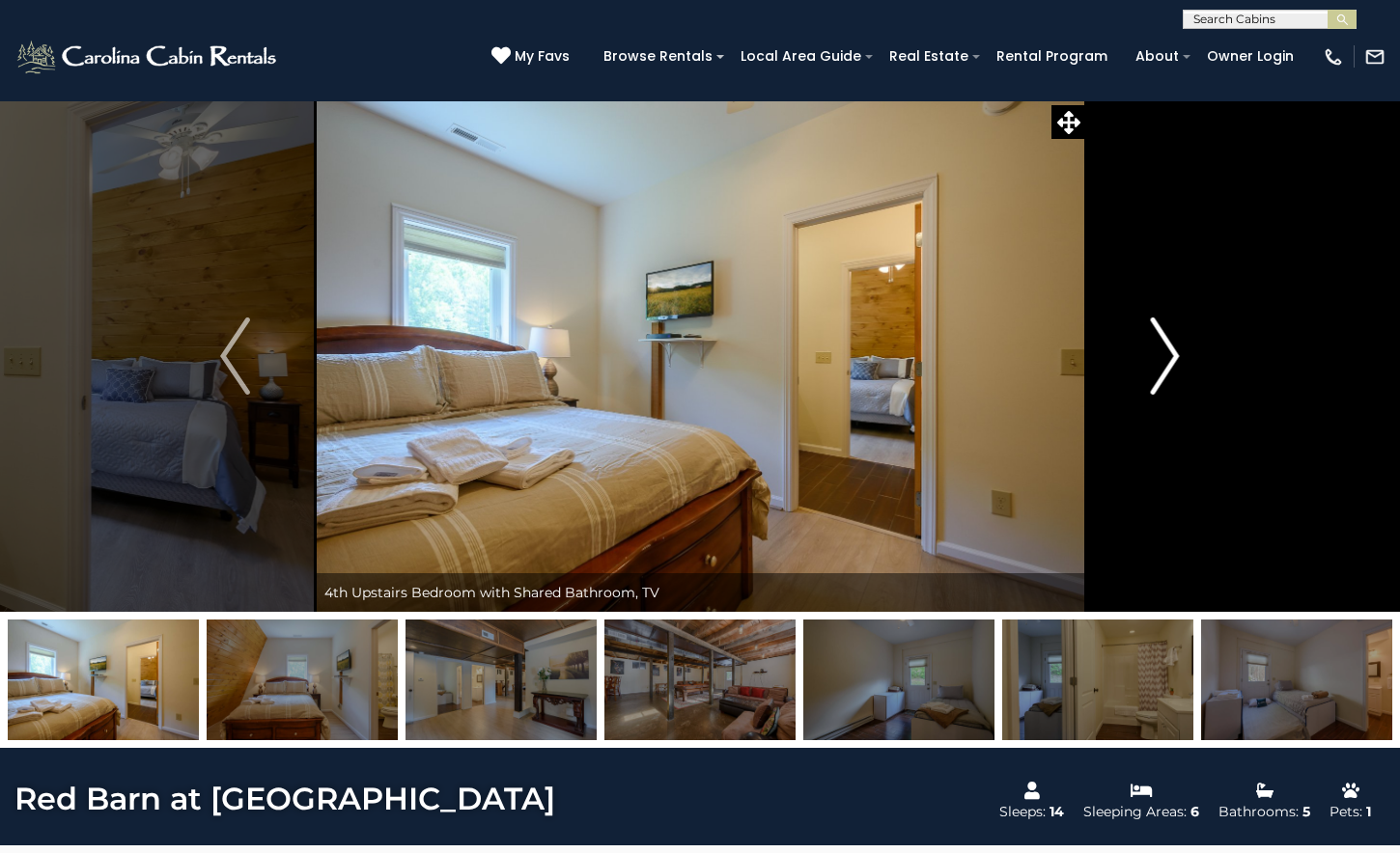
click at [1171, 355] on img "Next" at bounding box center [1165, 355] width 29 height 77
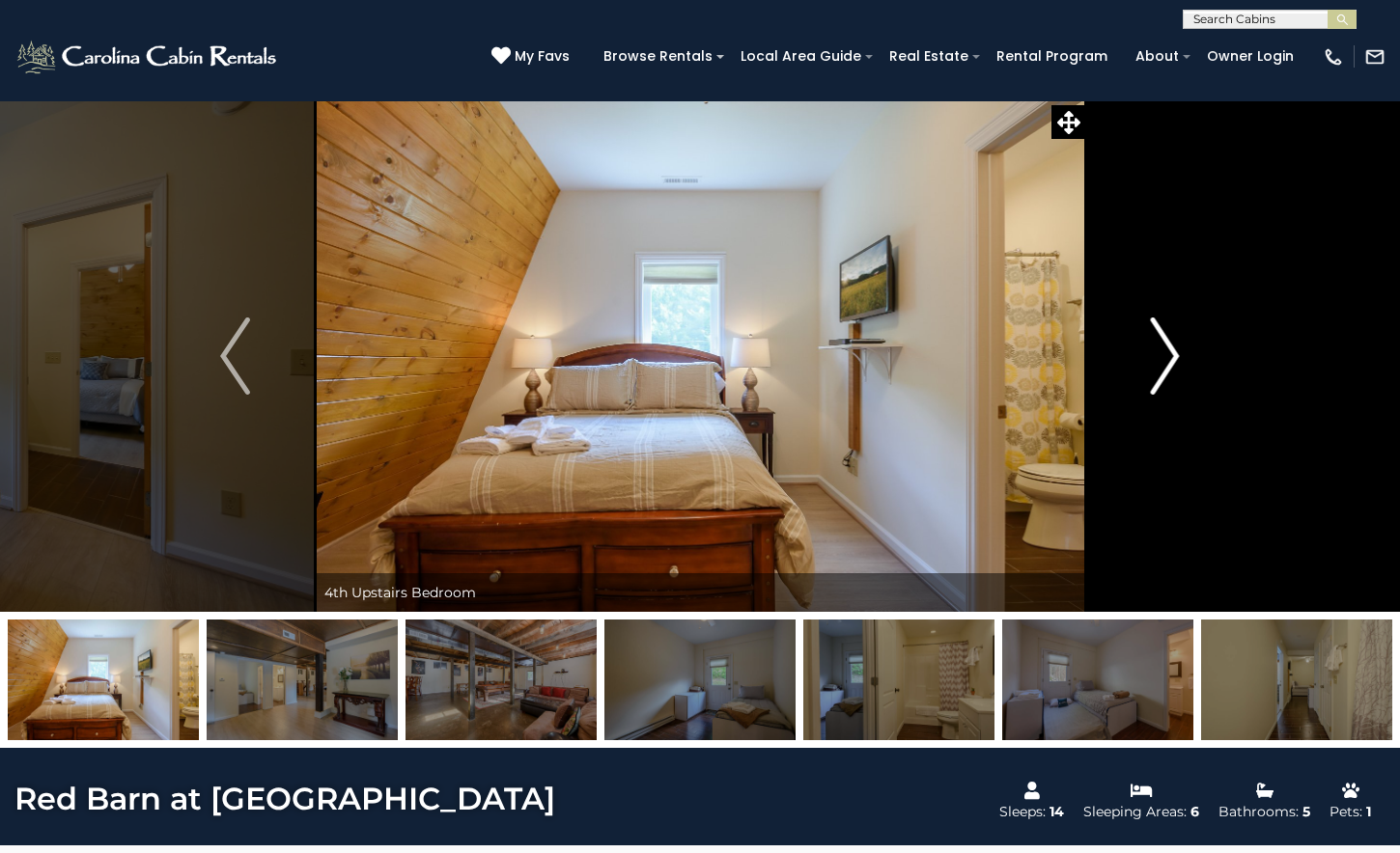
click at [1171, 355] on img "Next" at bounding box center [1165, 355] width 29 height 77
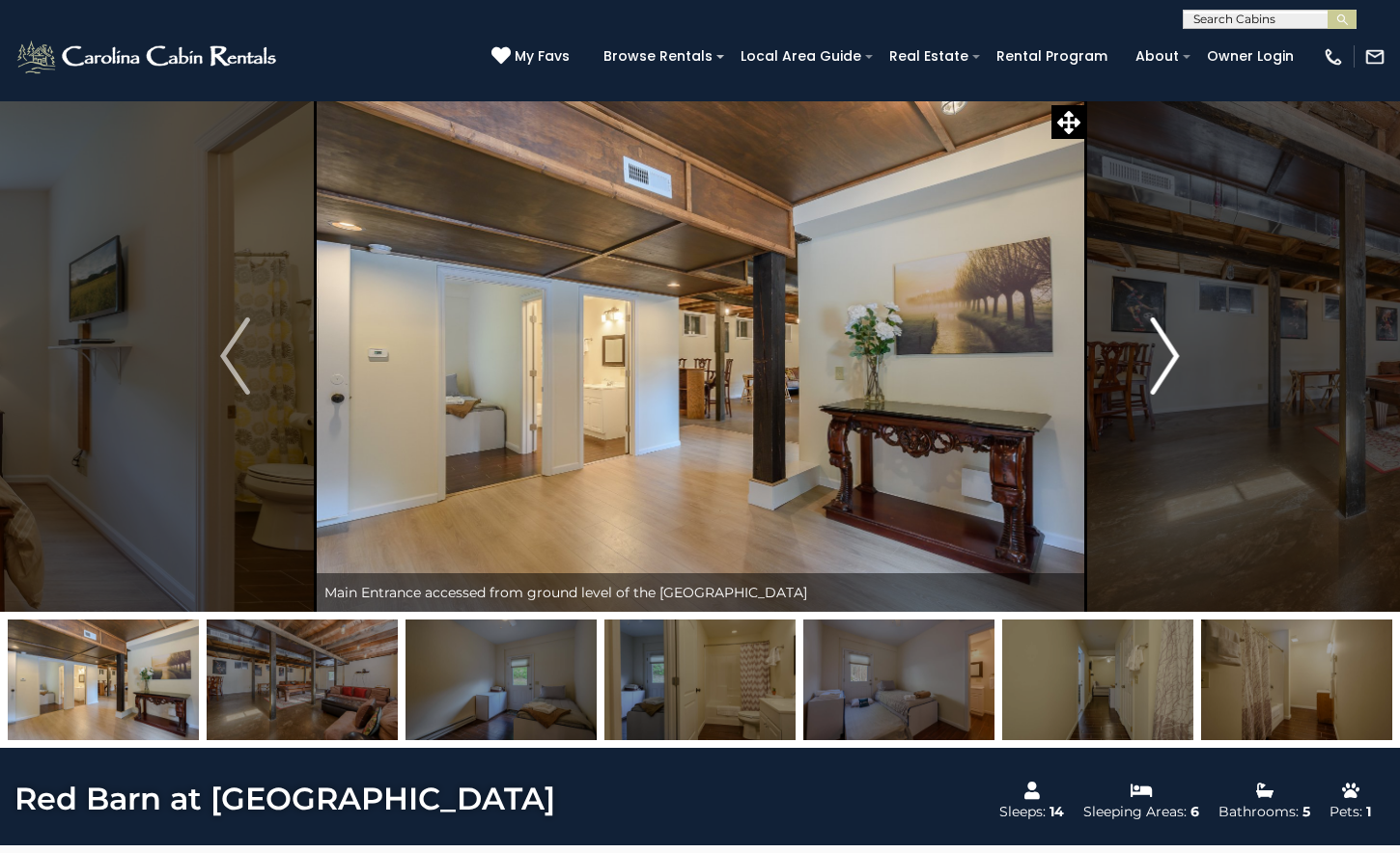
click at [1171, 355] on img "Next" at bounding box center [1165, 355] width 29 height 77
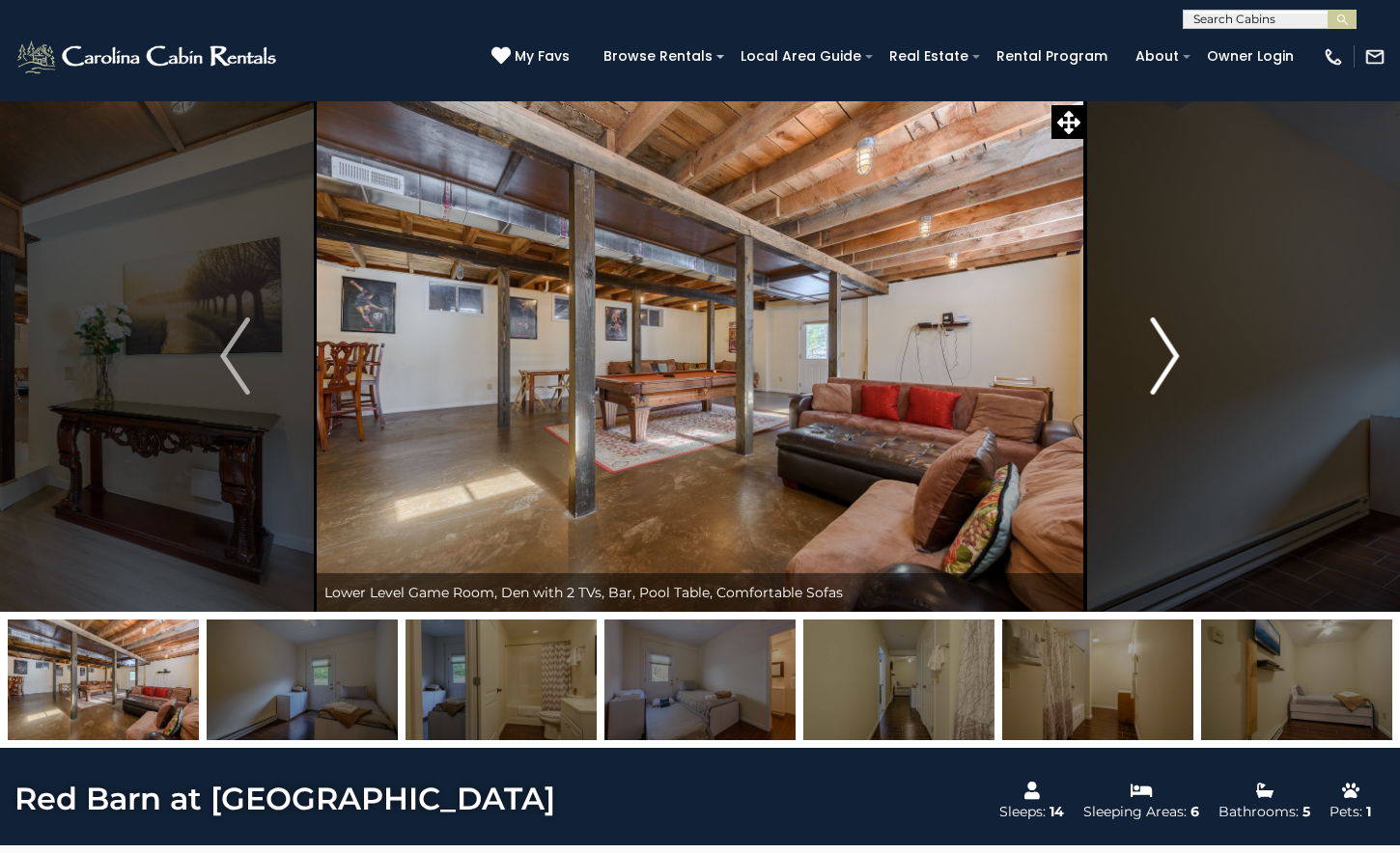
click at [1171, 355] on img "Next" at bounding box center [1165, 355] width 29 height 77
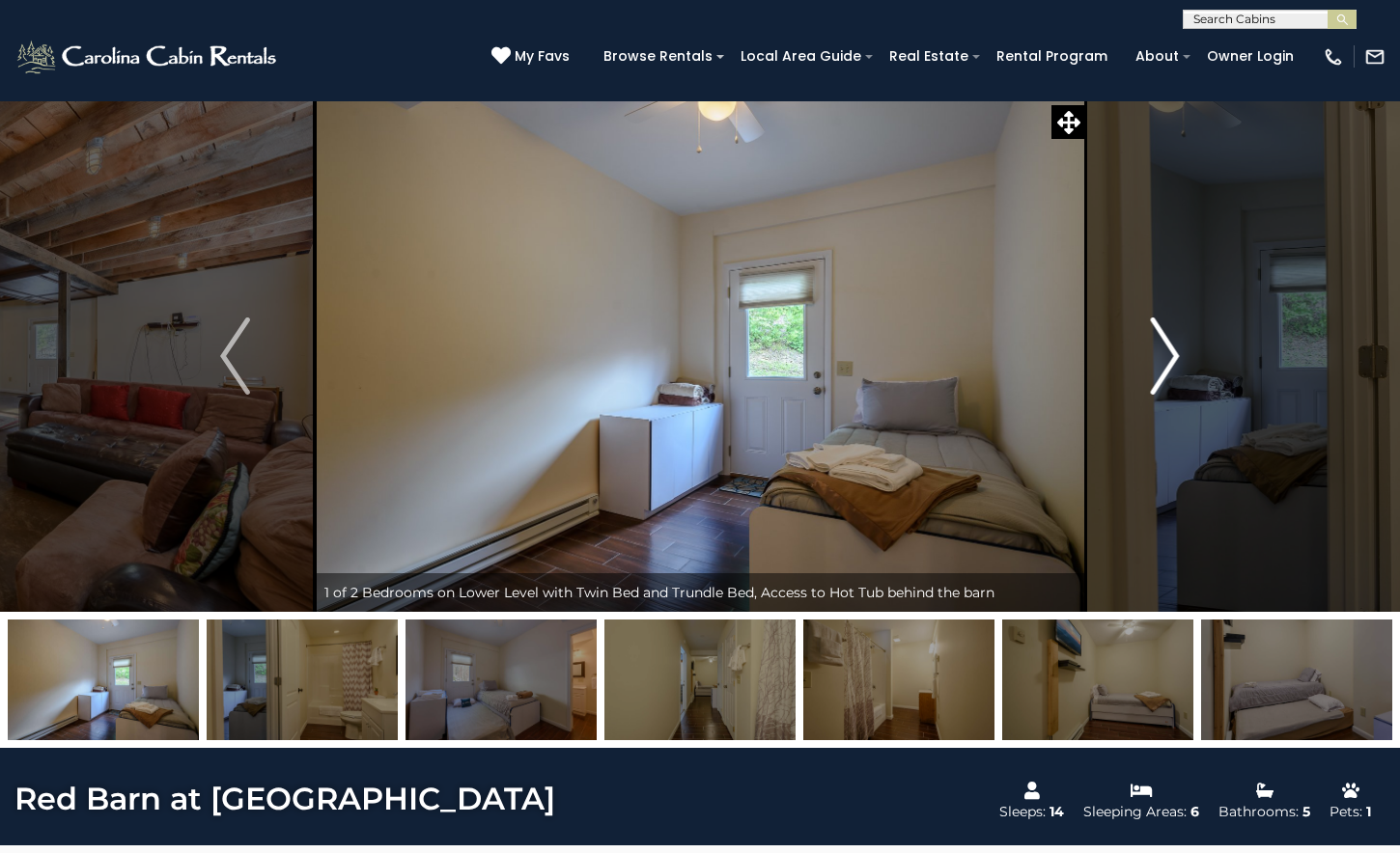
click at [1171, 355] on img "Next" at bounding box center [1165, 355] width 29 height 77
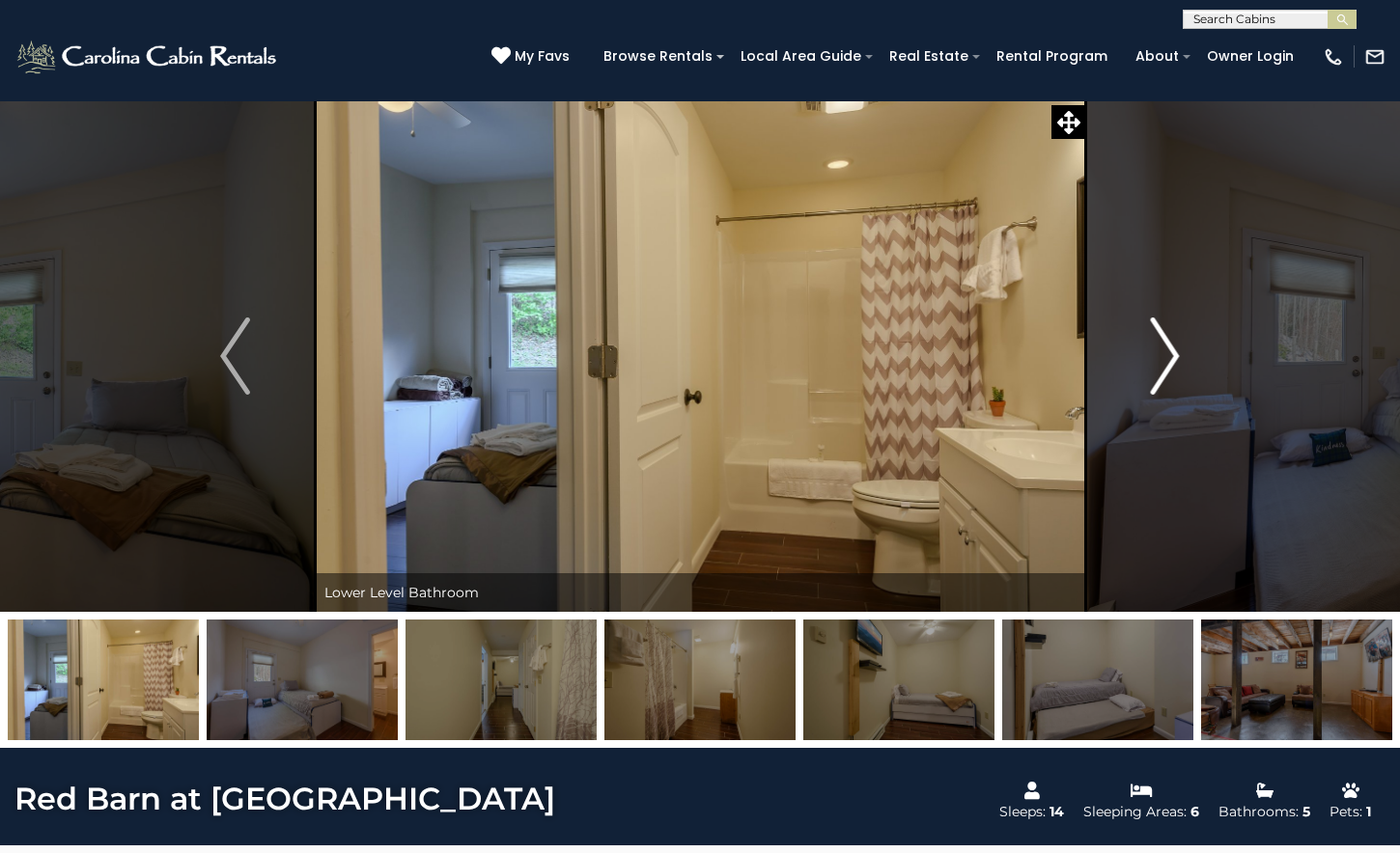
click at [1171, 355] on img "Next" at bounding box center [1165, 355] width 29 height 77
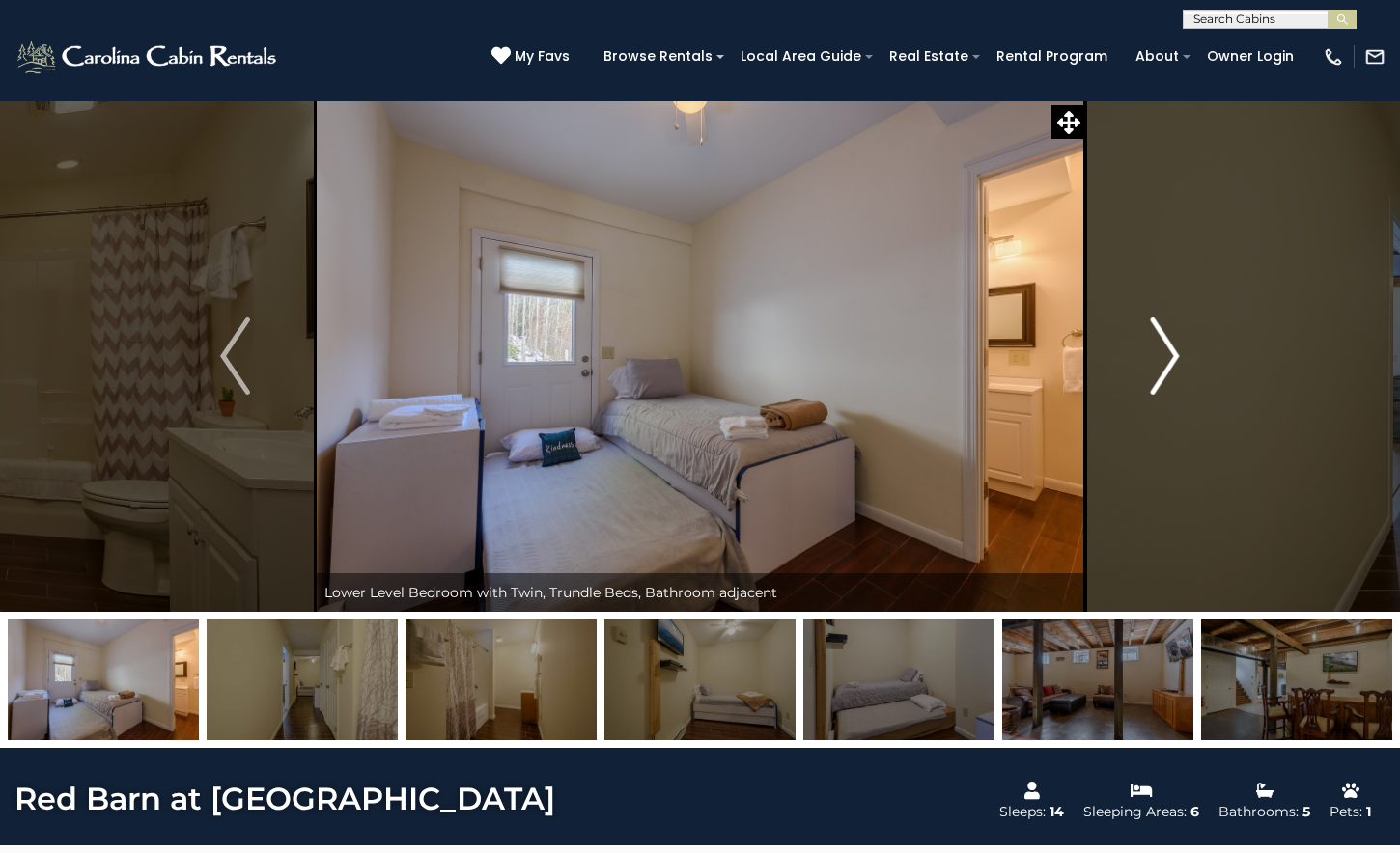
click at [1173, 358] on img "Next" at bounding box center [1165, 355] width 29 height 77
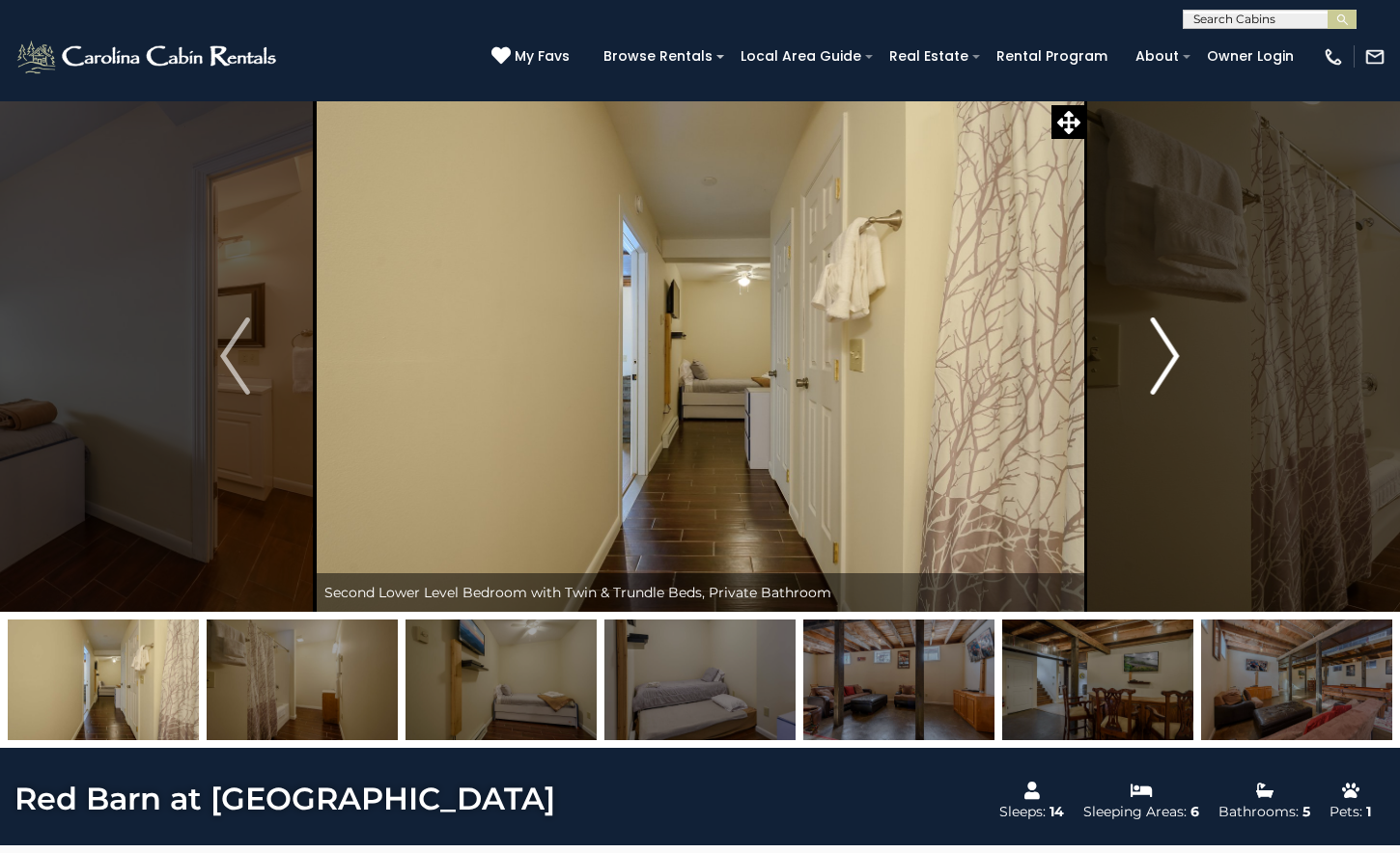
click at [1173, 358] on img "Next" at bounding box center [1165, 355] width 29 height 77
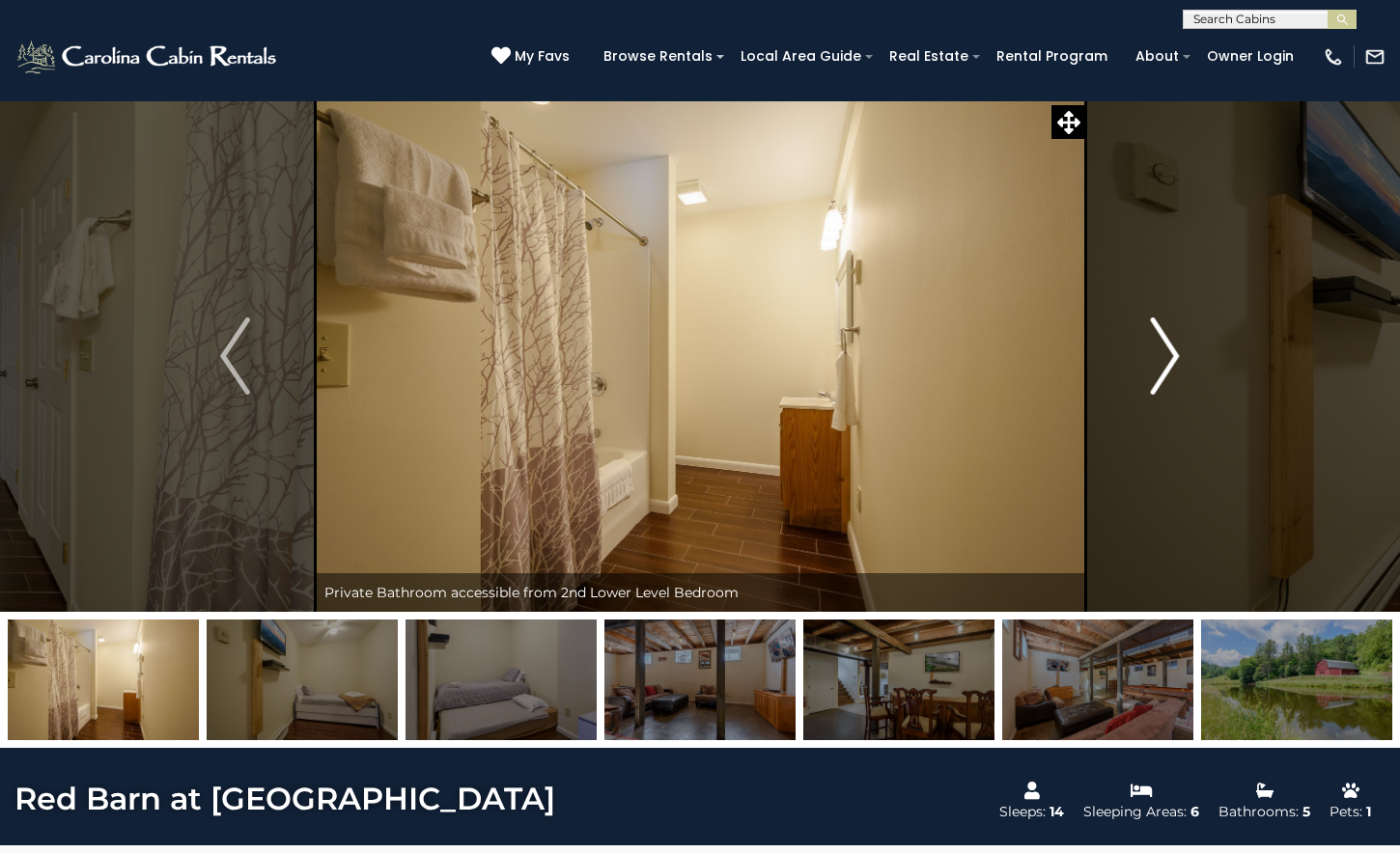
click at [1173, 358] on img "Next" at bounding box center [1165, 355] width 29 height 77
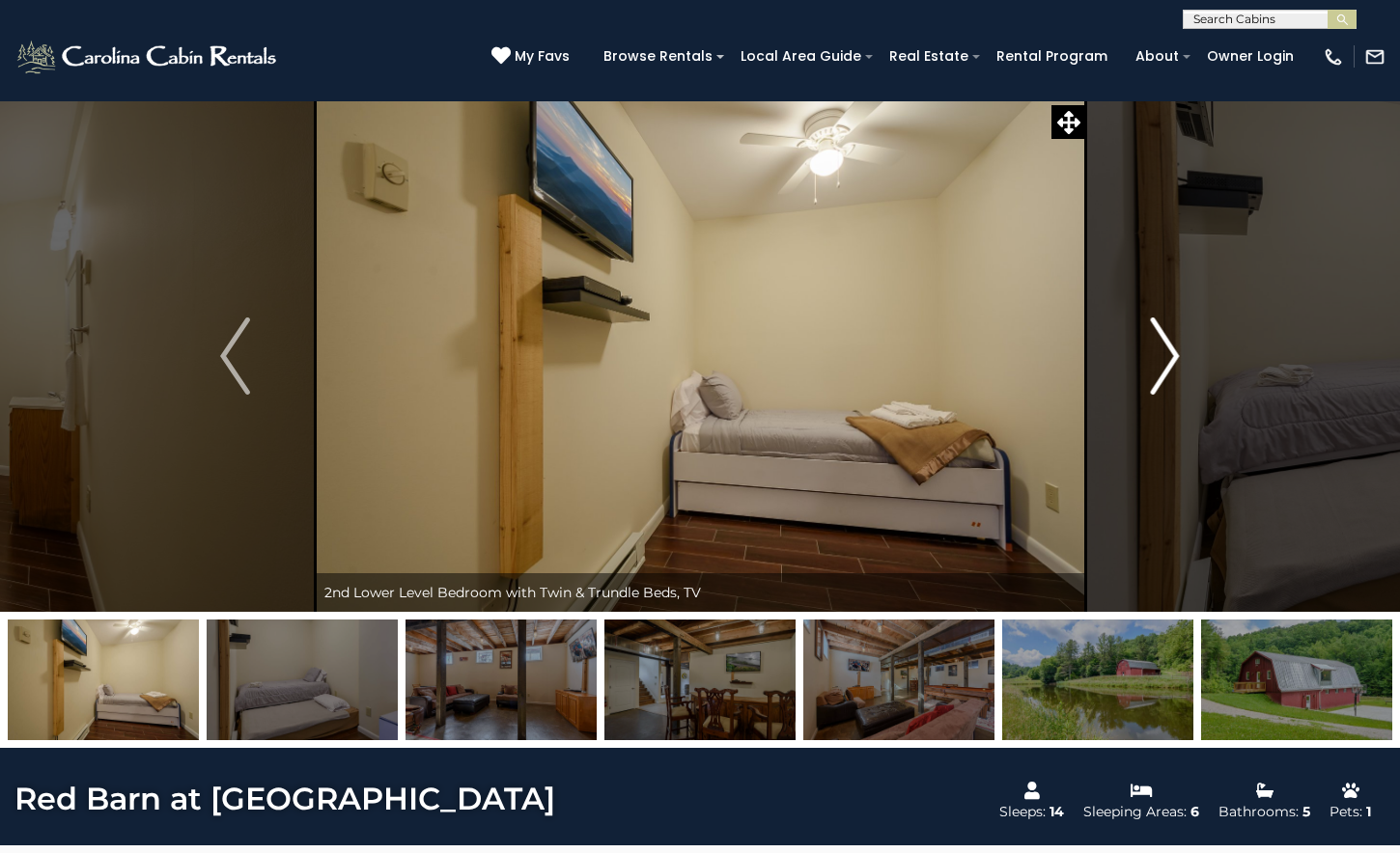
click at [1173, 358] on img "Next" at bounding box center [1165, 355] width 29 height 77
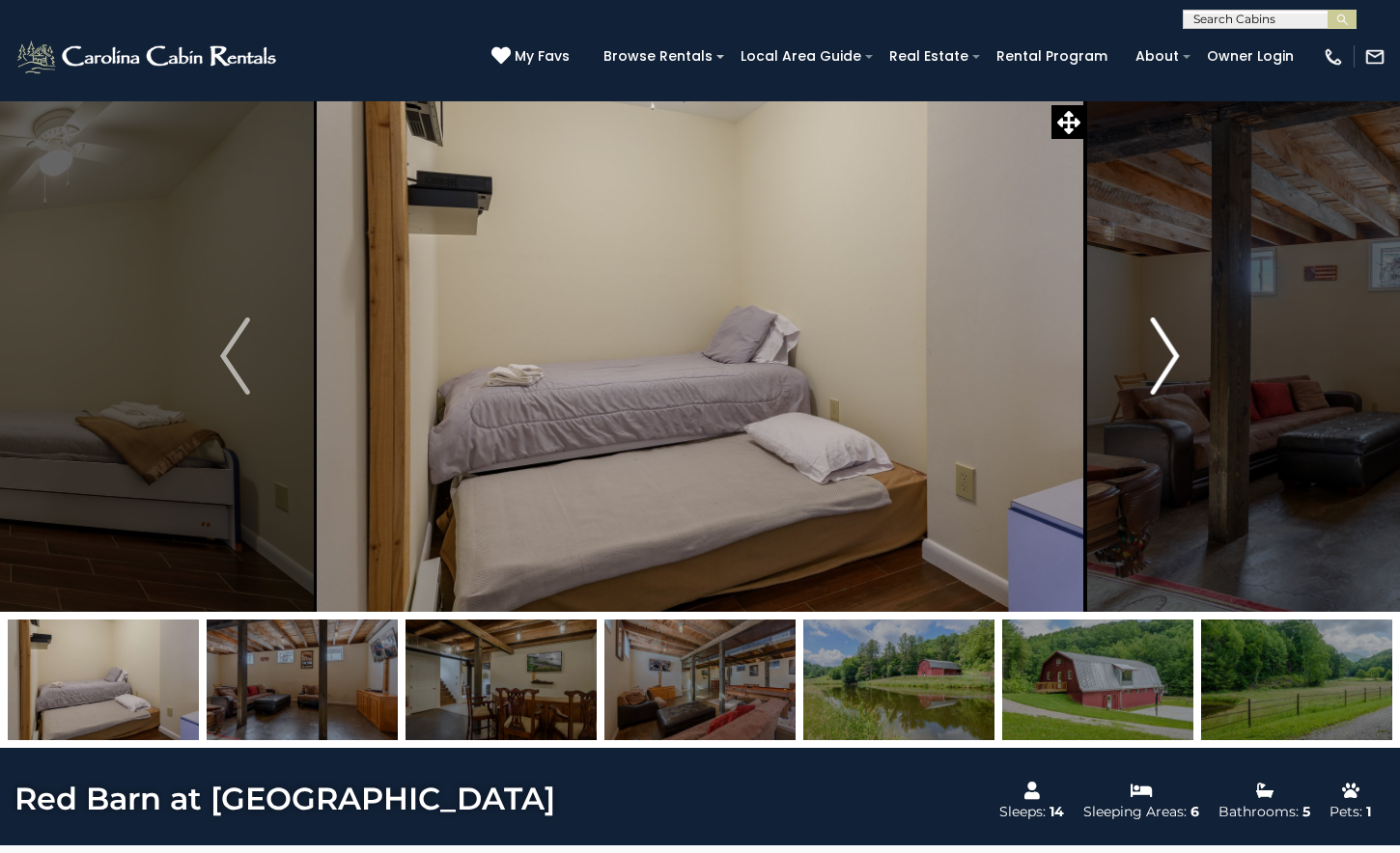
click at [1173, 358] on img "Next" at bounding box center [1165, 355] width 29 height 77
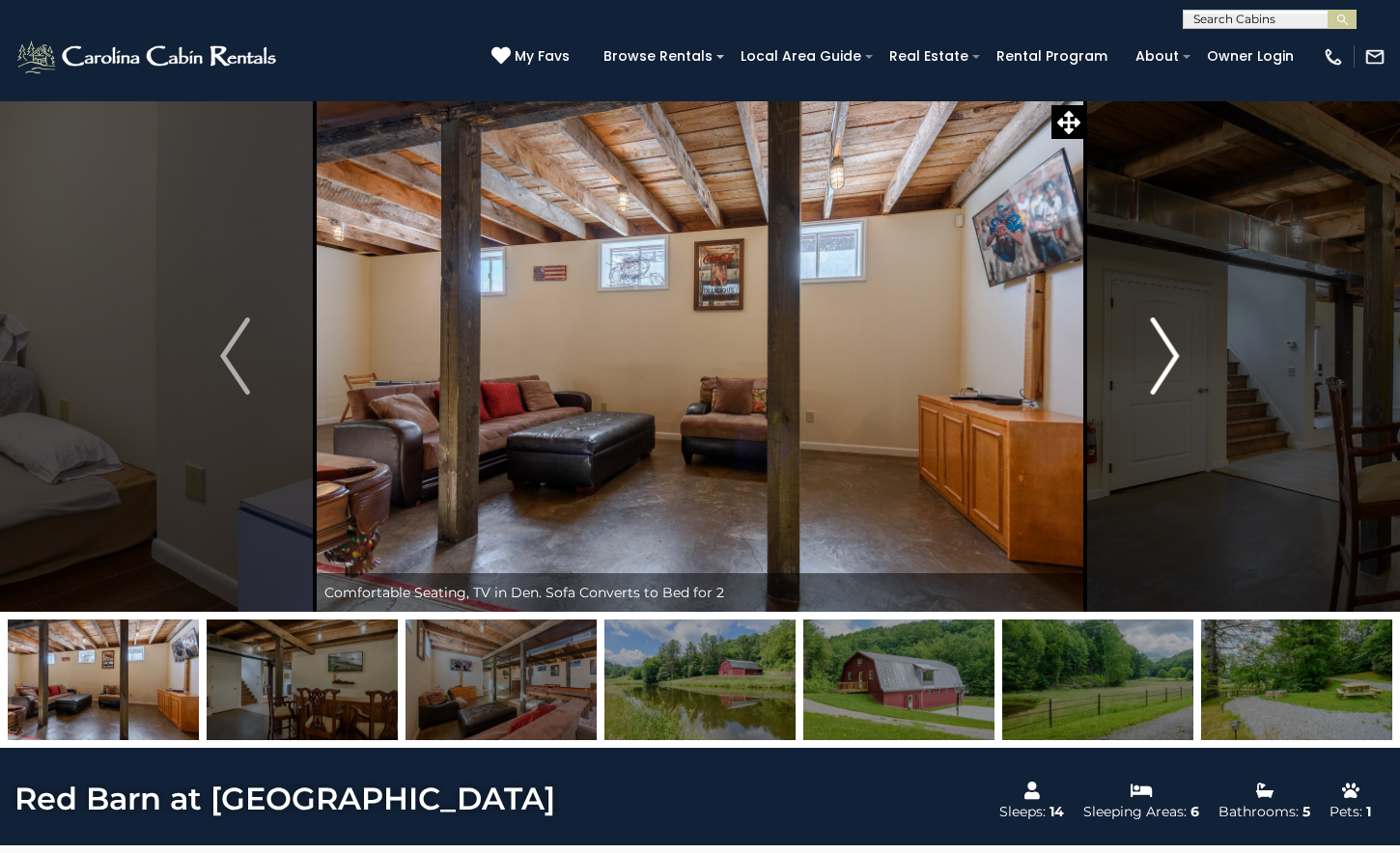
click at [1173, 358] on img "Next" at bounding box center [1165, 355] width 29 height 77
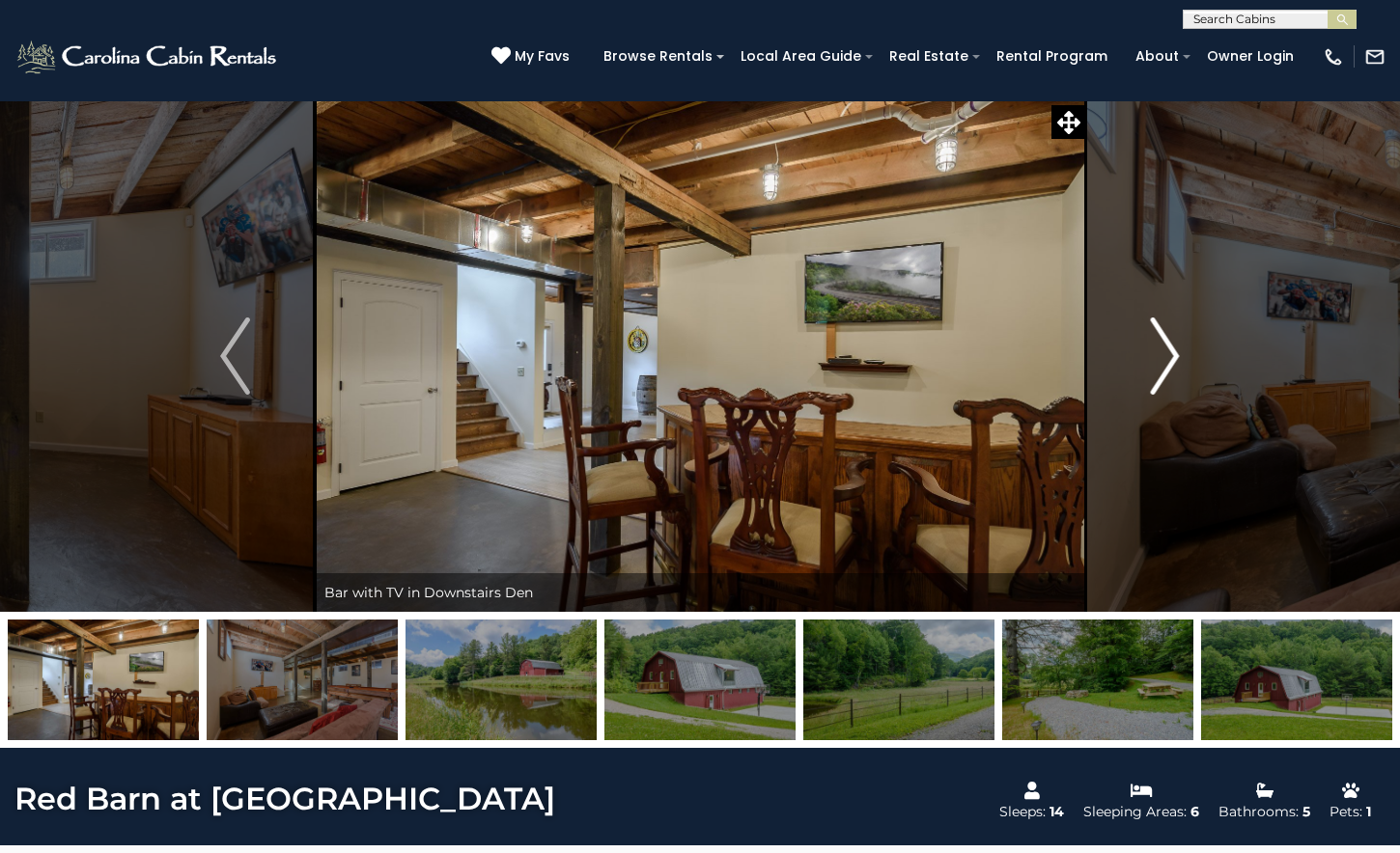
click at [1173, 358] on img "Next" at bounding box center [1165, 355] width 29 height 77
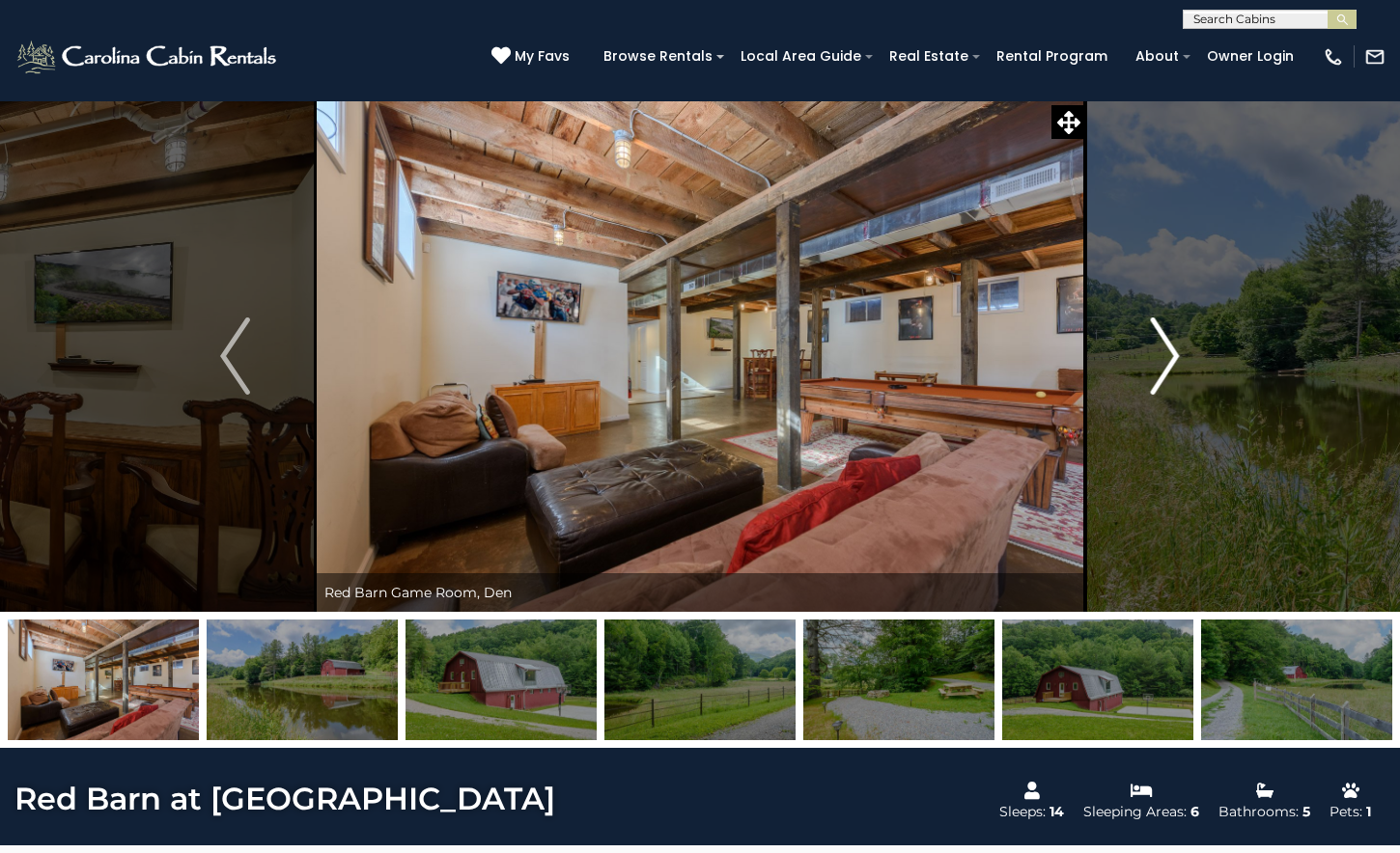
click at [1173, 358] on img "Next" at bounding box center [1165, 355] width 29 height 77
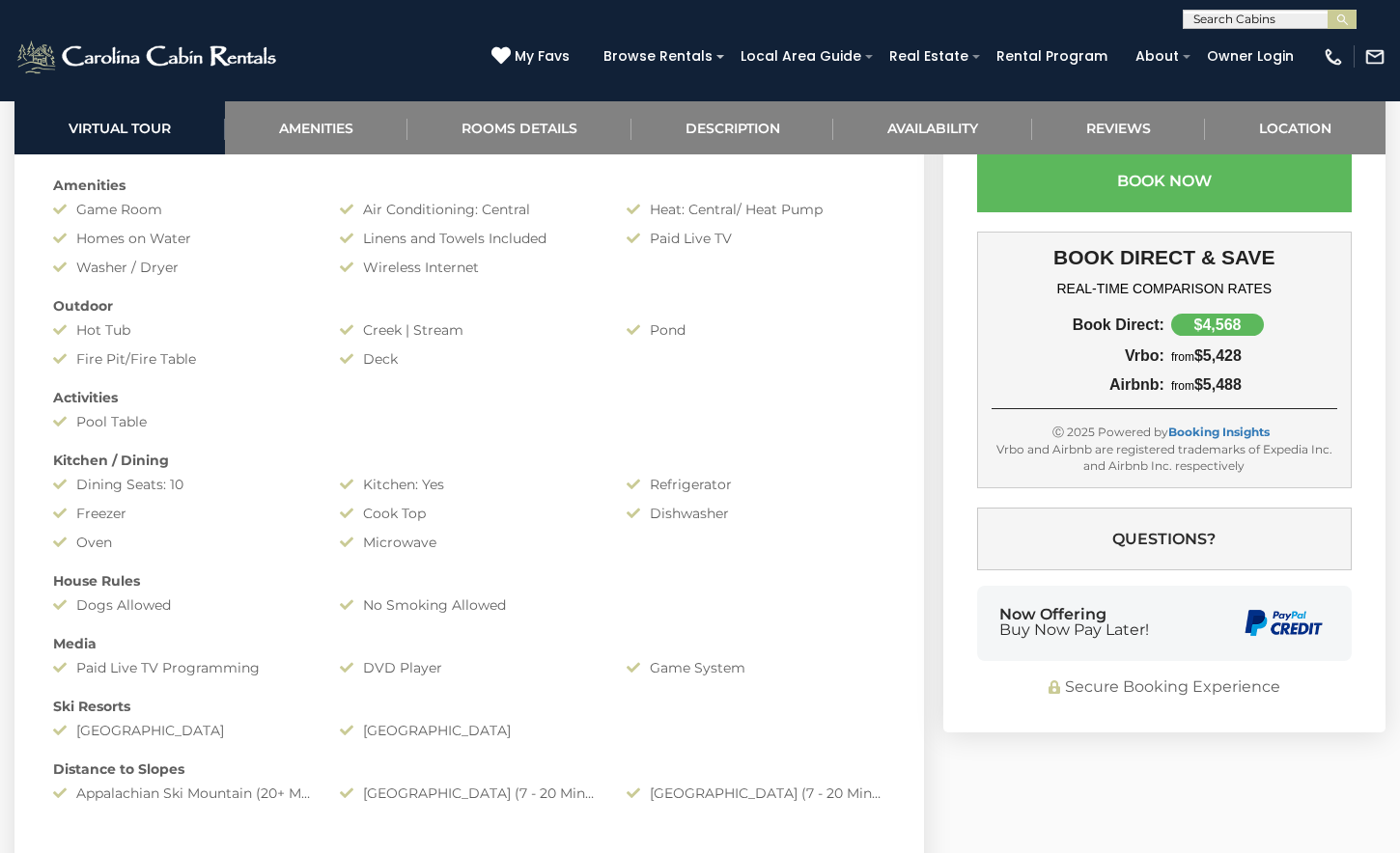
scroll to position [1428, 0]
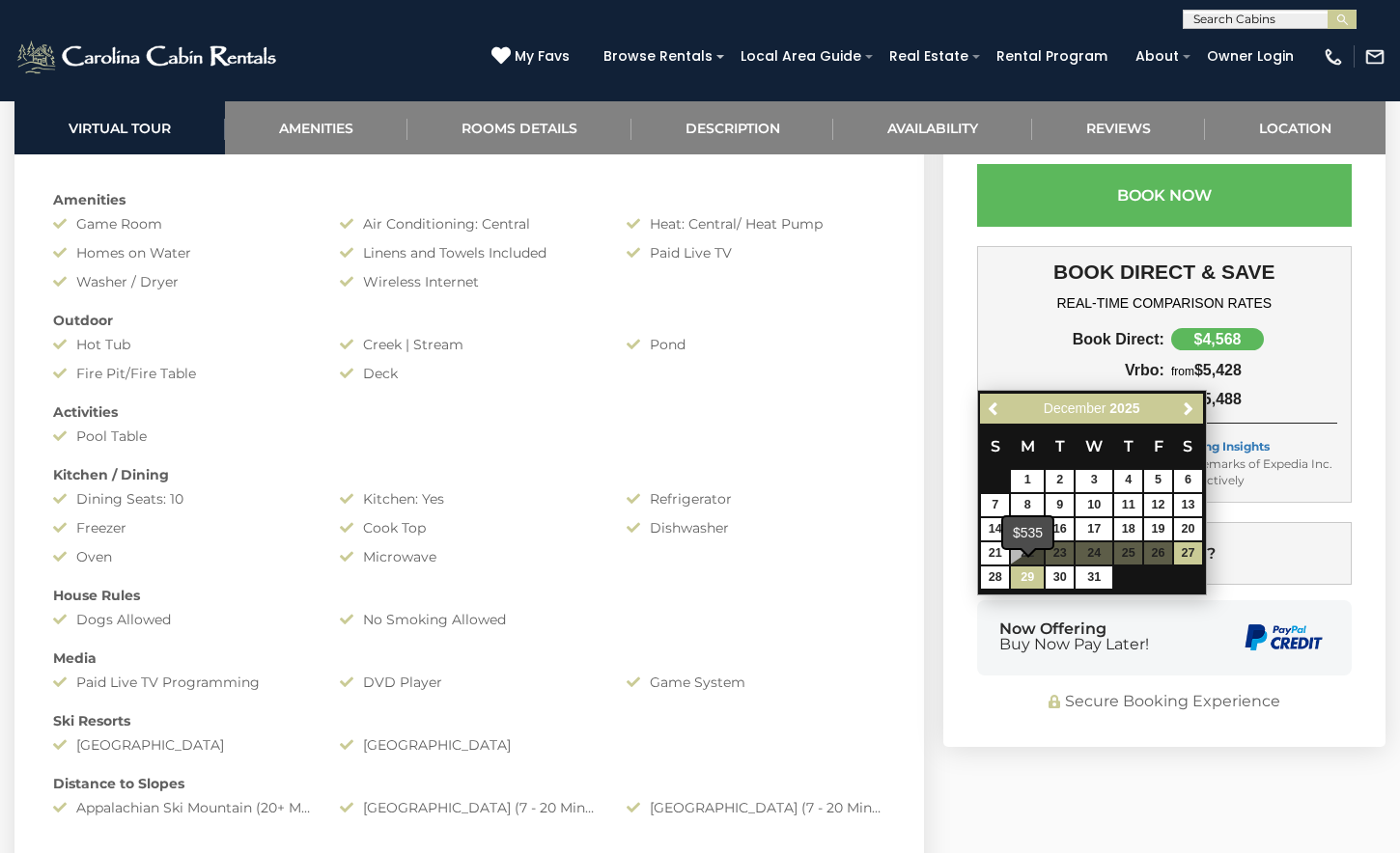
click at [1027, 573] on link "29" at bounding box center [1028, 578] width 33 height 22
type input "**********"
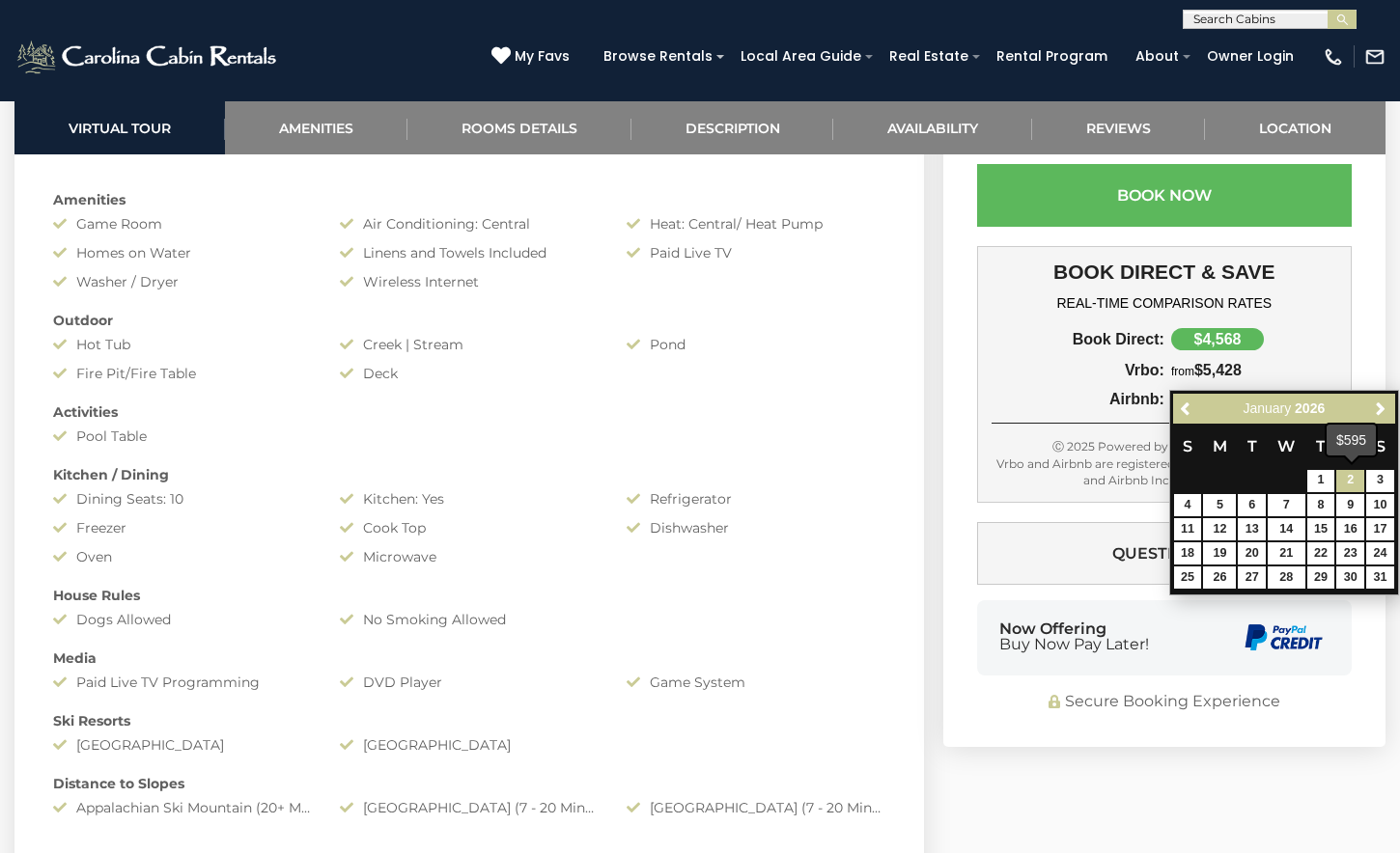
click at [1359, 476] on link "2" at bounding box center [1350, 481] width 28 height 22
type input "**********"
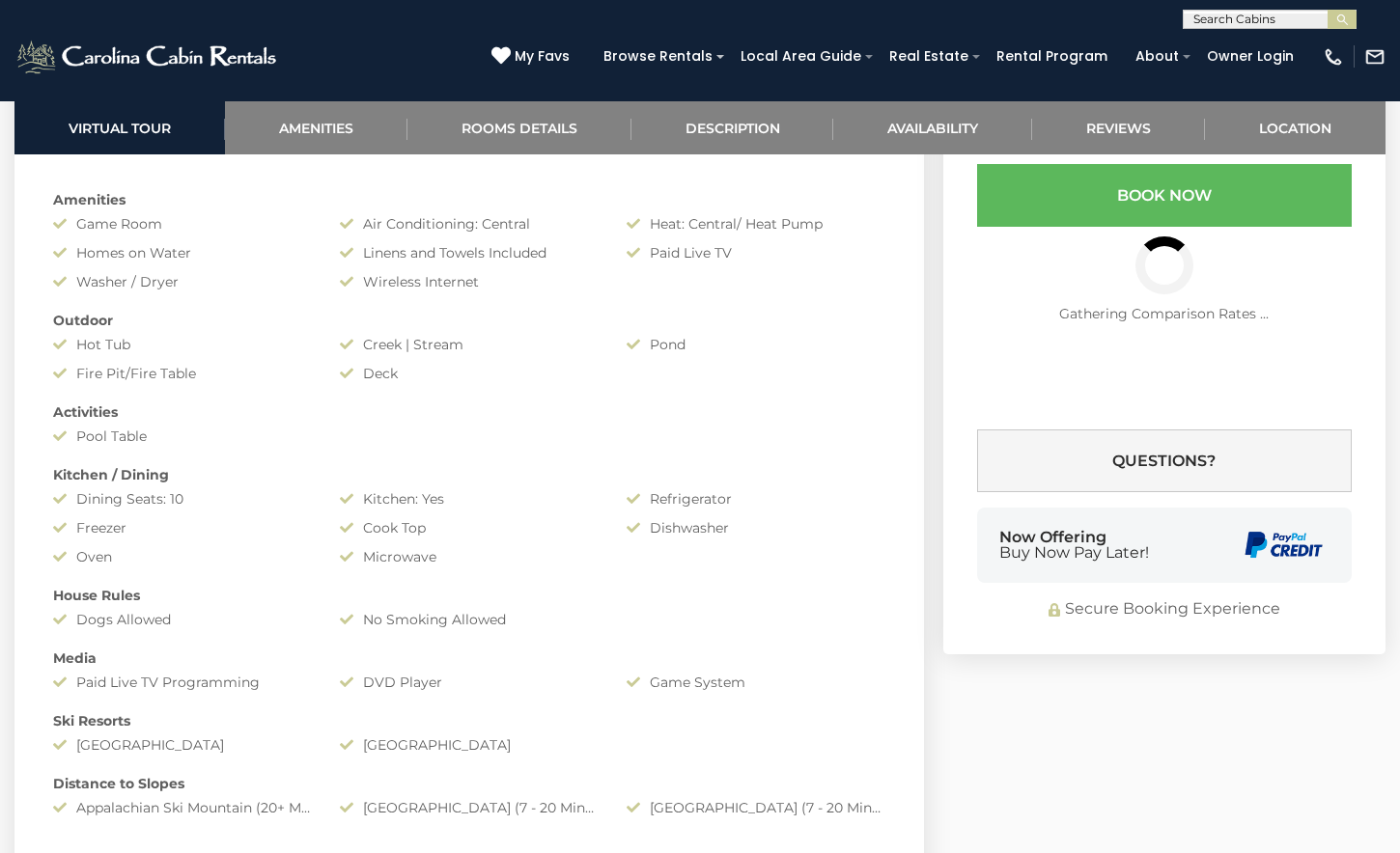
select select "*"
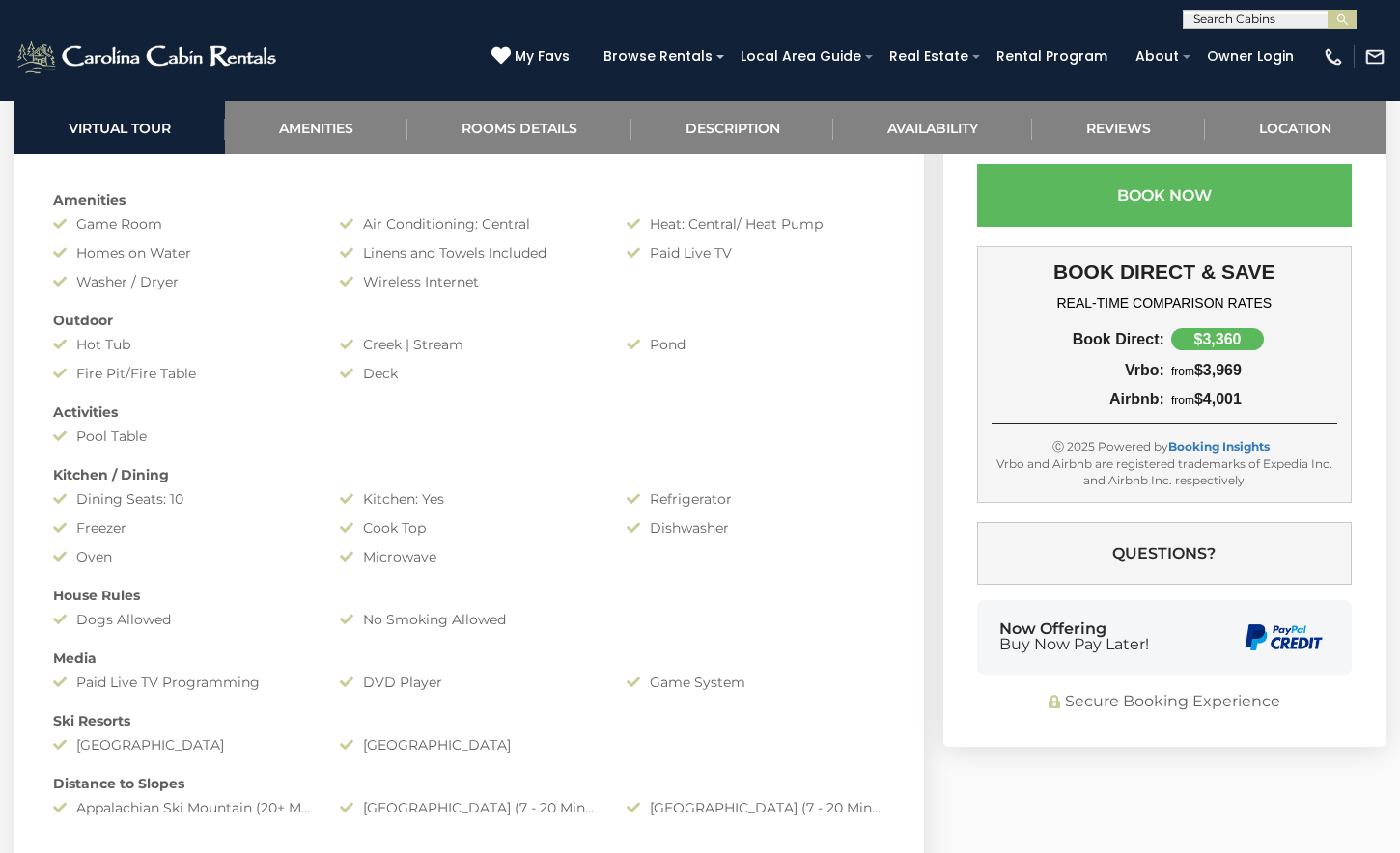
select select "*"
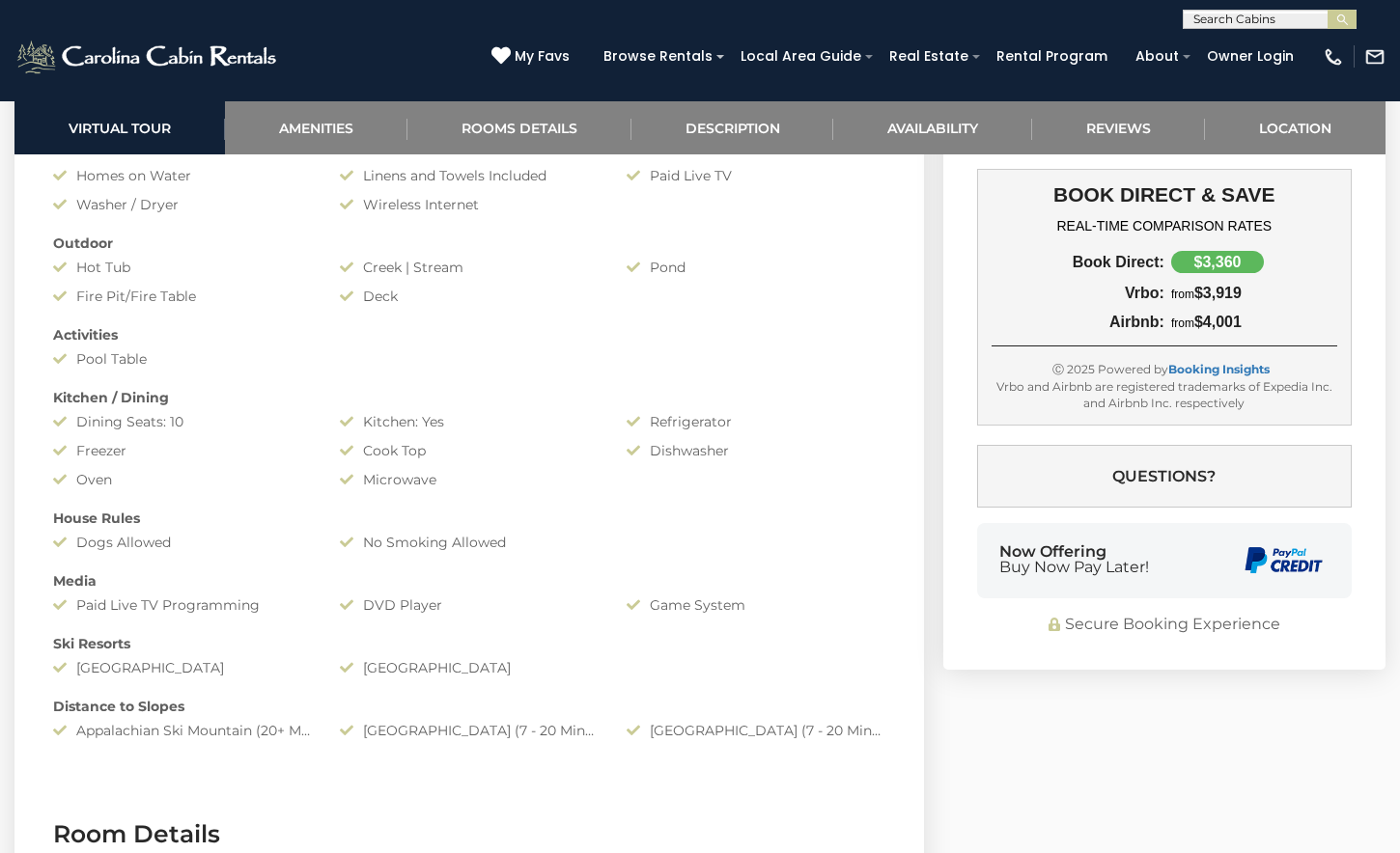
scroll to position [1430, 0]
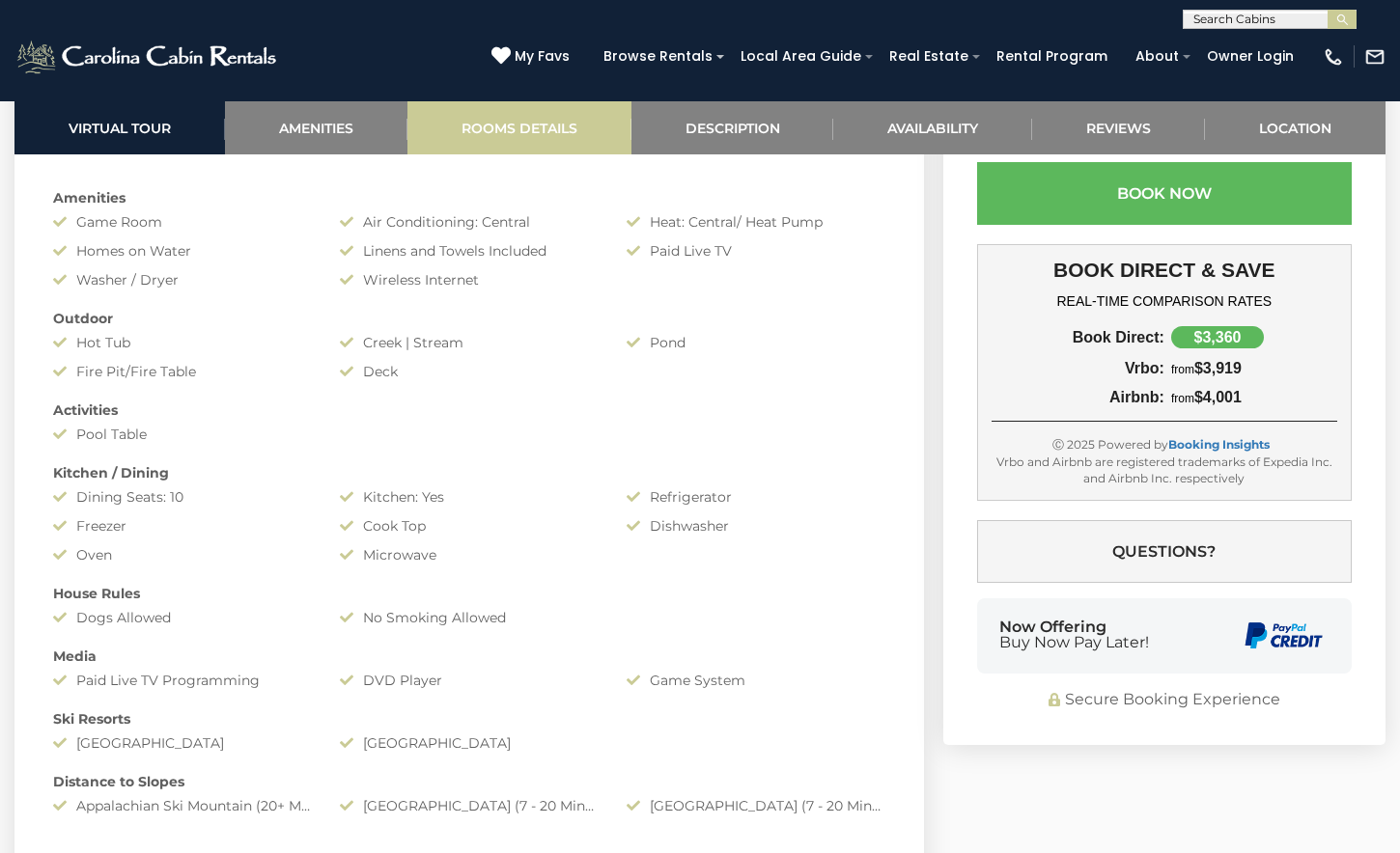
click at [552, 135] on link "Rooms Details" at bounding box center [519, 128] width 225 height 53
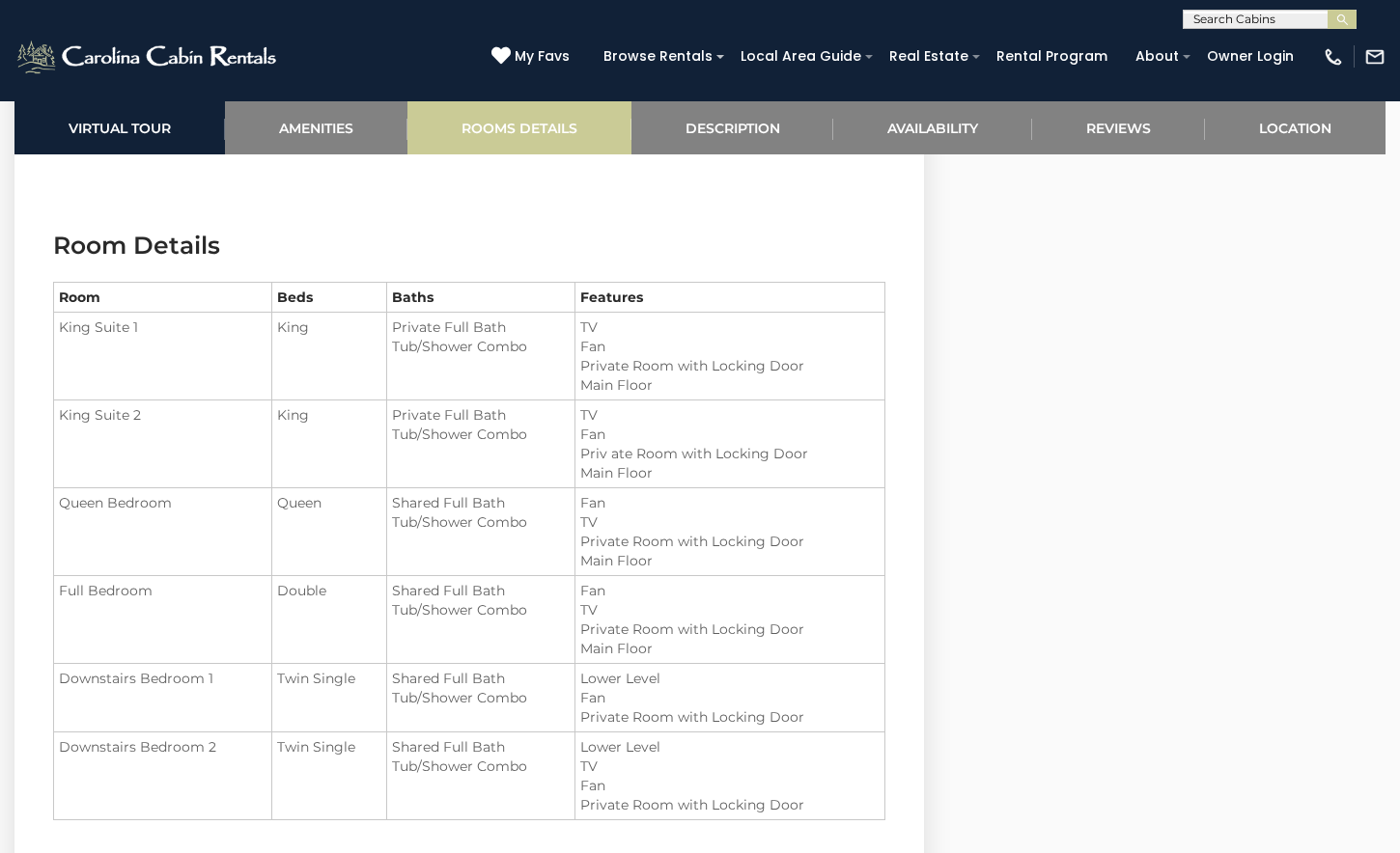
scroll to position [2149, 0]
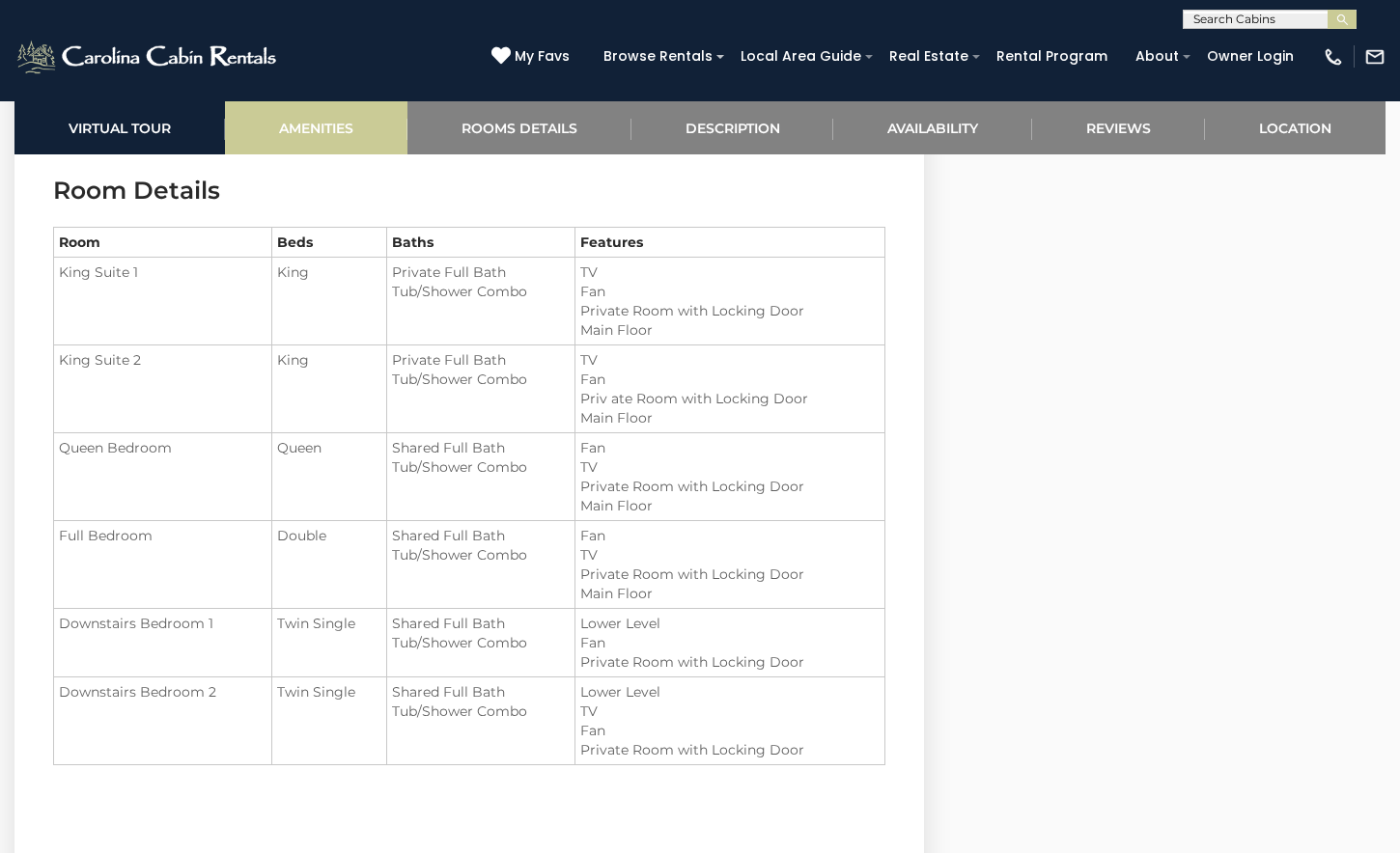
click at [364, 130] on link "Amenities" at bounding box center [315, 128] width 183 height 53
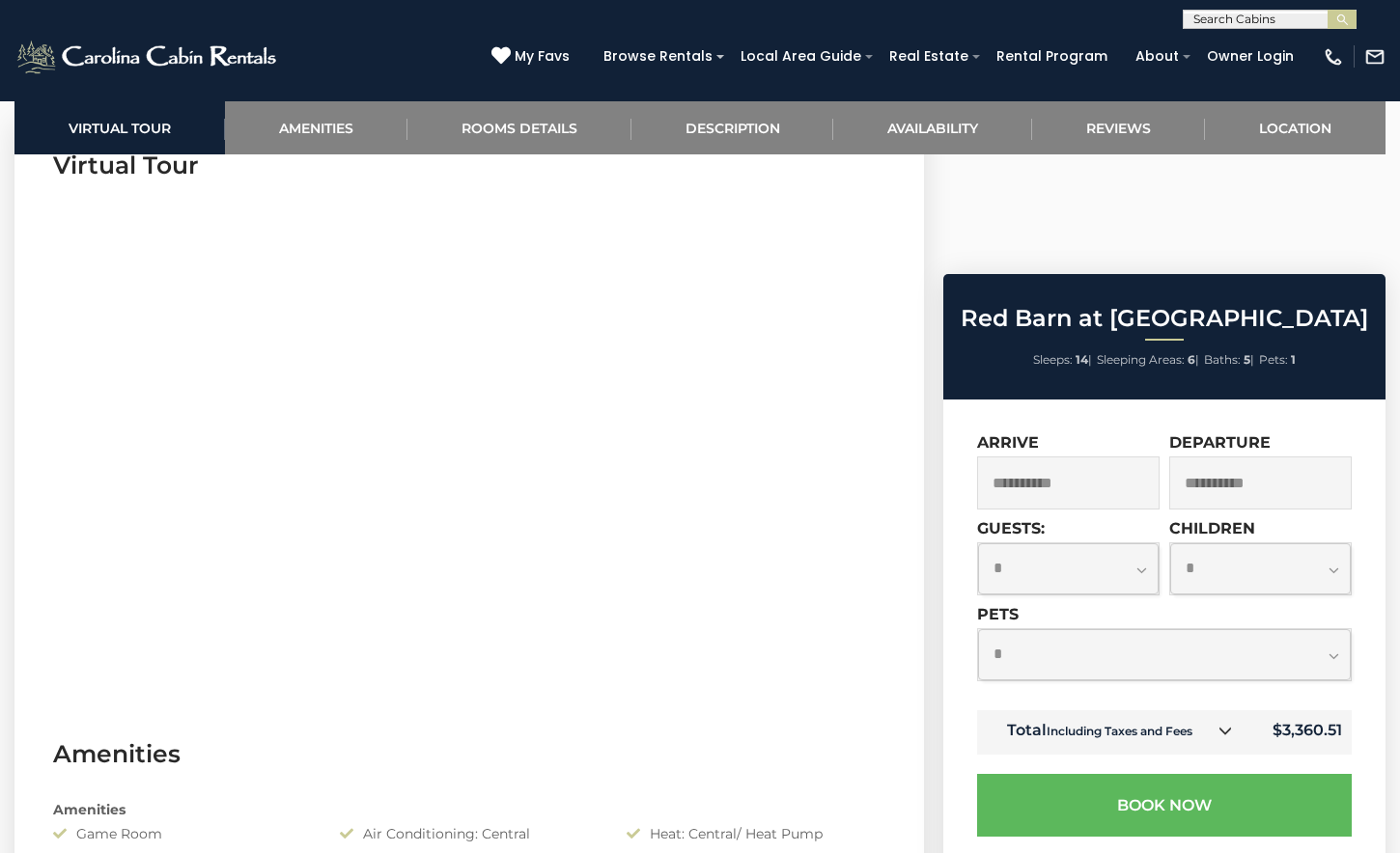
scroll to position [820, 0]
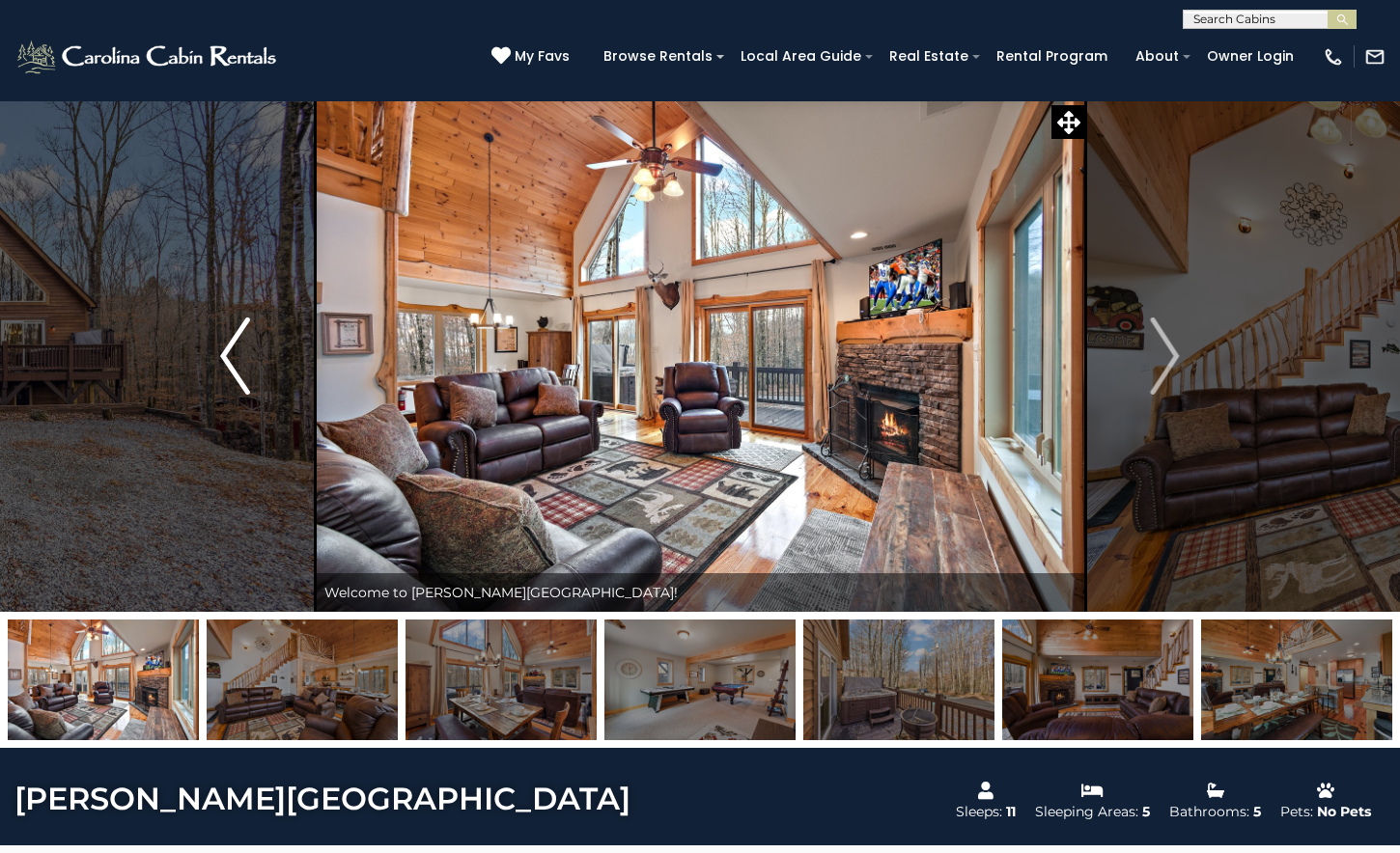
click at [226, 369] on img "Previous" at bounding box center [235, 355] width 29 height 77
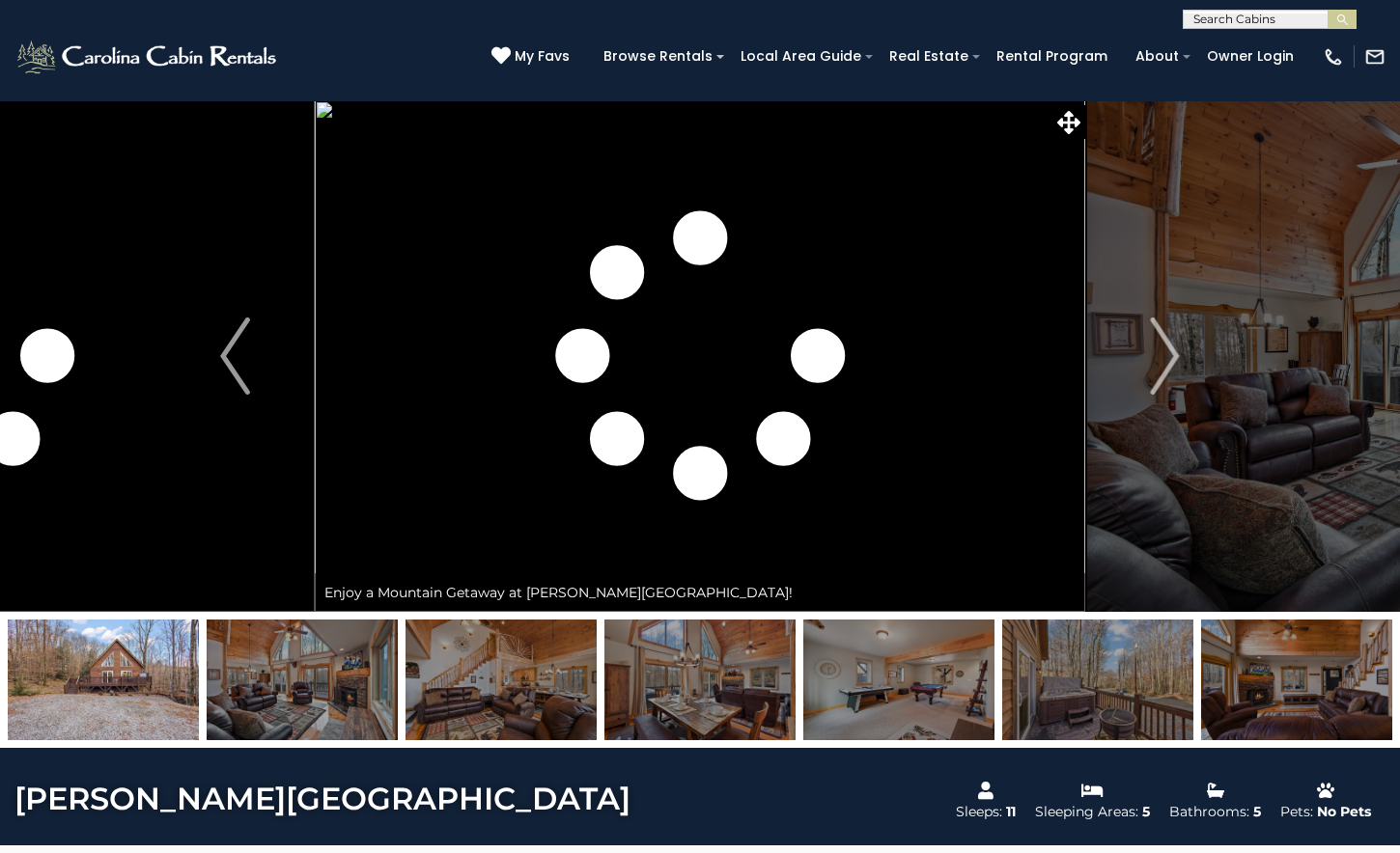
click at [116, 686] on img at bounding box center [103, 680] width 191 height 121
click at [1176, 364] on img "Next" at bounding box center [1165, 355] width 29 height 77
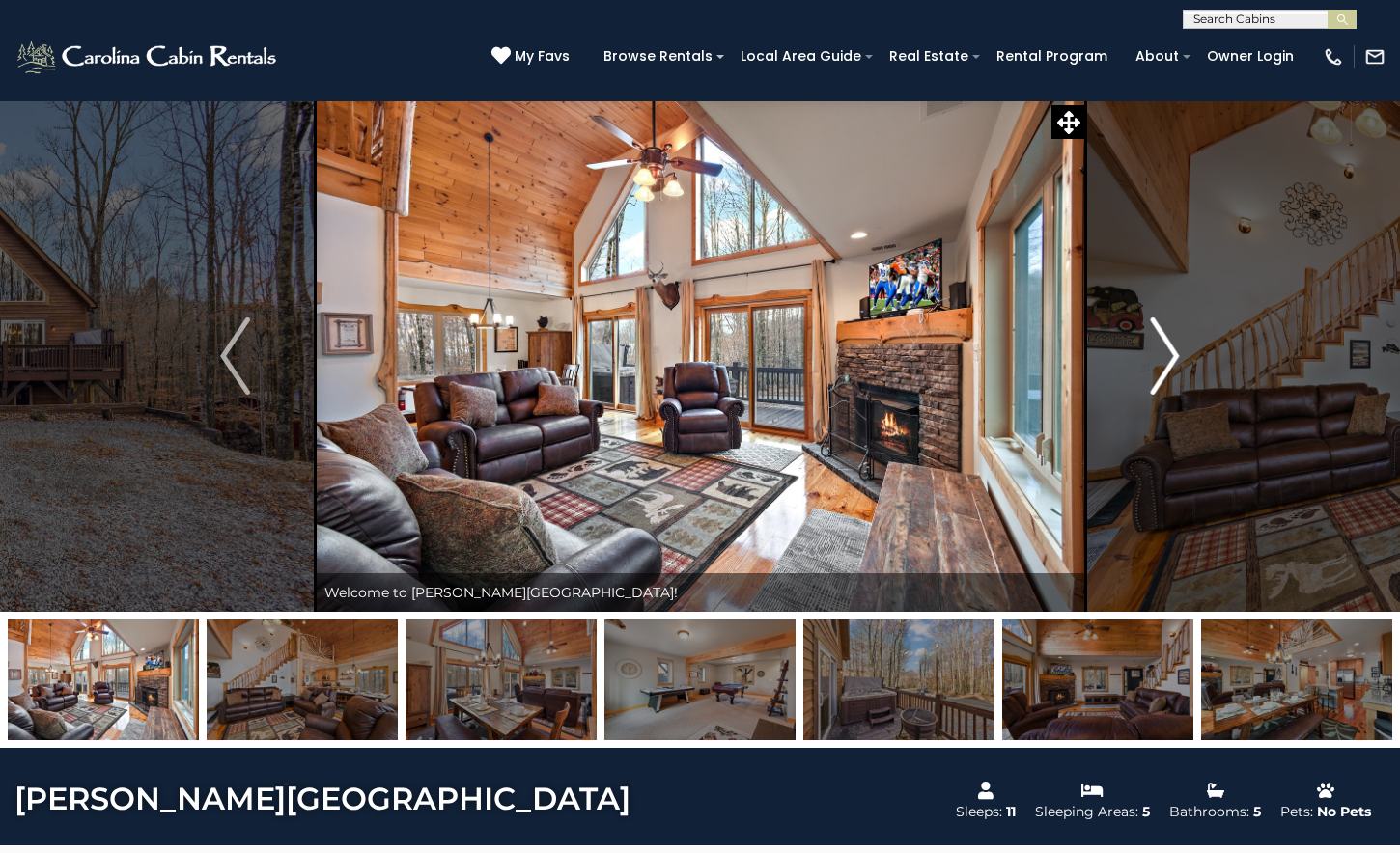
click at [1179, 359] on img "Next" at bounding box center [1165, 355] width 29 height 77
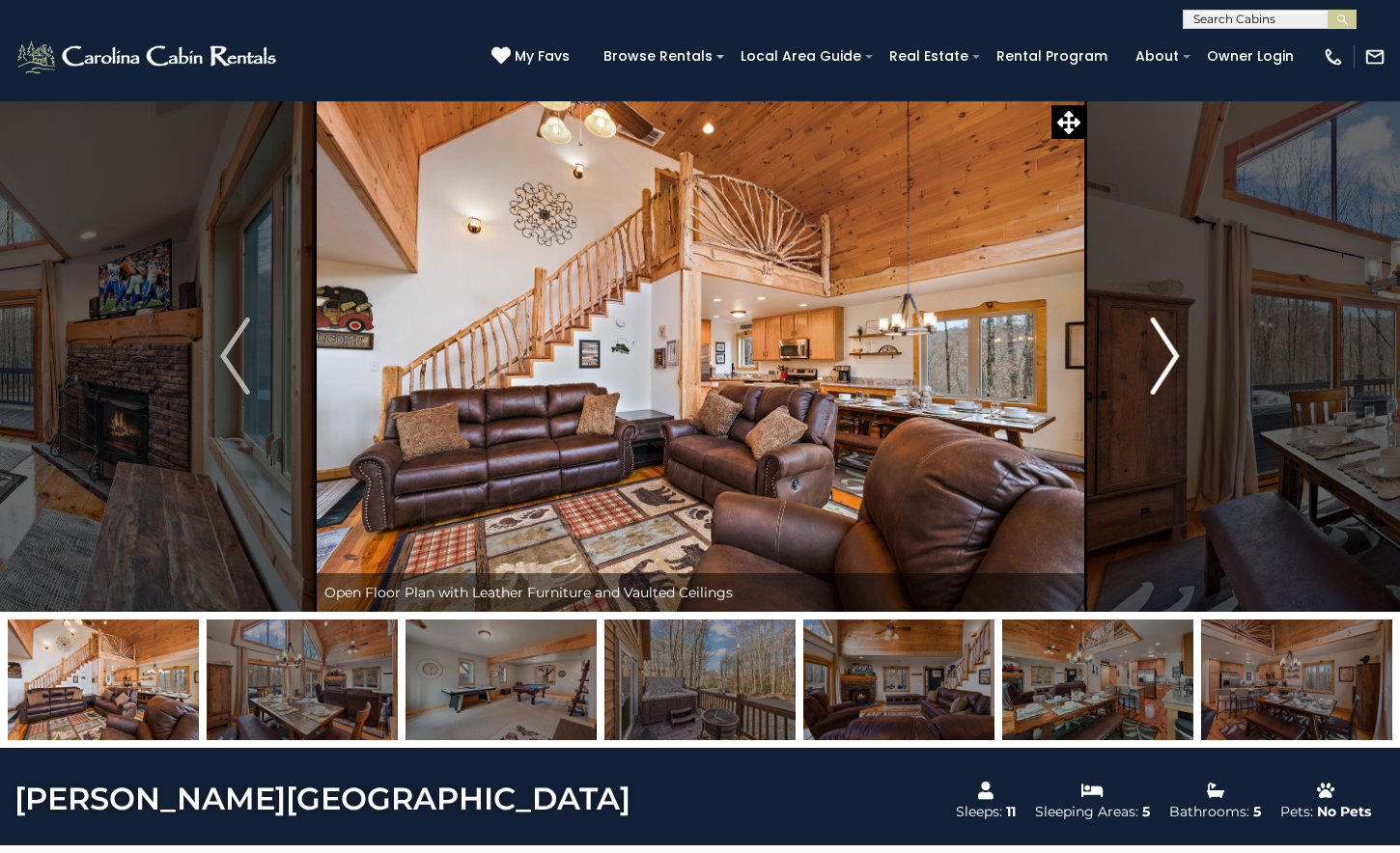
click at [1179, 359] on img "Next" at bounding box center [1165, 355] width 29 height 77
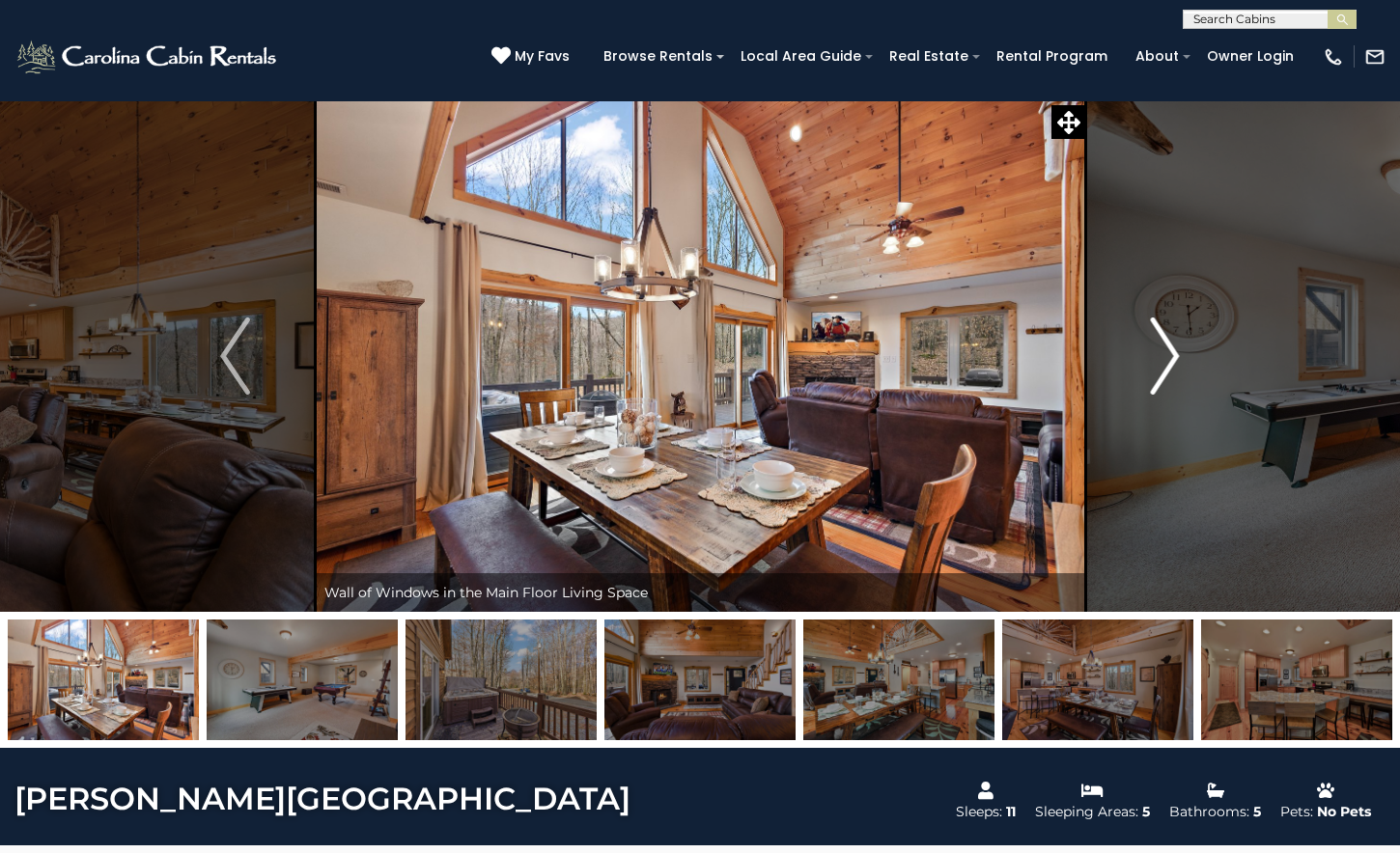
click at [1179, 359] on img "Next" at bounding box center [1165, 355] width 29 height 77
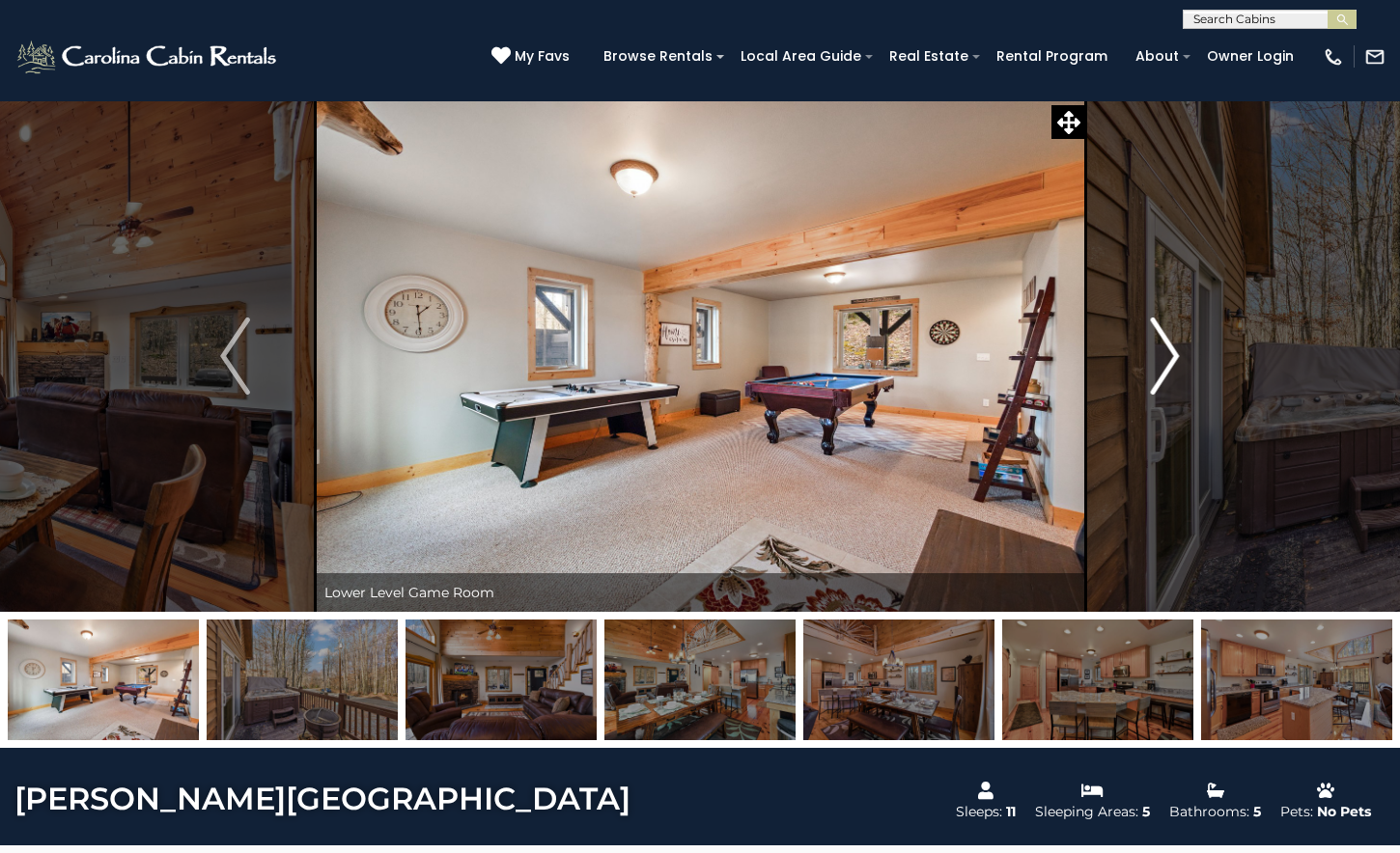
click at [1179, 359] on img "Next" at bounding box center [1165, 355] width 29 height 77
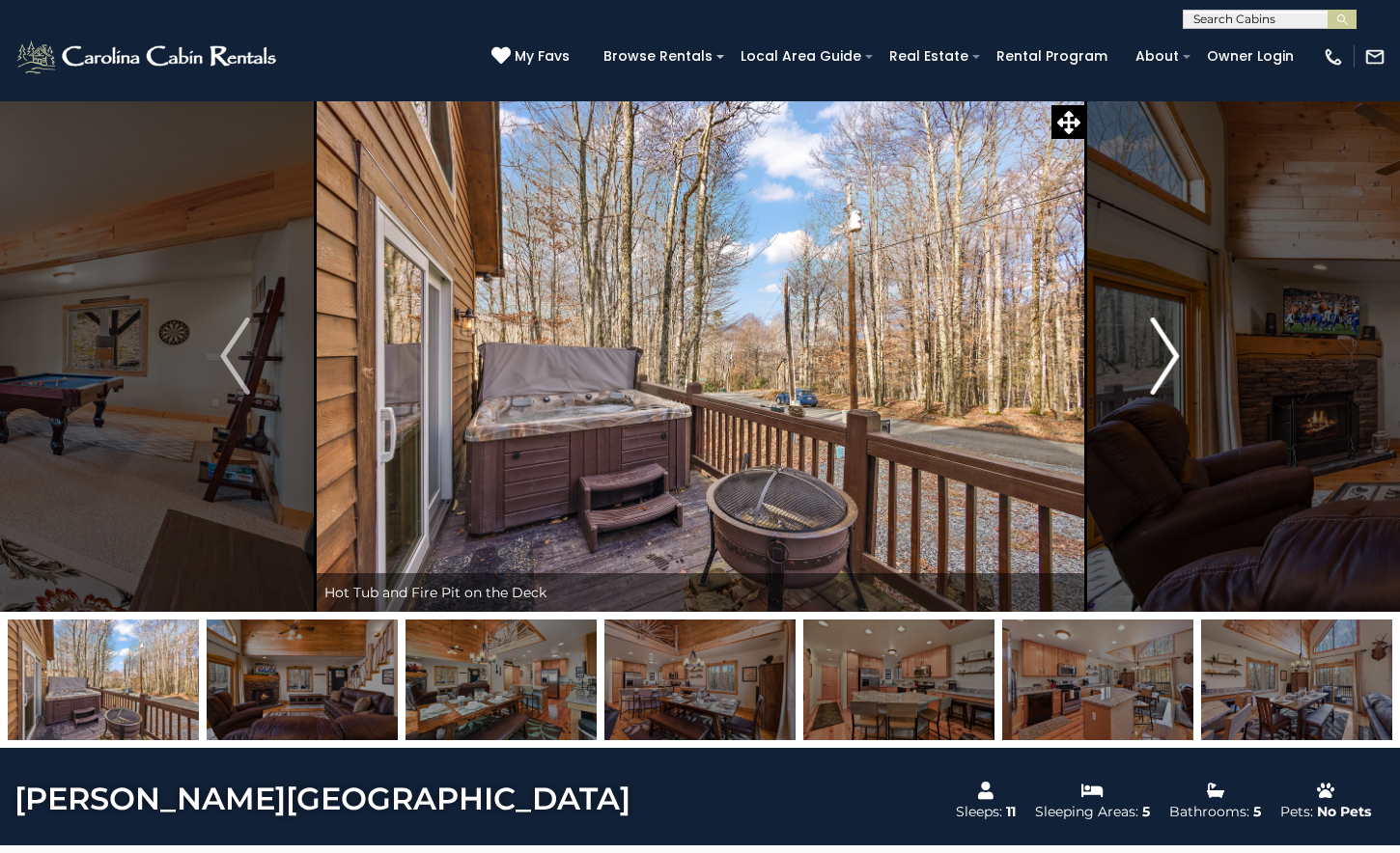
click at [1173, 360] on img "Next" at bounding box center [1165, 355] width 29 height 77
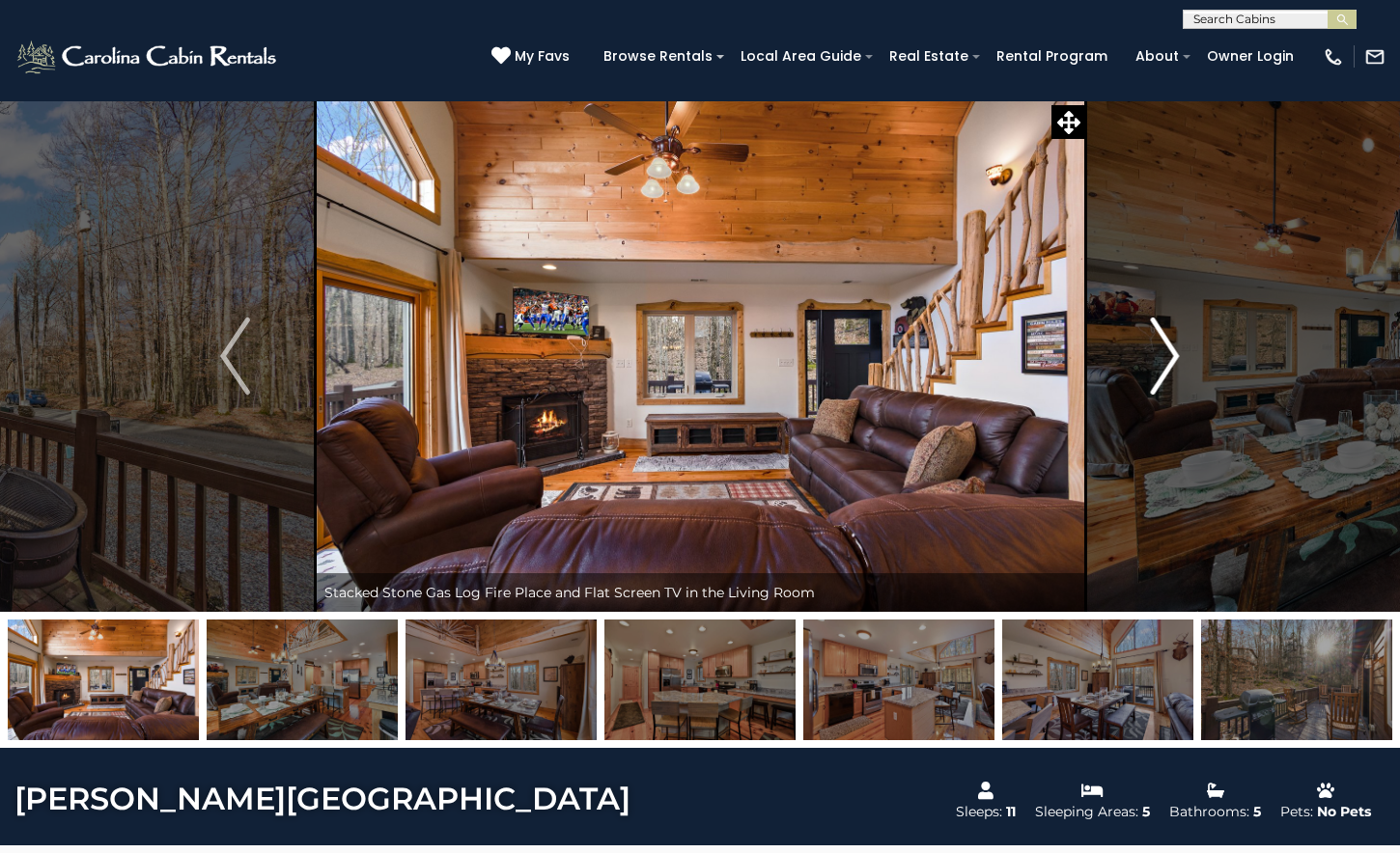
click at [1171, 353] on img "Next" at bounding box center [1165, 355] width 29 height 77
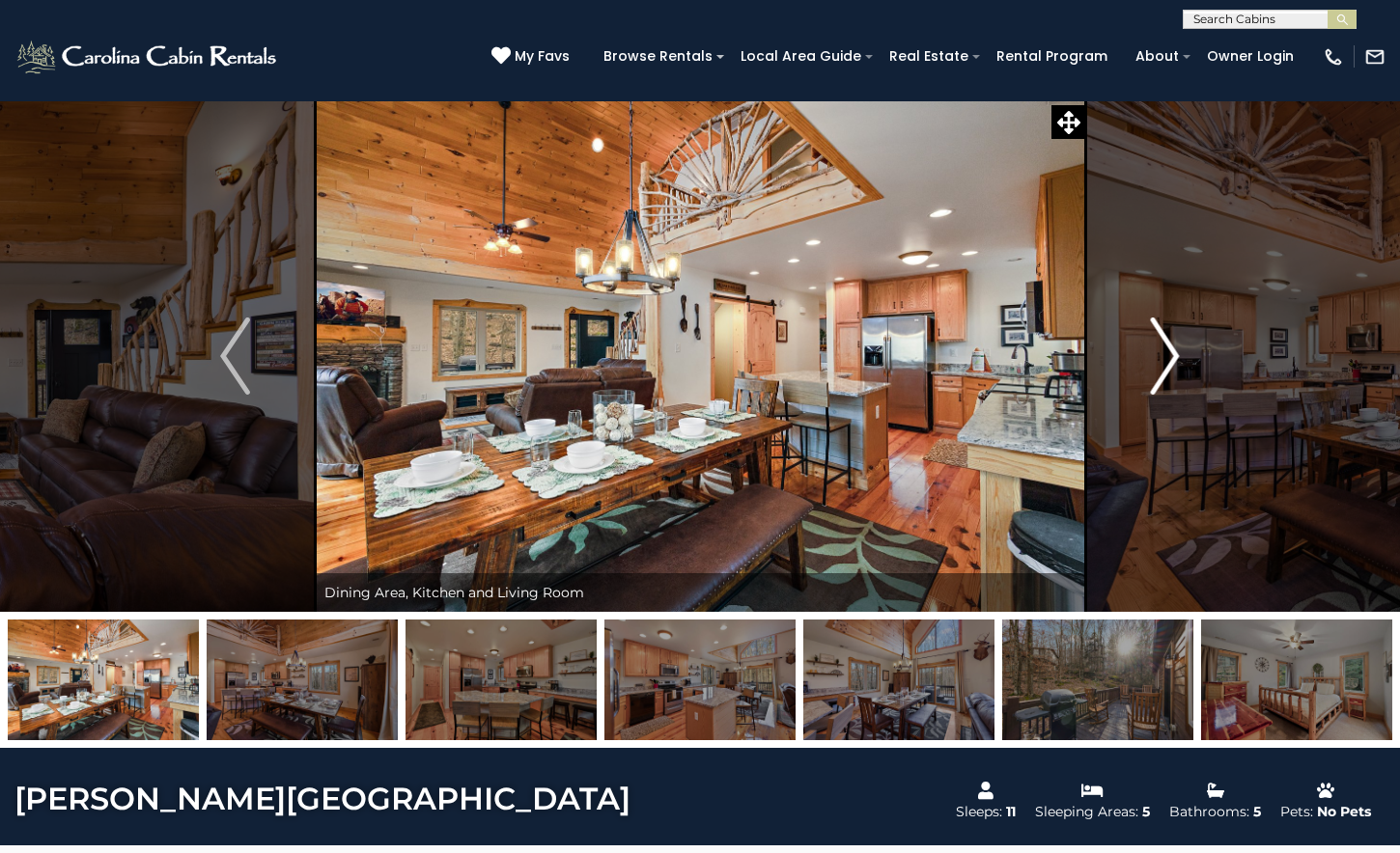
click at [1172, 353] on img "Next" at bounding box center [1165, 355] width 29 height 77
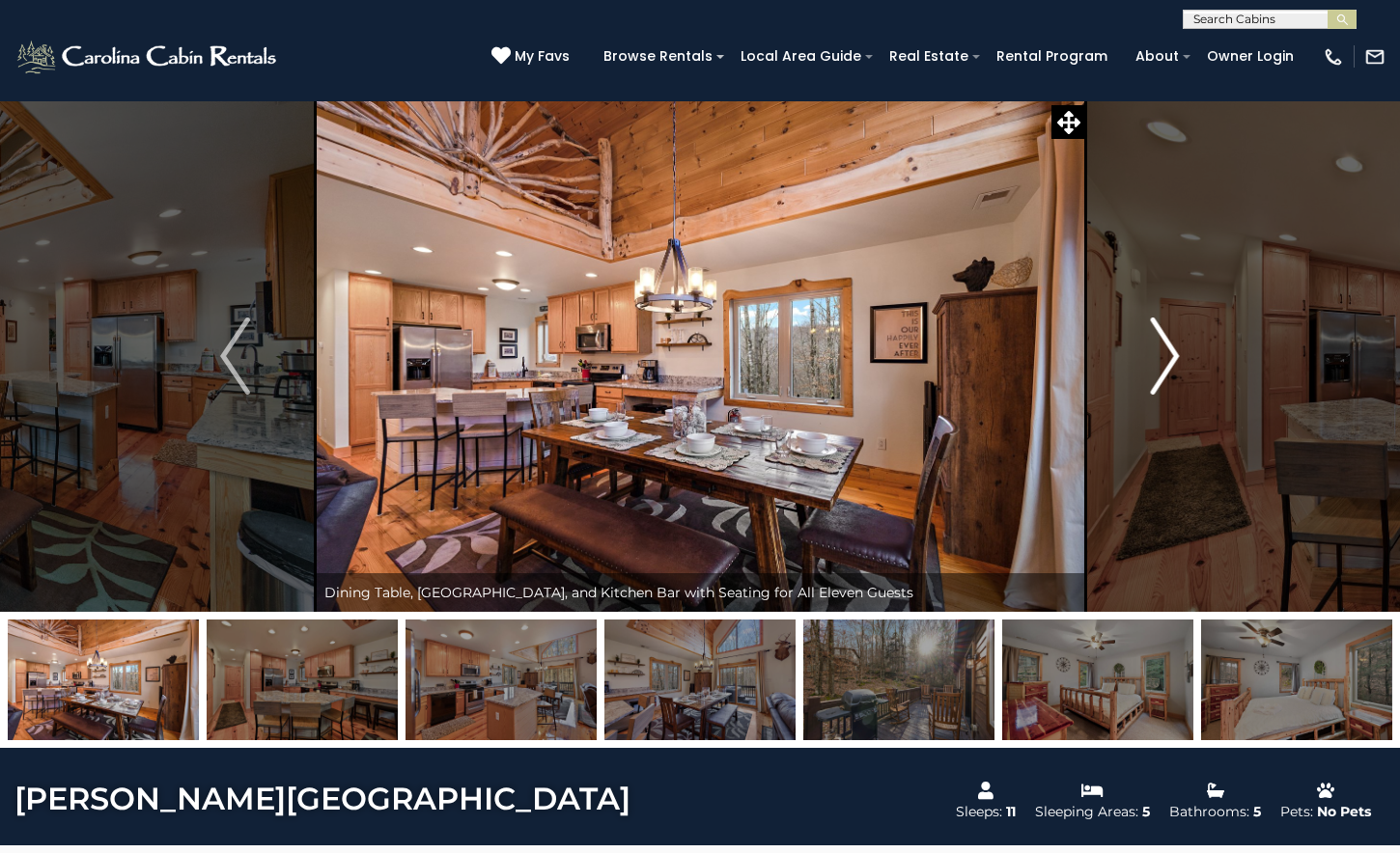
click at [1172, 353] on img "Next" at bounding box center [1165, 355] width 29 height 77
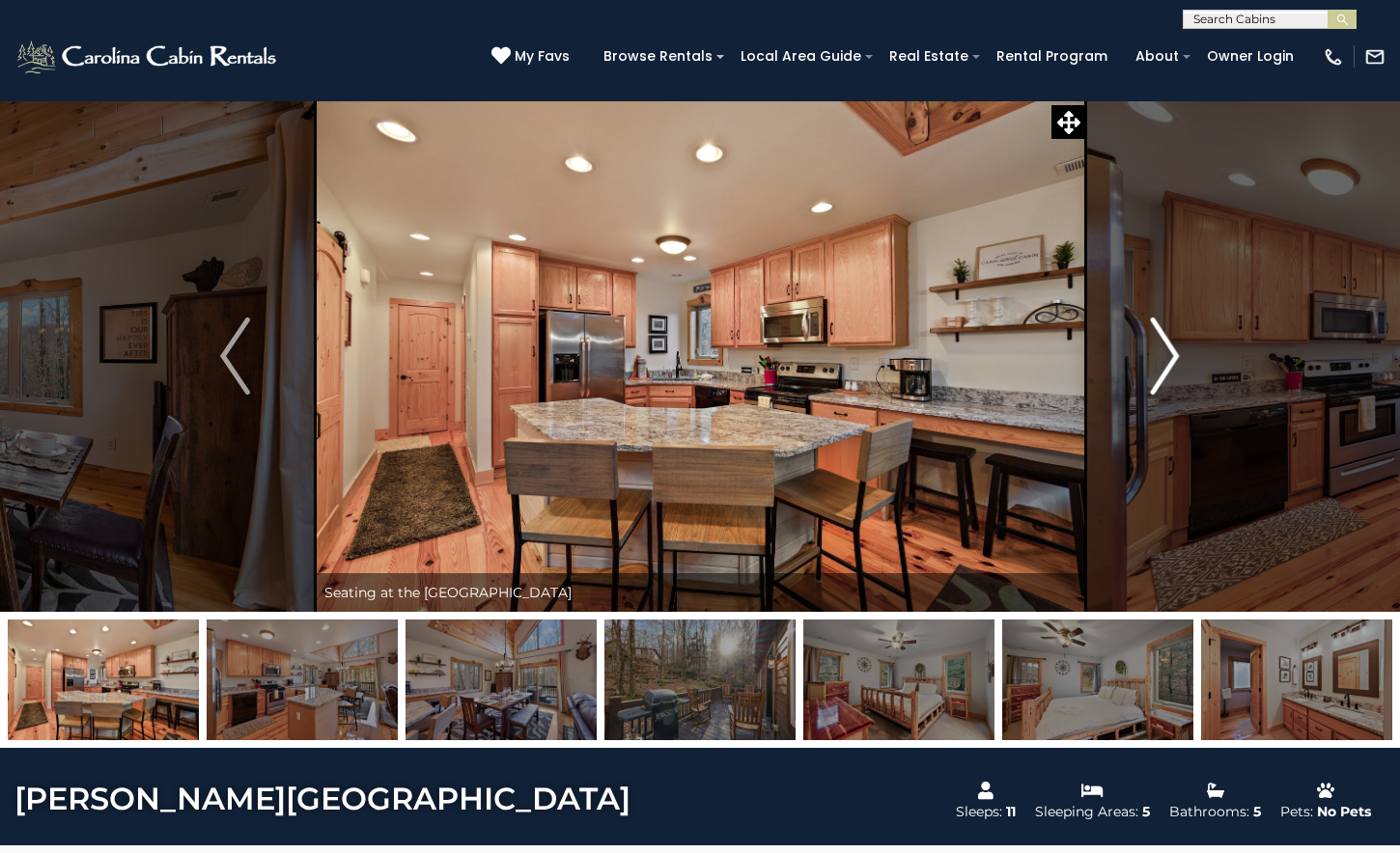
click at [1172, 353] on img "Next" at bounding box center [1165, 355] width 29 height 77
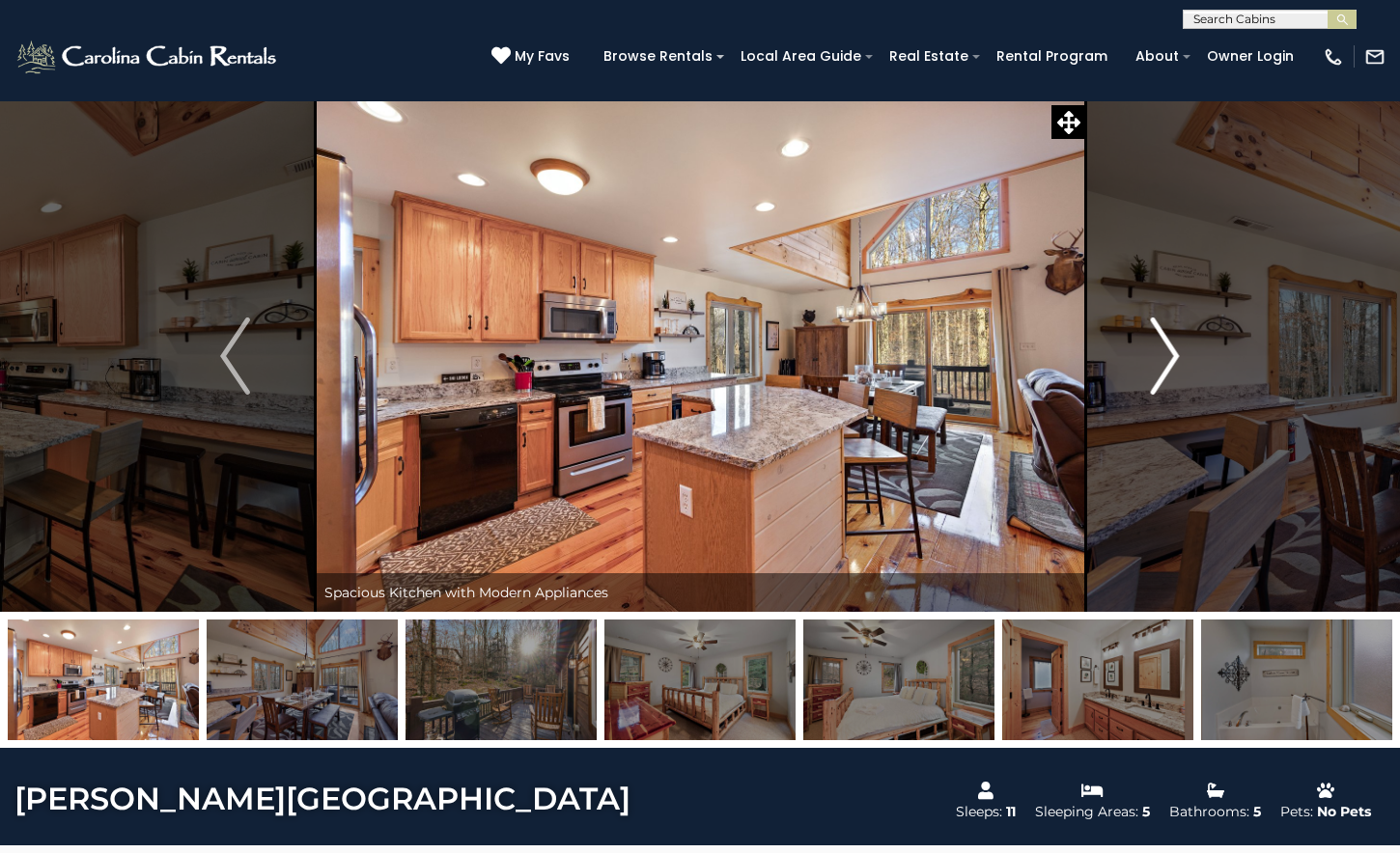
click at [1172, 354] on img "Next" at bounding box center [1165, 355] width 29 height 77
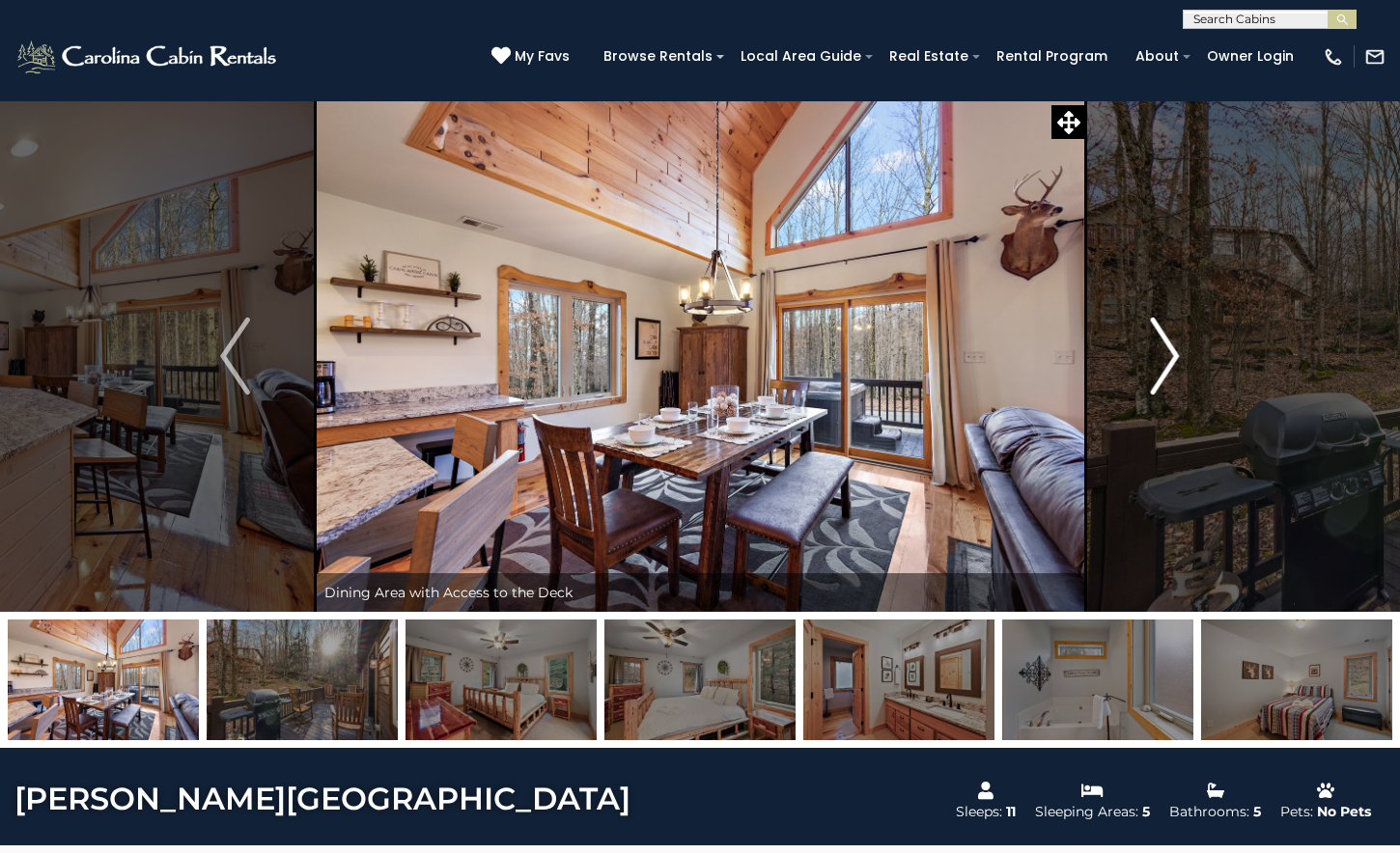
click at [1172, 354] on img "Next" at bounding box center [1165, 355] width 29 height 77
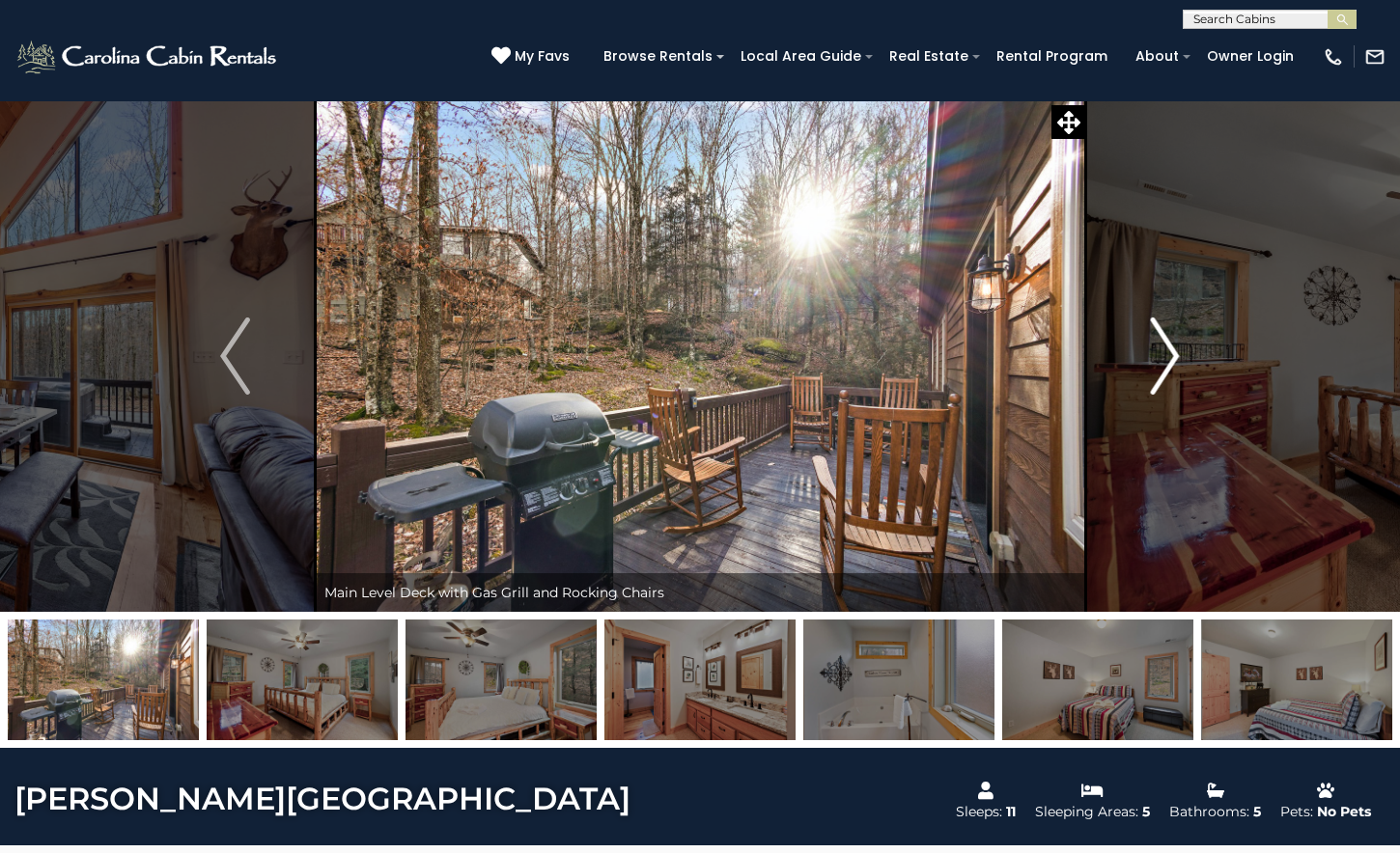
click at [1172, 354] on img "Next" at bounding box center [1165, 355] width 29 height 77
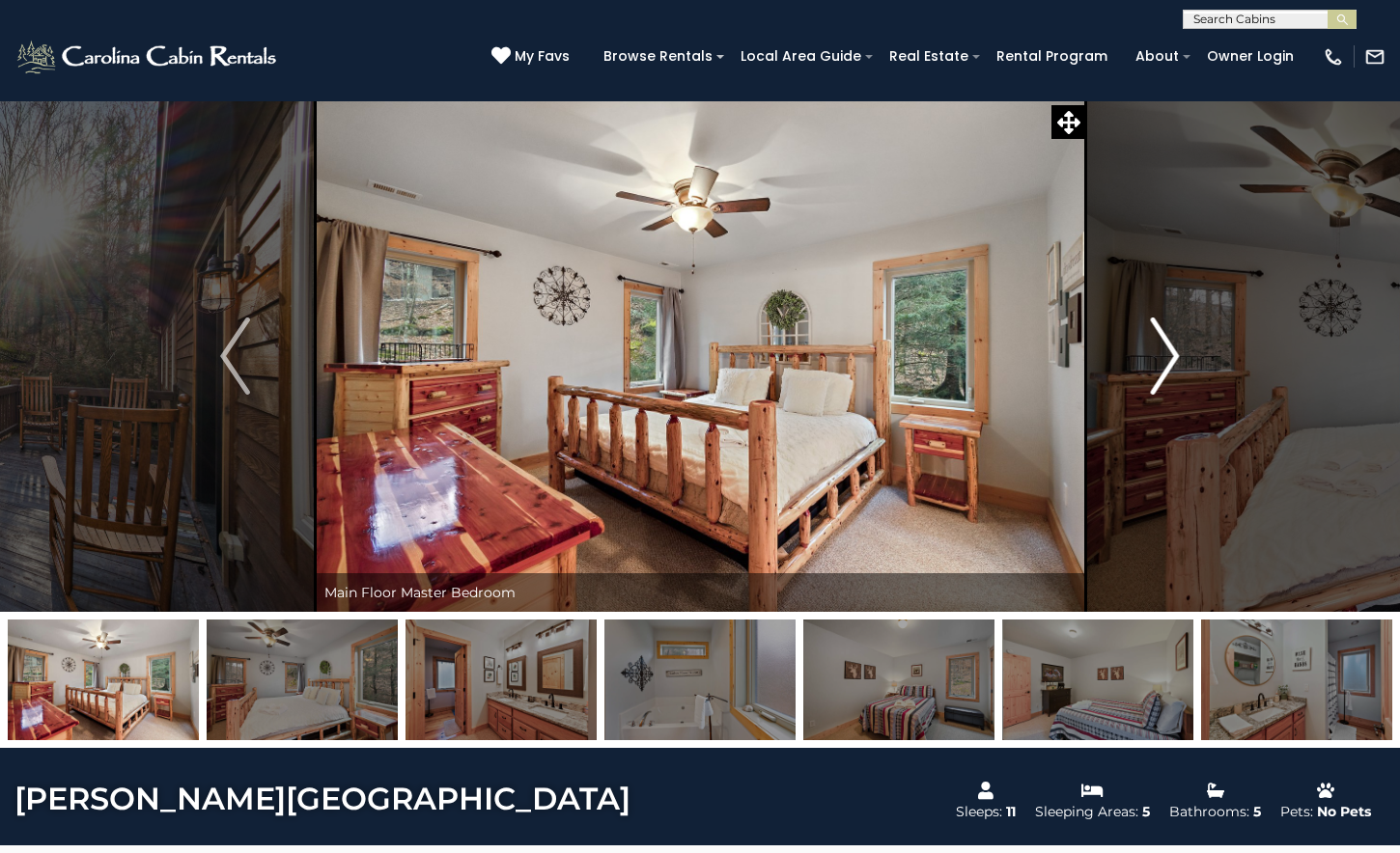
click at [1172, 354] on img "Next" at bounding box center [1165, 355] width 29 height 77
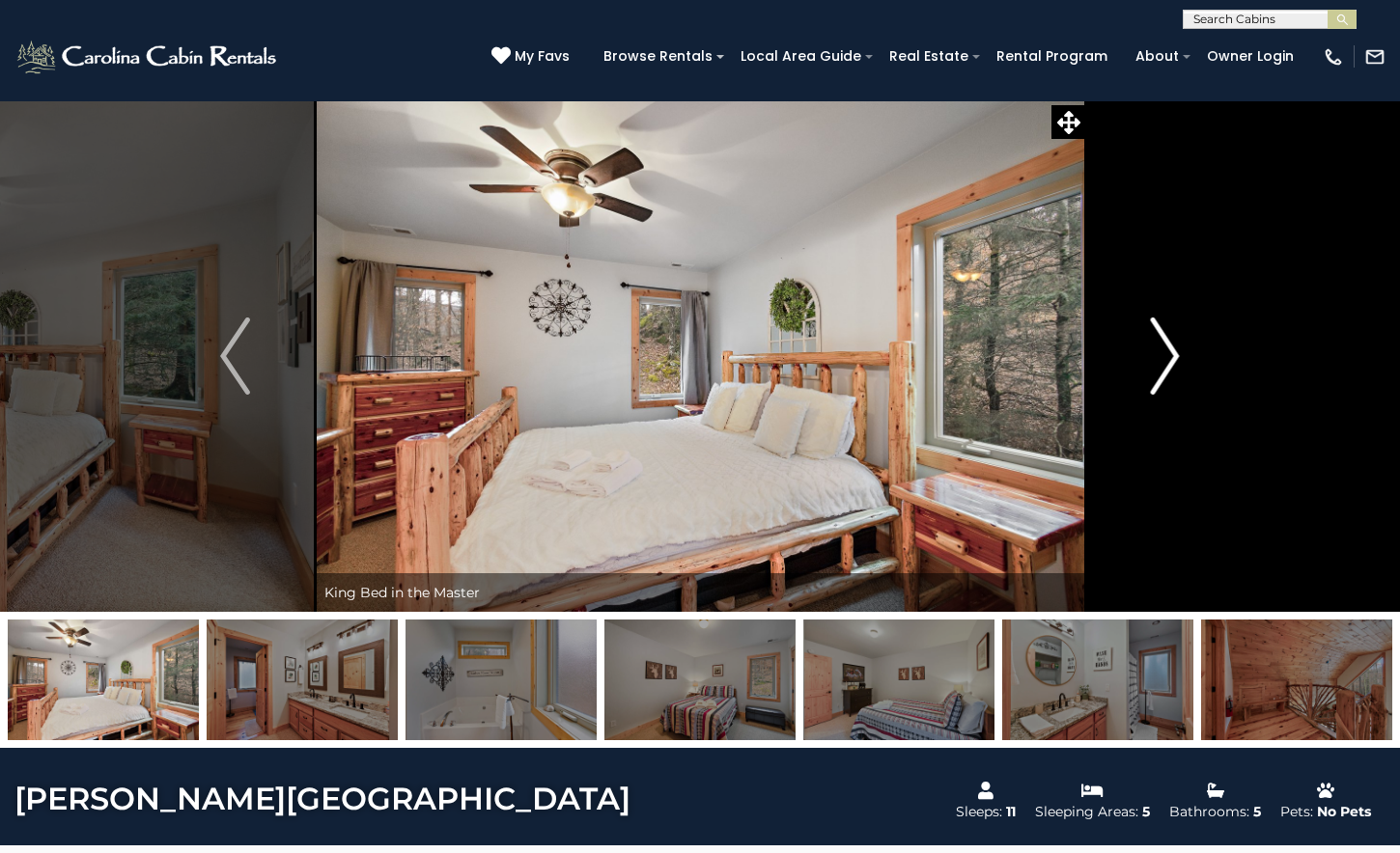
click at [1172, 354] on img "Next" at bounding box center [1165, 355] width 29 height 77
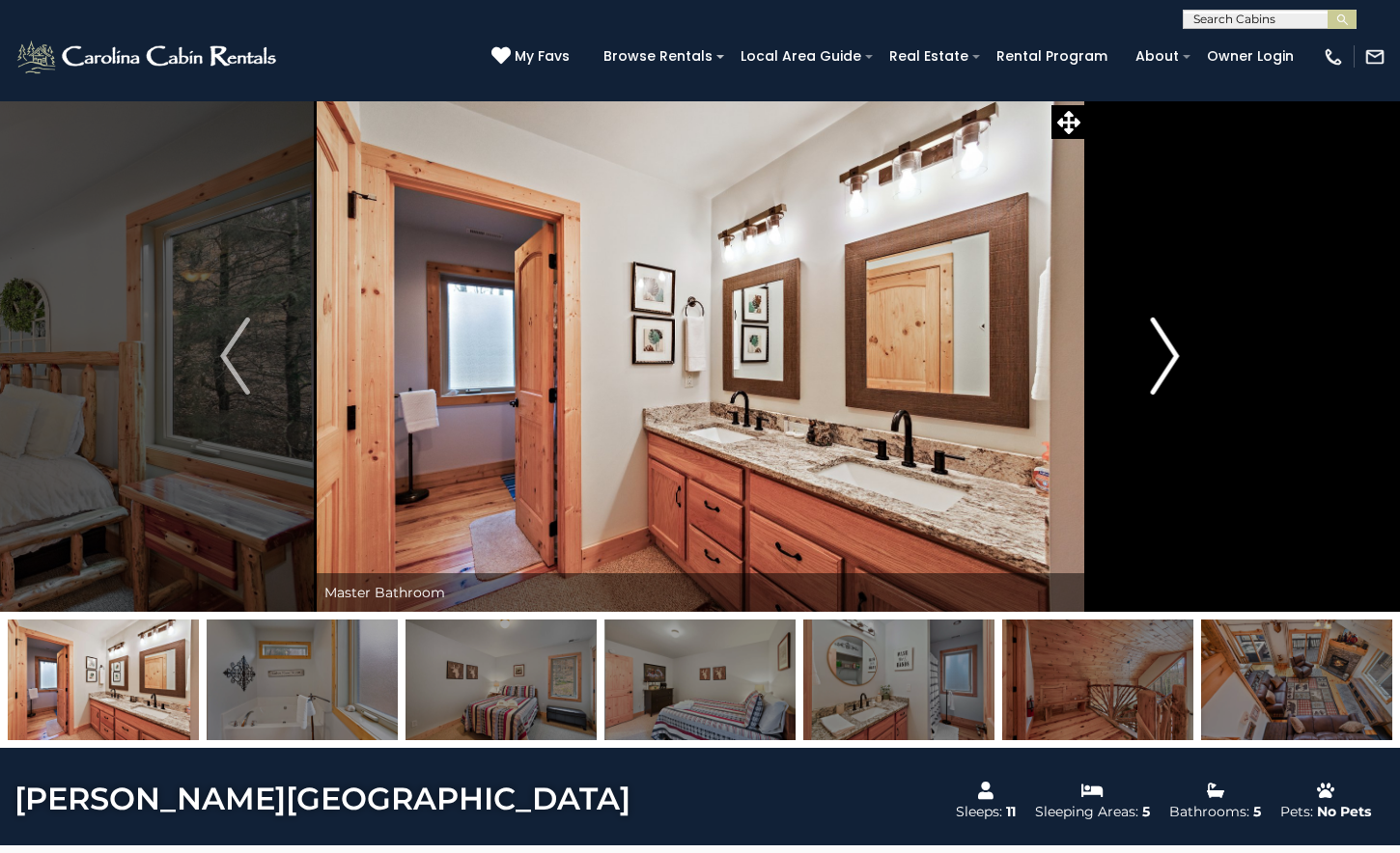
click at [1172, 355] on img "Next" at bounding box center [1165, 355] width 29 height 77
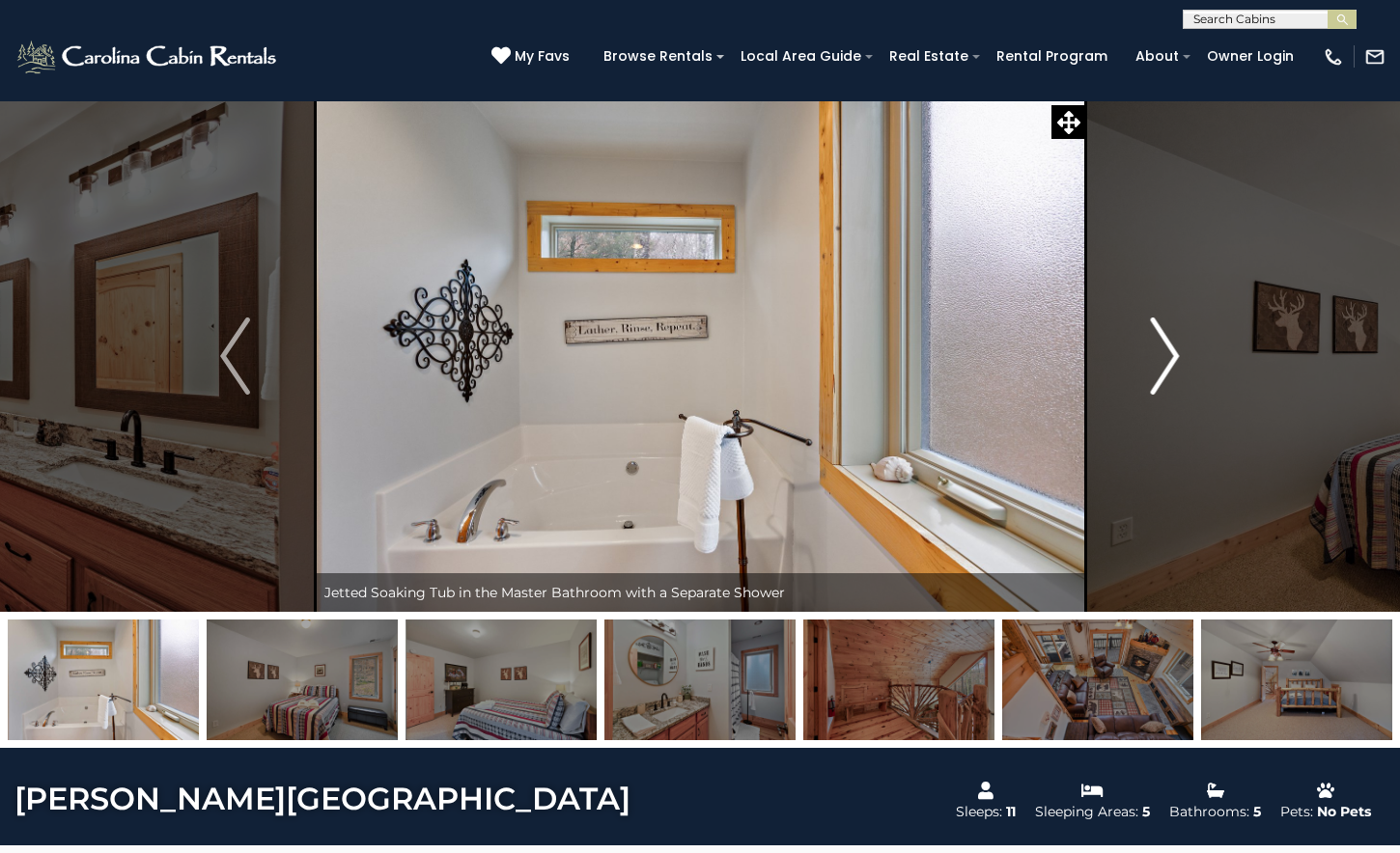
click at [1172, 355] on img "Next" at bounding box center [1165, 355] width 29 height 77
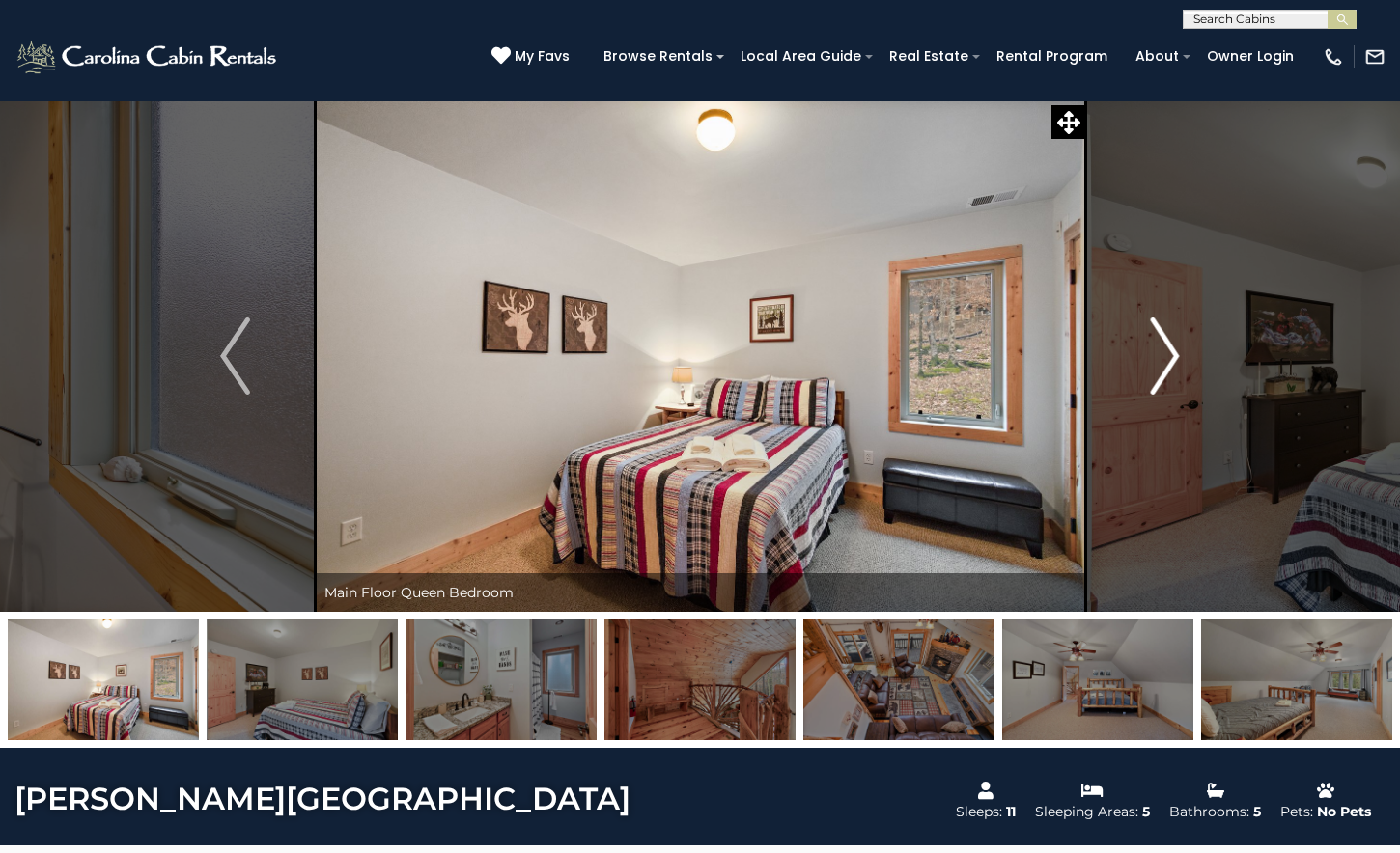
click at [1172, 356] on img "Next" at bounding box center [1165, 355] width 29 height 77
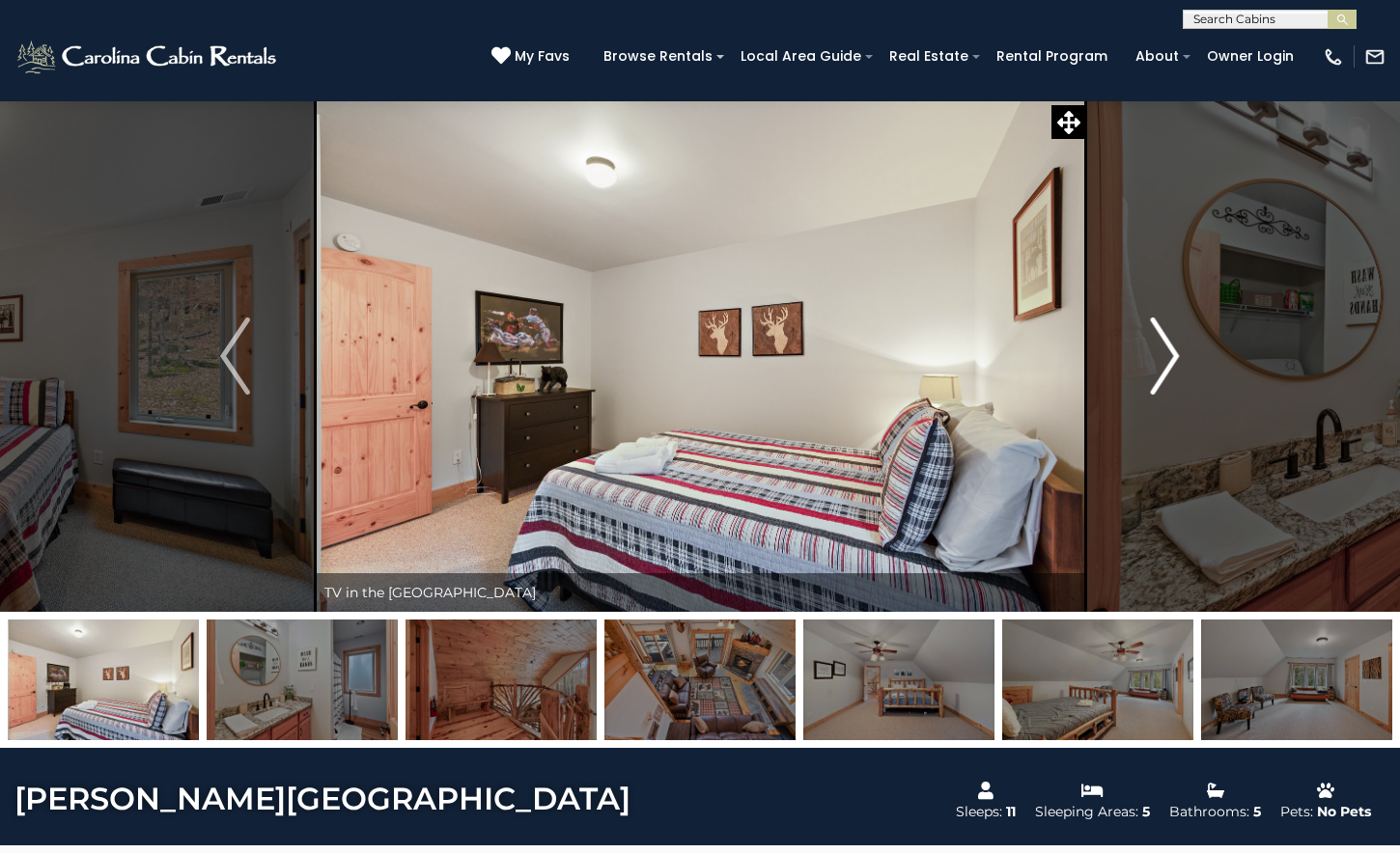
click at [1172, 356] on img "Next" at bounding box center [1165, 355] width 29 height 77
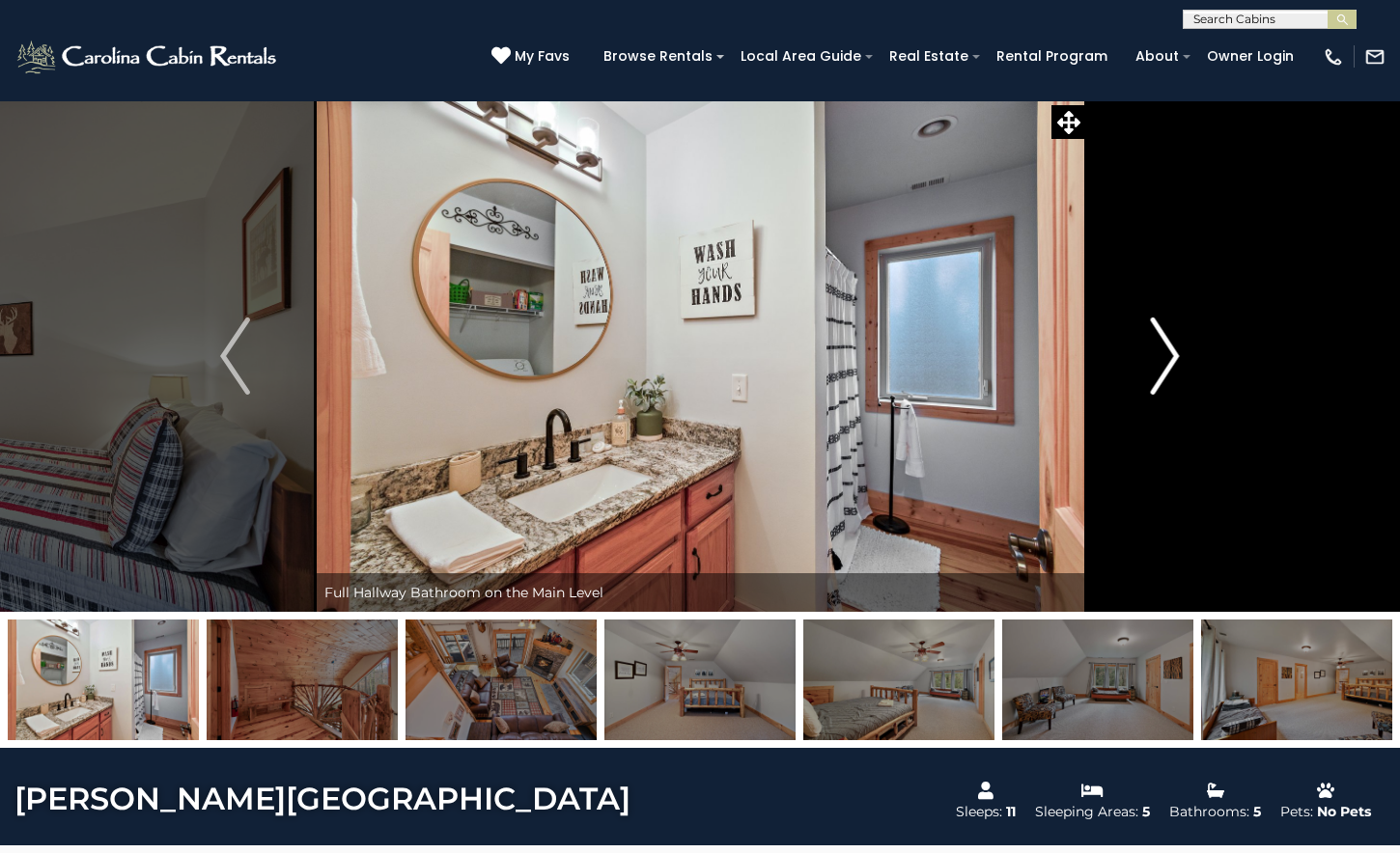
click at [1172, 356] on img "Next" at bounding box center [1165, 355] width 29 height 77
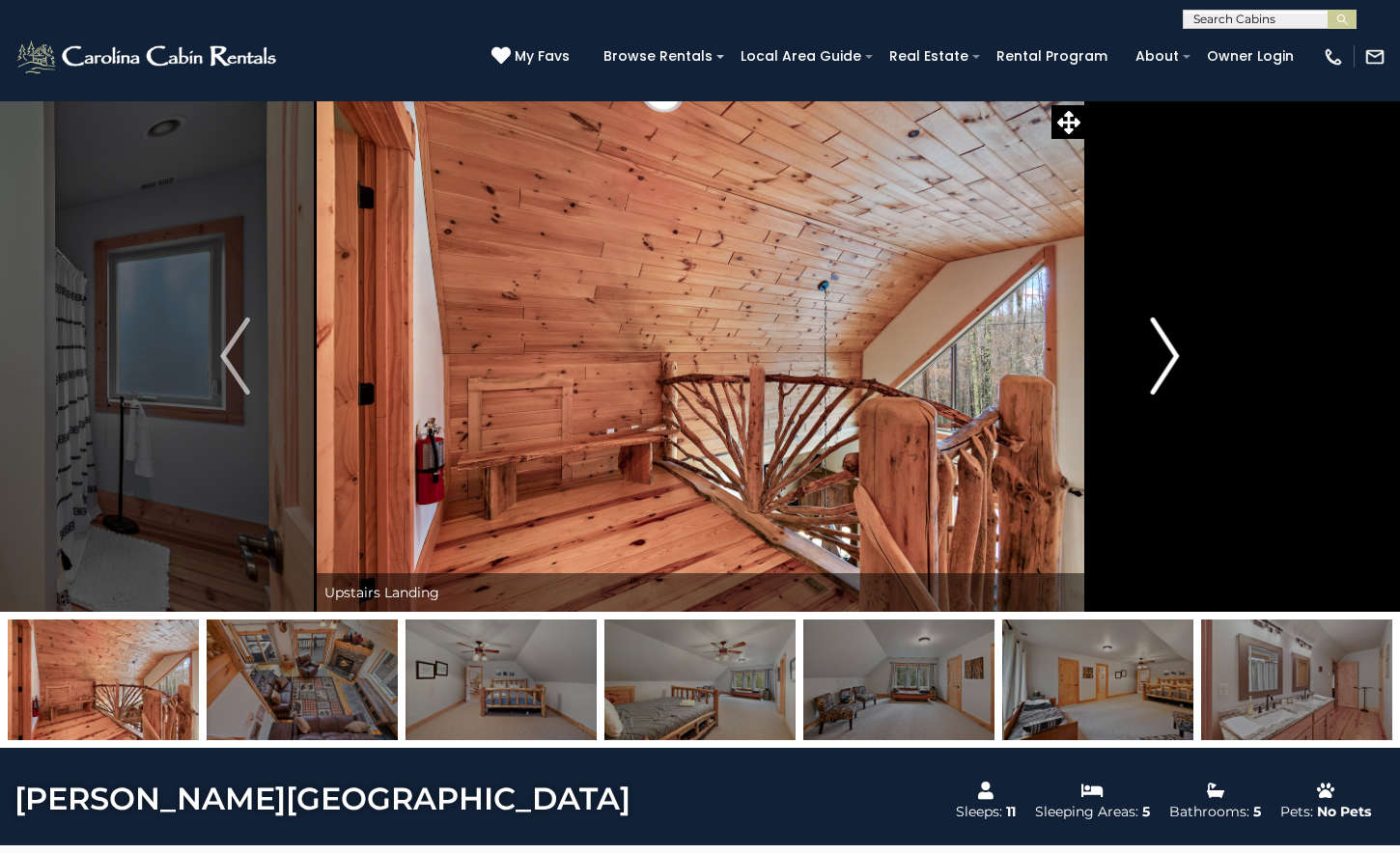
click at [1172, 356] on img "Next" at bounding box center [1165, 355] width 29 height 77
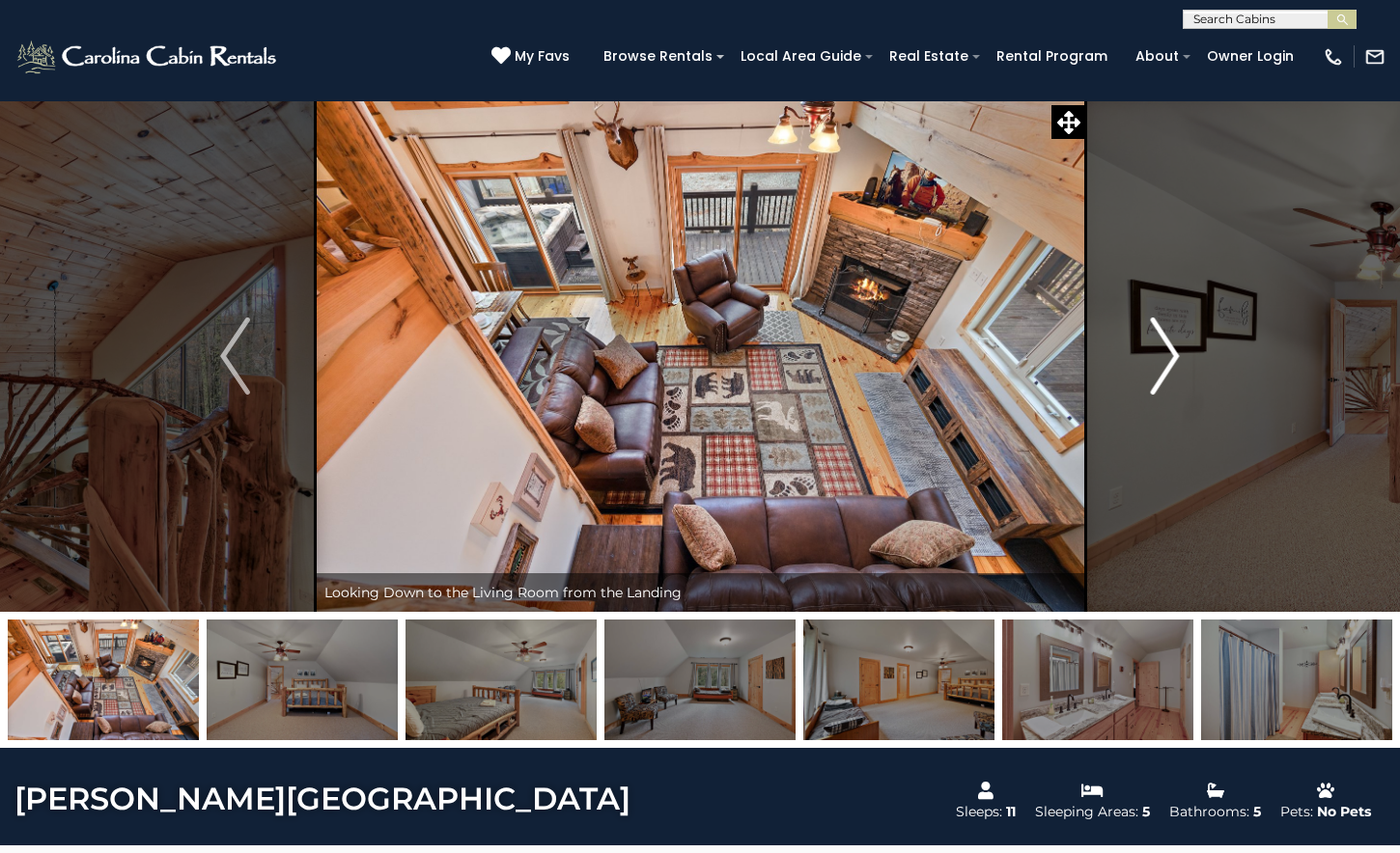
click at [1172, 356] on img "Next" at bounding box center [1165, 355] width 29 height 77
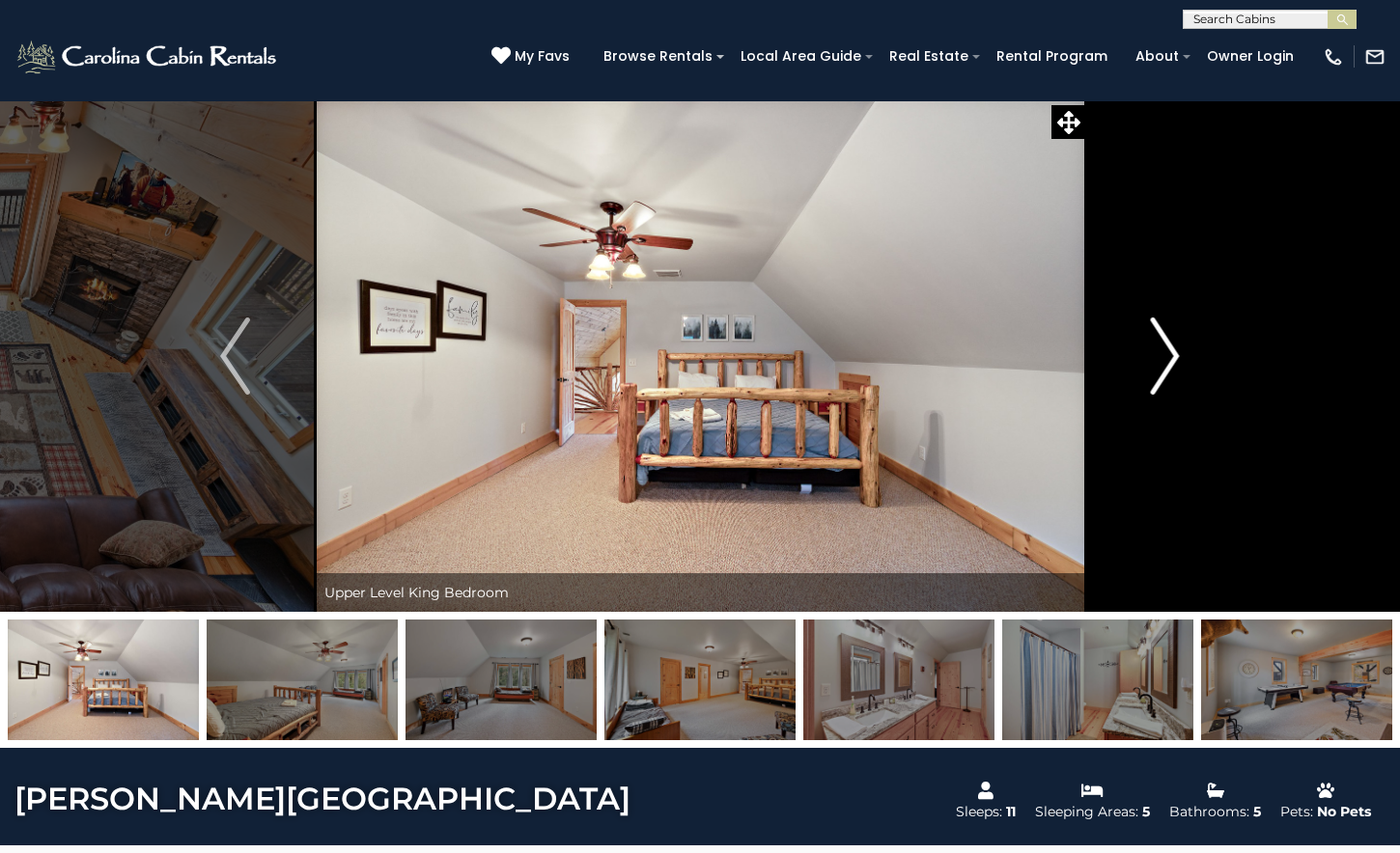
click at [1172, 356] on img "Next" at bounding box center [1165, 355] width 29 height 77
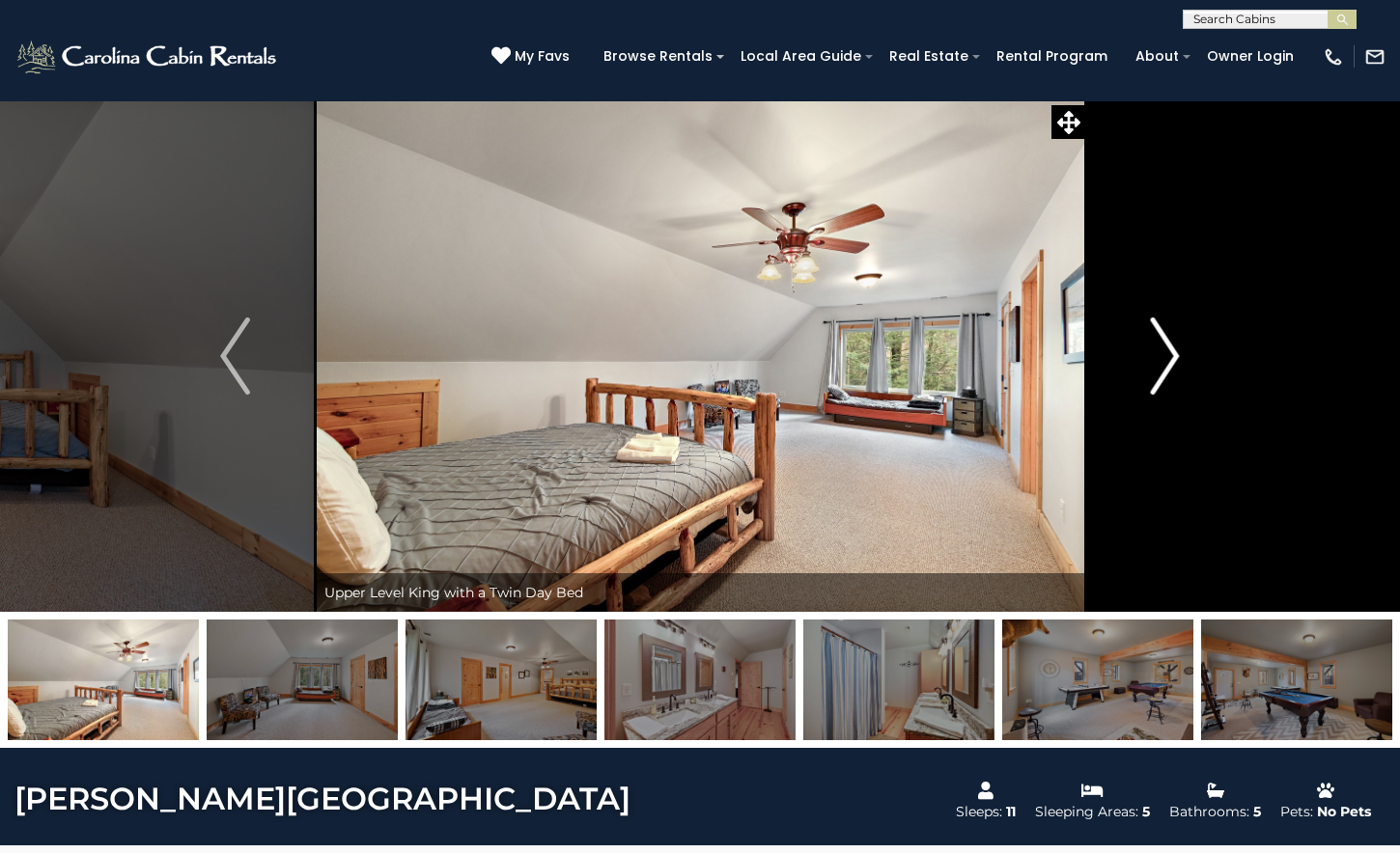
click at [1172, 356] on img "Next" at bounding box center [1165, 355] width 29 height 77
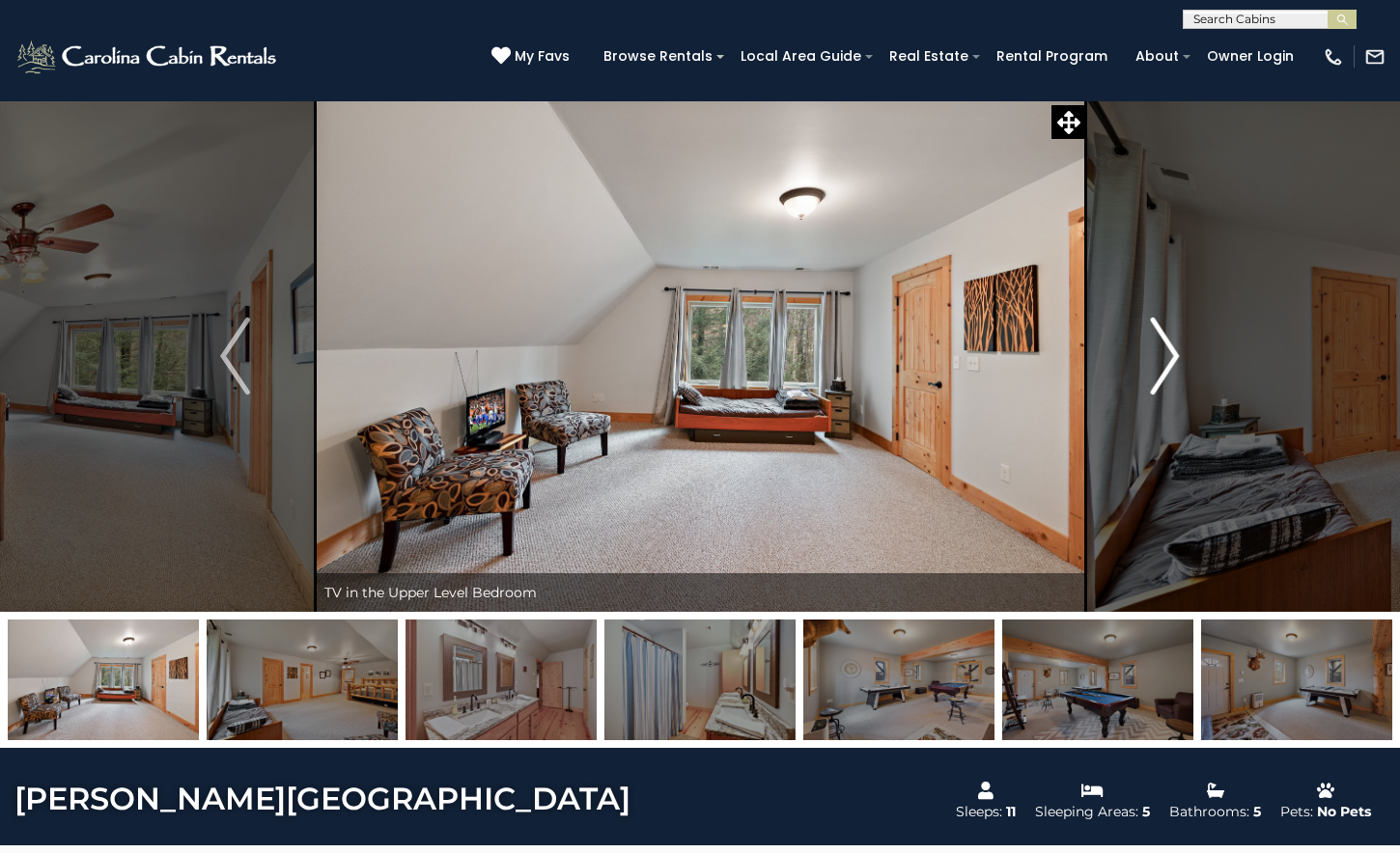
click at [1172, 356] on img "Next" at bounding box center [1165, 355] width 29 height 77
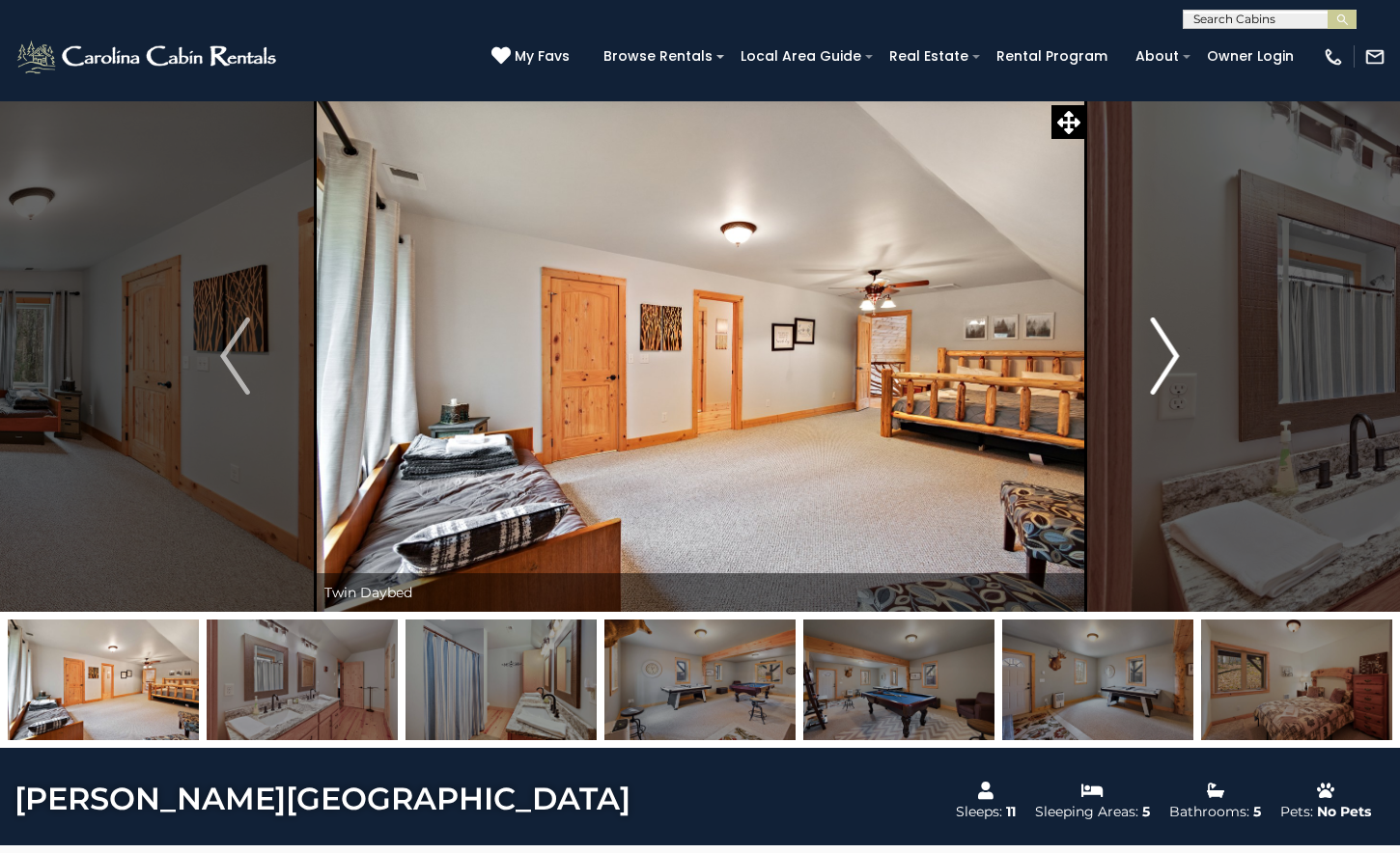
click at [1172, 357] on img "Next" at bounding box center [1165, 355] width 29 height 77
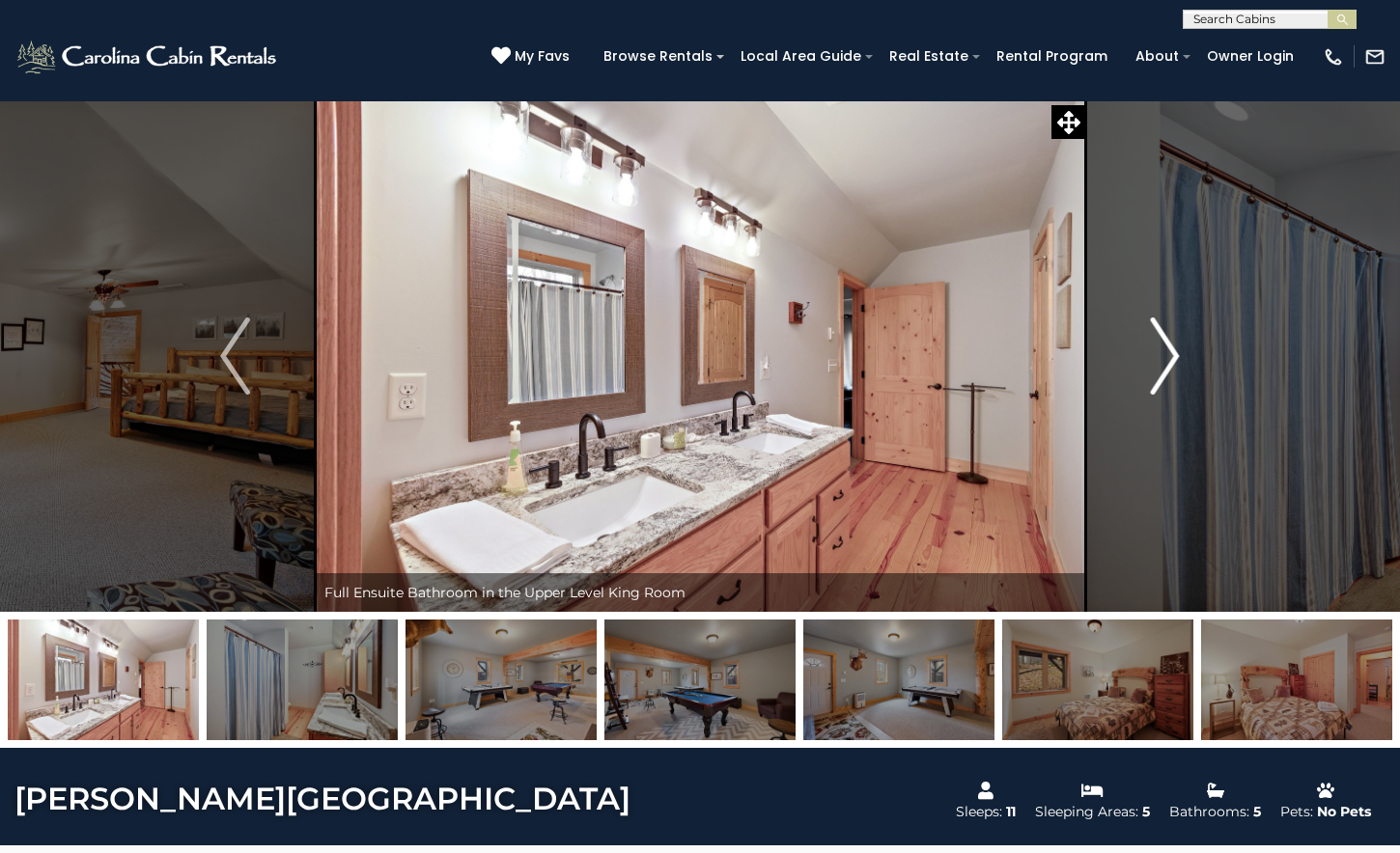
click at [1172, 357] on img "Next" at bounding box center [1165, 355] width 29 height 77
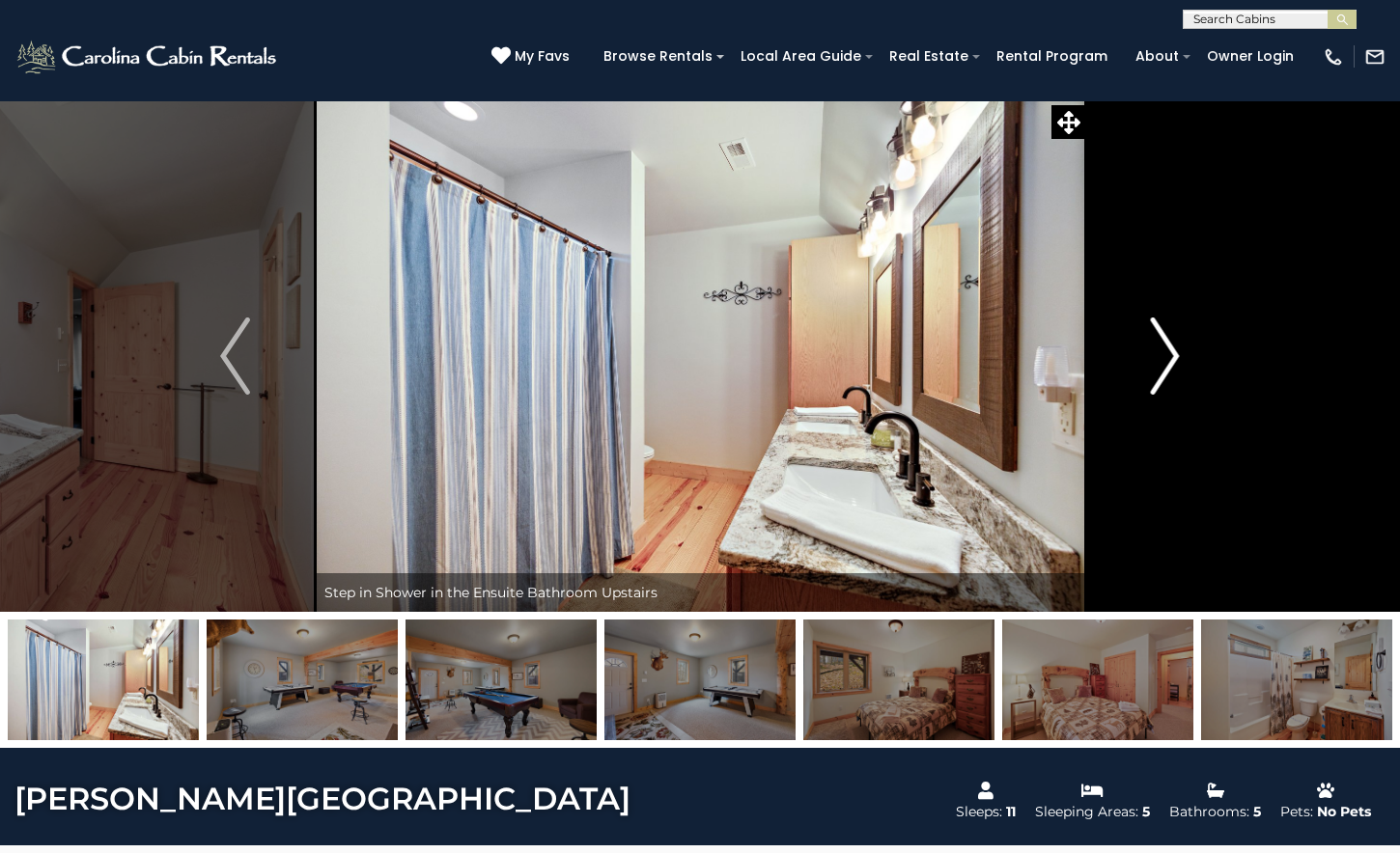
click at [1172, 357] on img "Next" at bounding box center [1165, 355] width 29 height 77
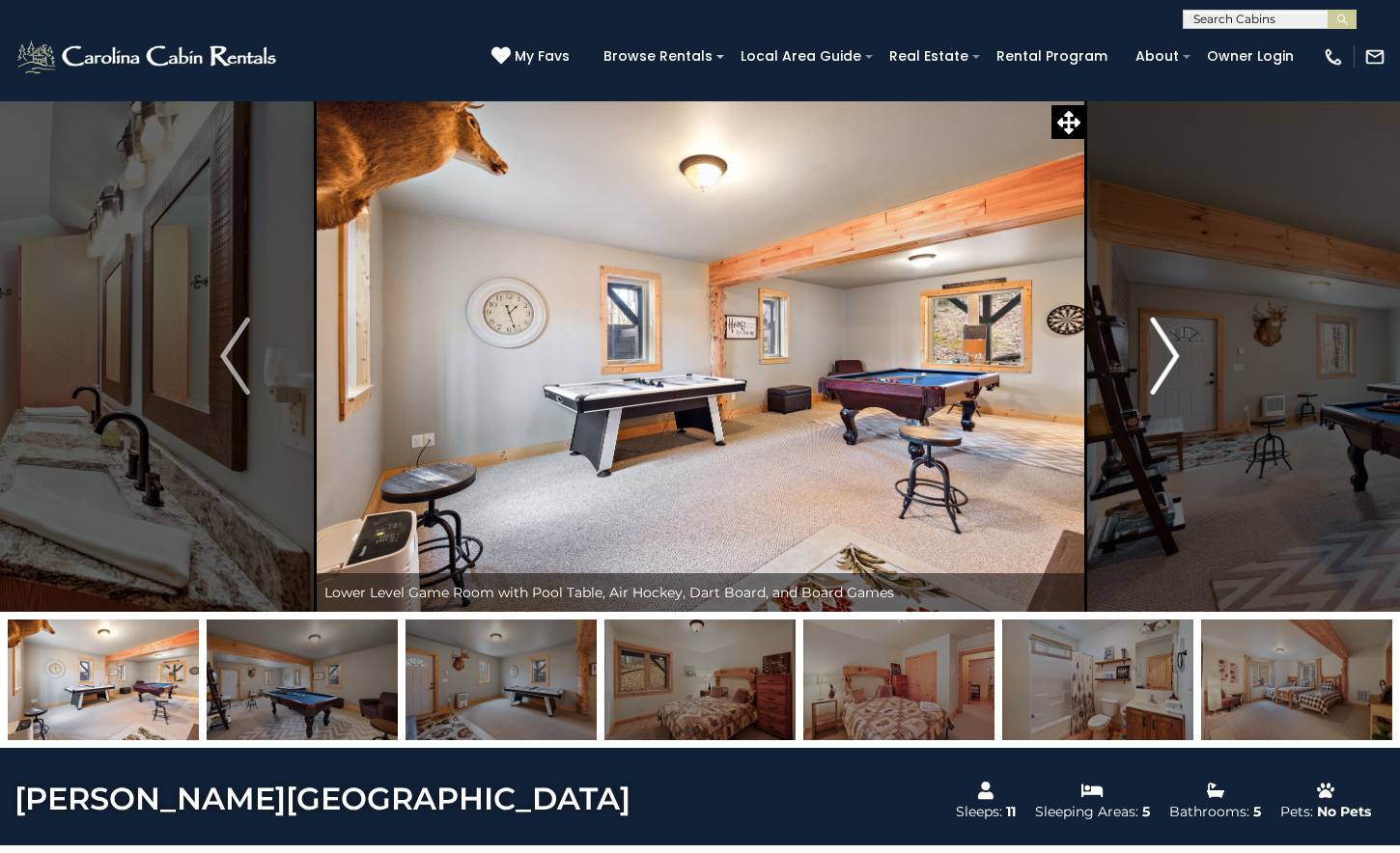
click at [1172, 358] on img "Next" at bounding box center [1165, 355] width 29 height 77
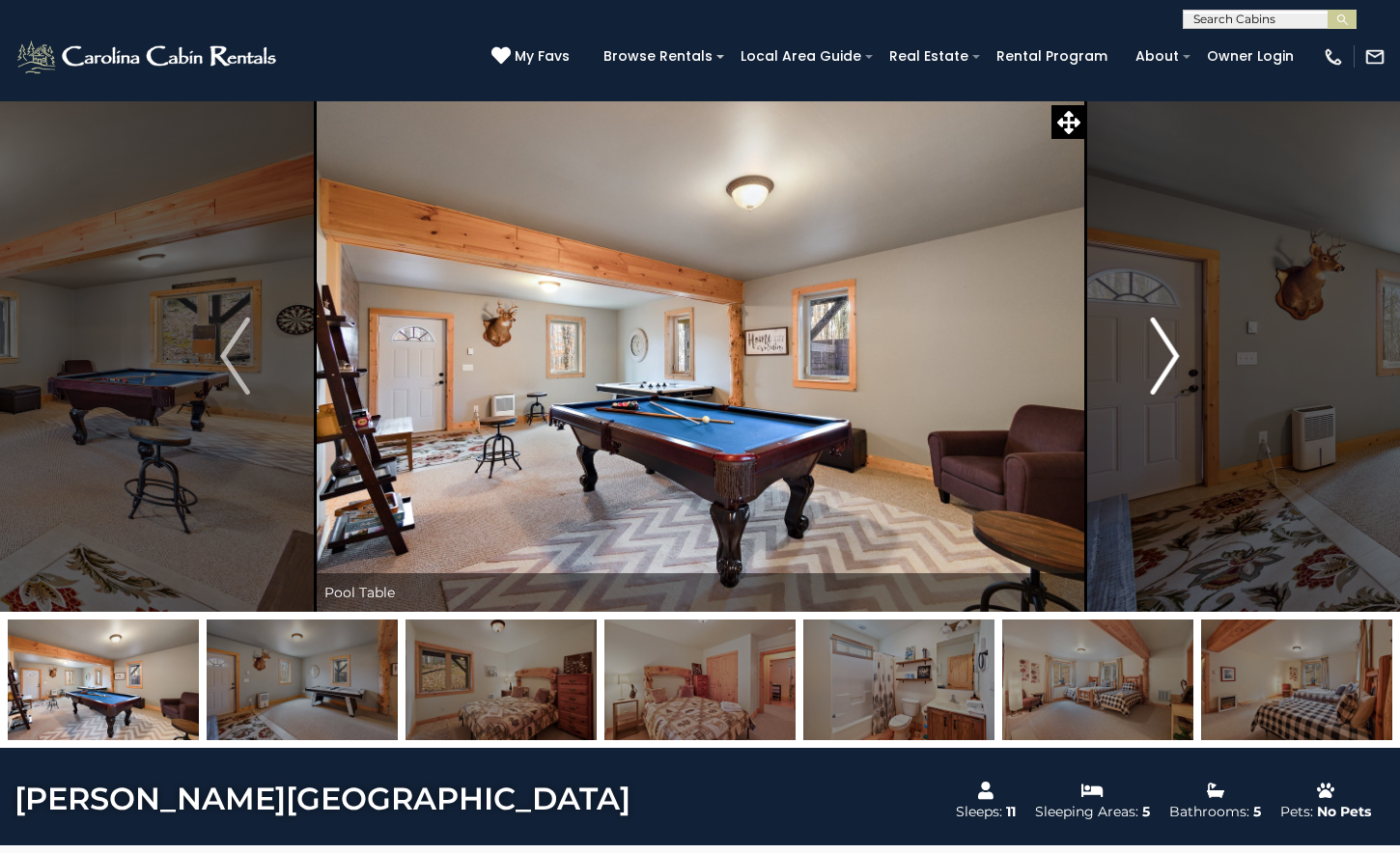
click at [1173, 359] on img "Next" at bounding box center [1165, 355] width 29 height 77
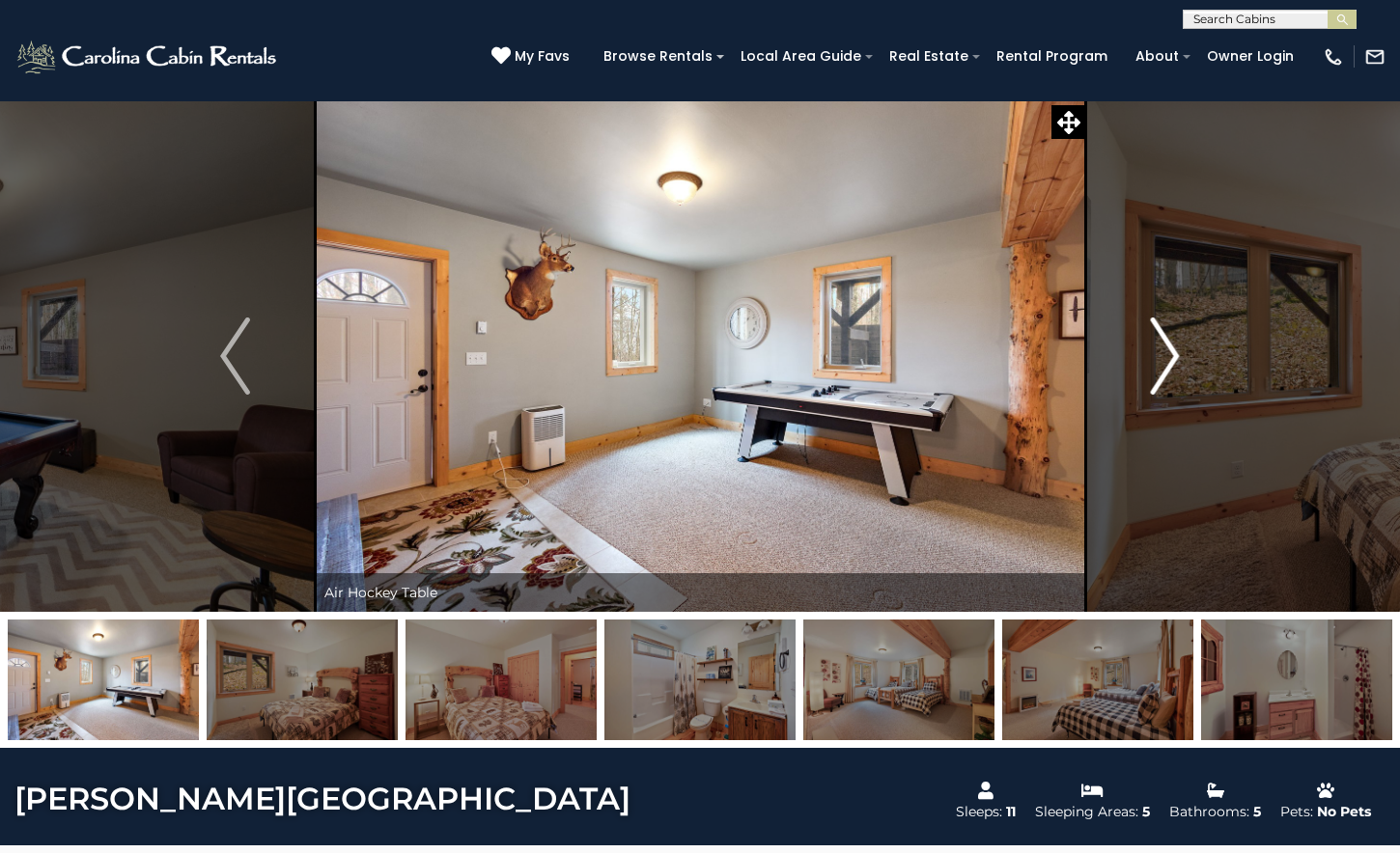
click at [1173, 360] on img "Next" at bounding box center [1165, 355] width 29 height 77
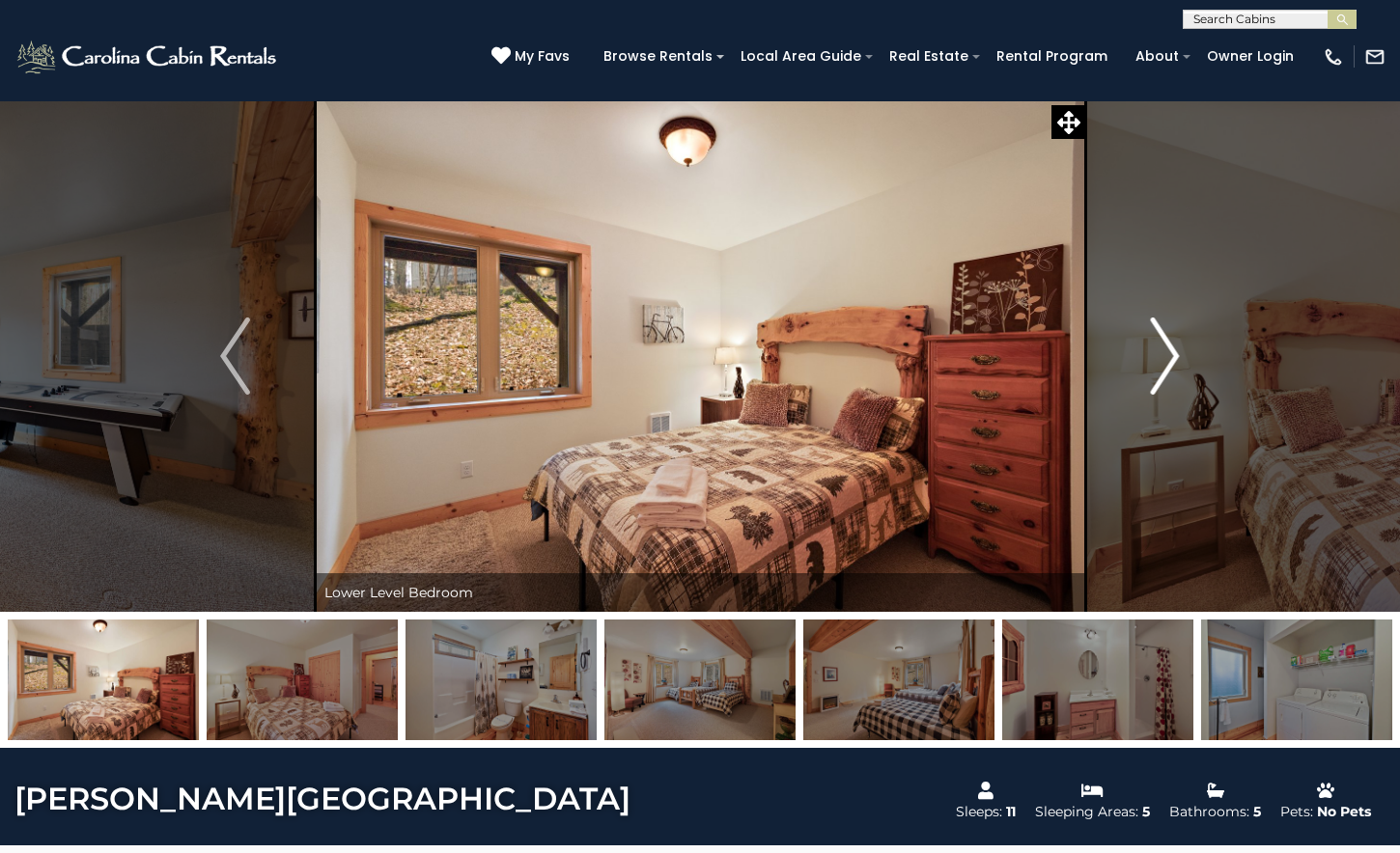
click at [1173, 360] on img "Next" at bounding box center [1165, 355] width 29 height 77
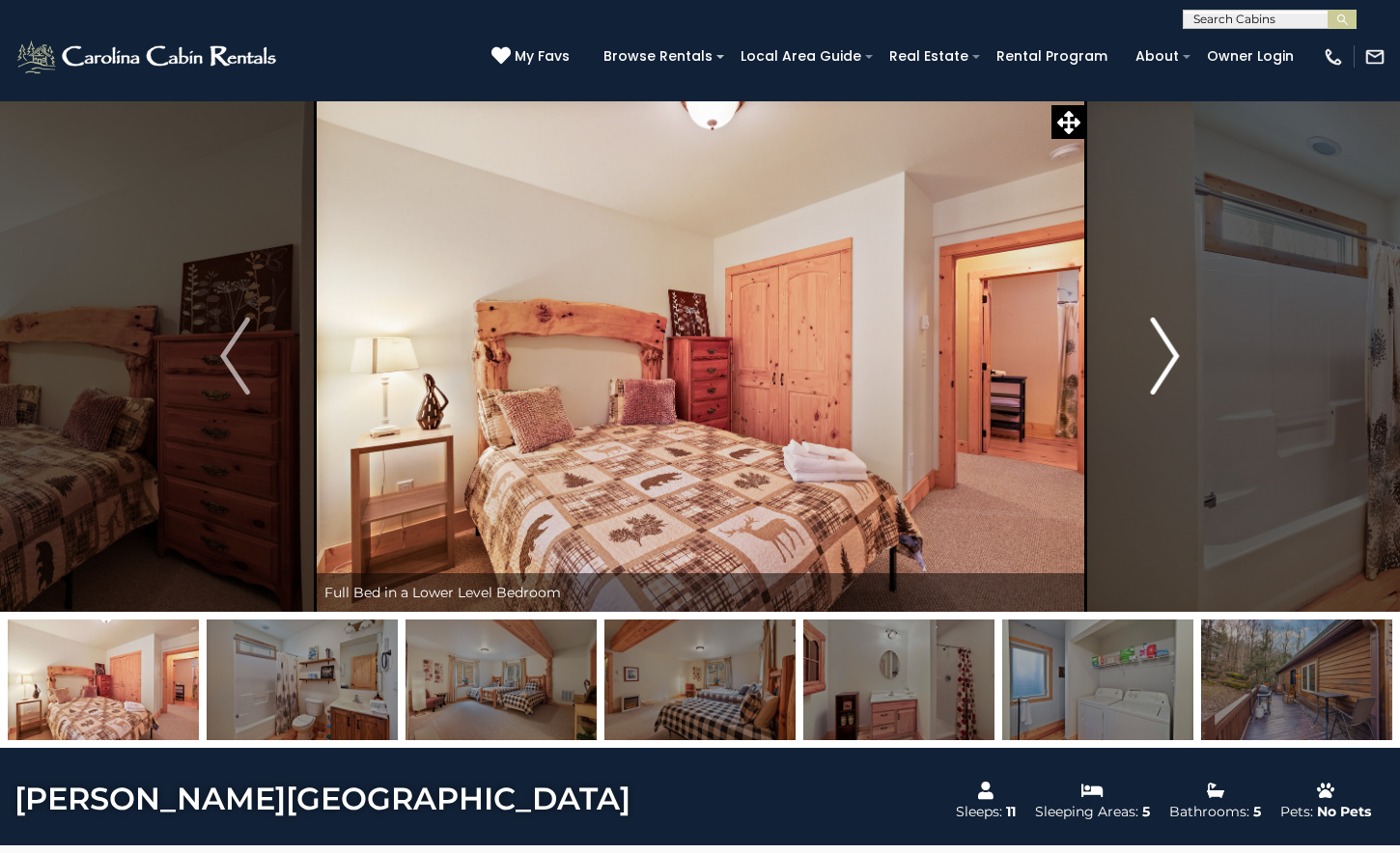
click at [1175, 353] on img "Next" at bounding box center [1165, 355] width 29 height 77
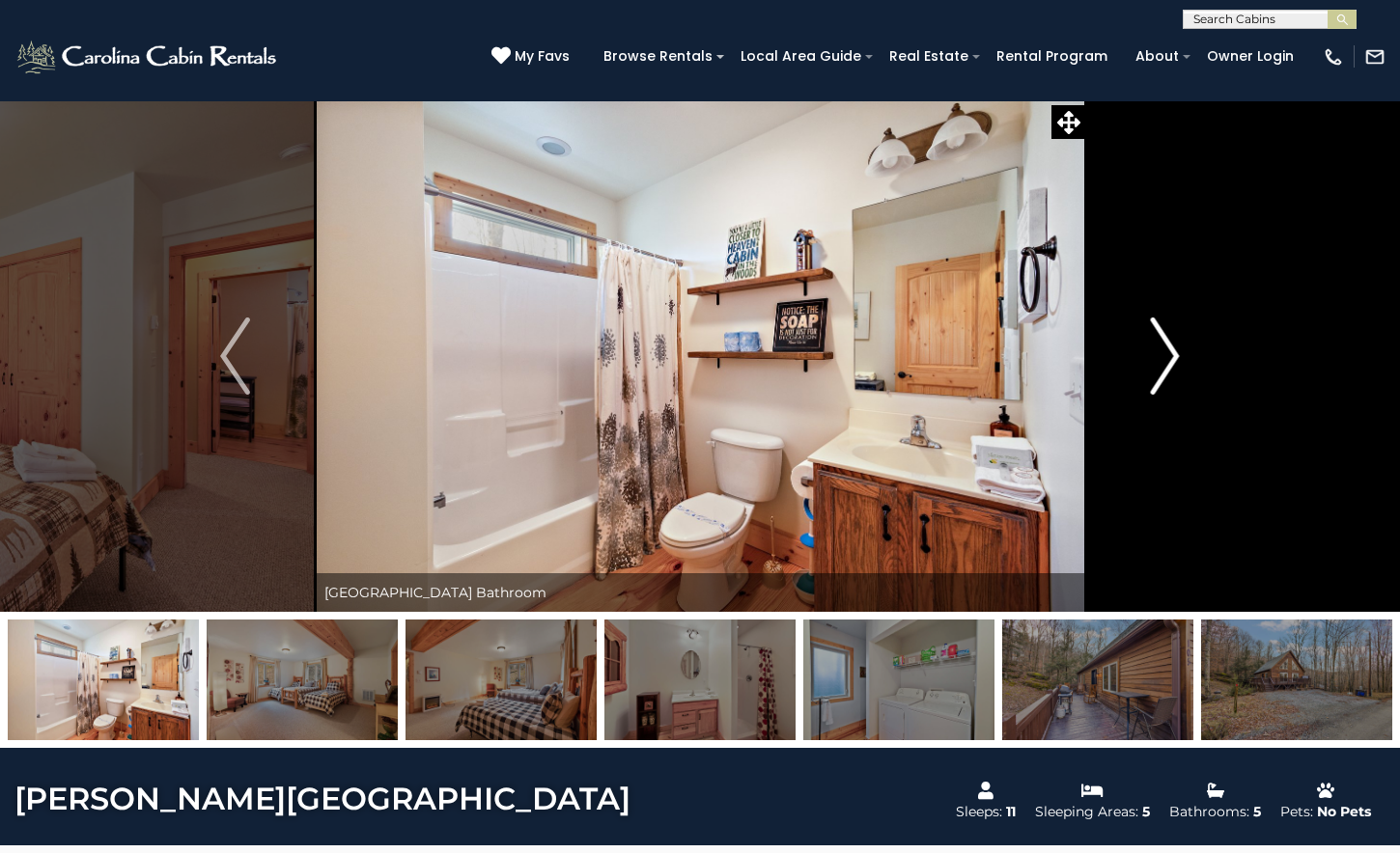
click at [1175, 353] on img "Next" at bounding box center [1165, 355] width 29 height 77
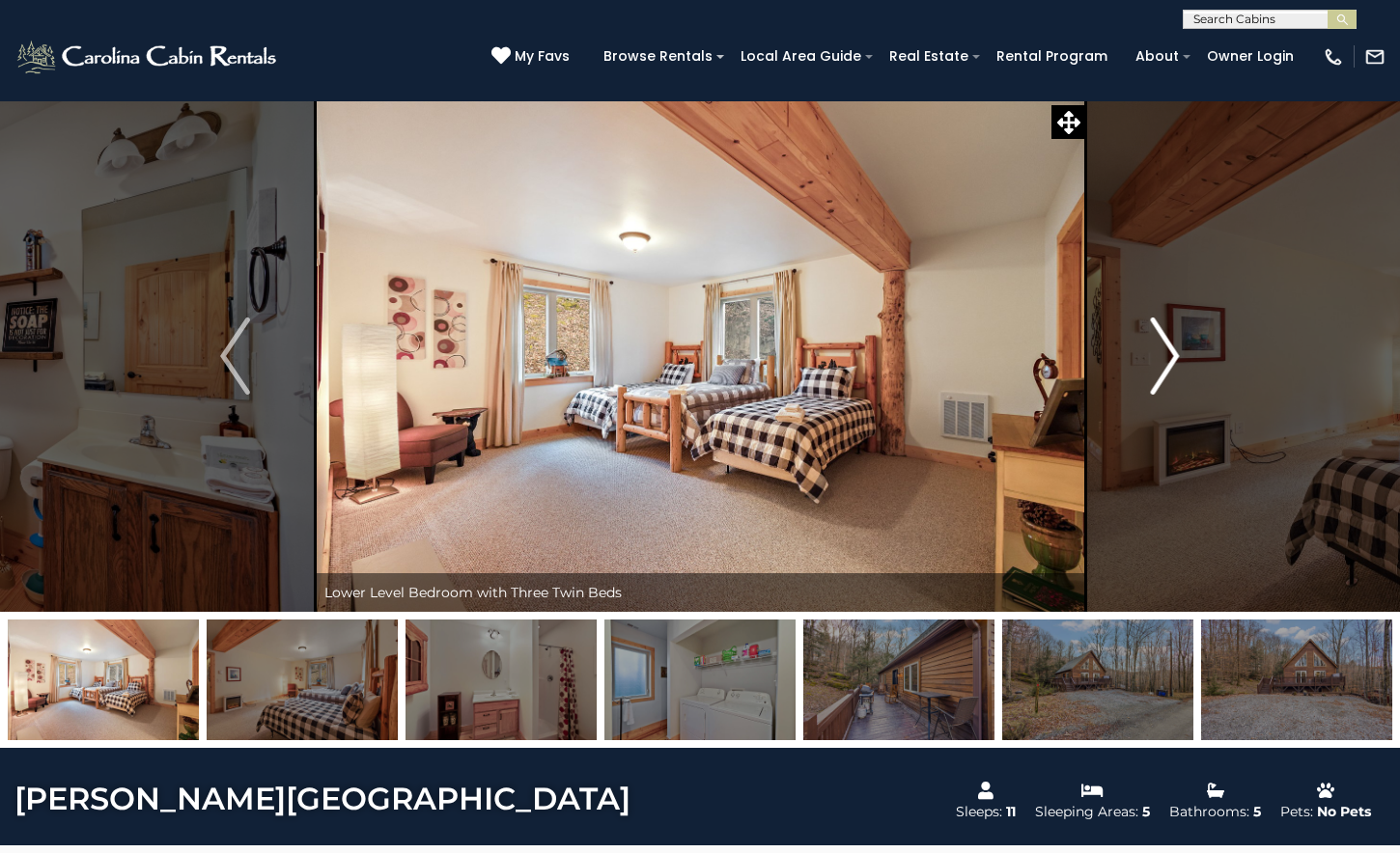
click at [1175, 353] on img "Next" at bounding box center [1165, 355] width 29 height 77
